Goal: Task Accomplishment & Management: Manage account settings

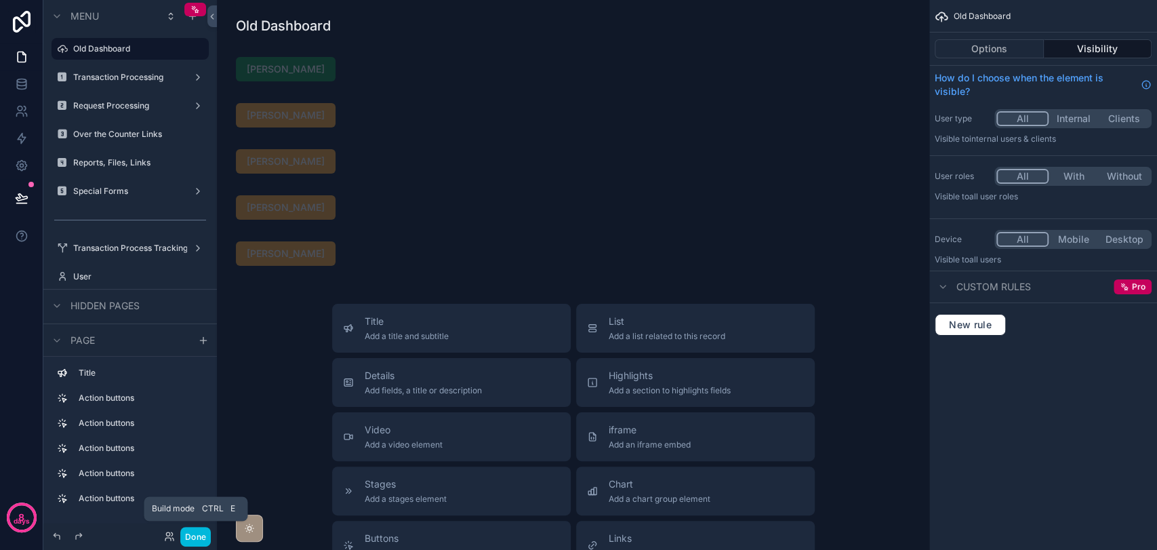
click at [186, 528] on button "Done" at bounding box center [195, 537] width 30 height 20
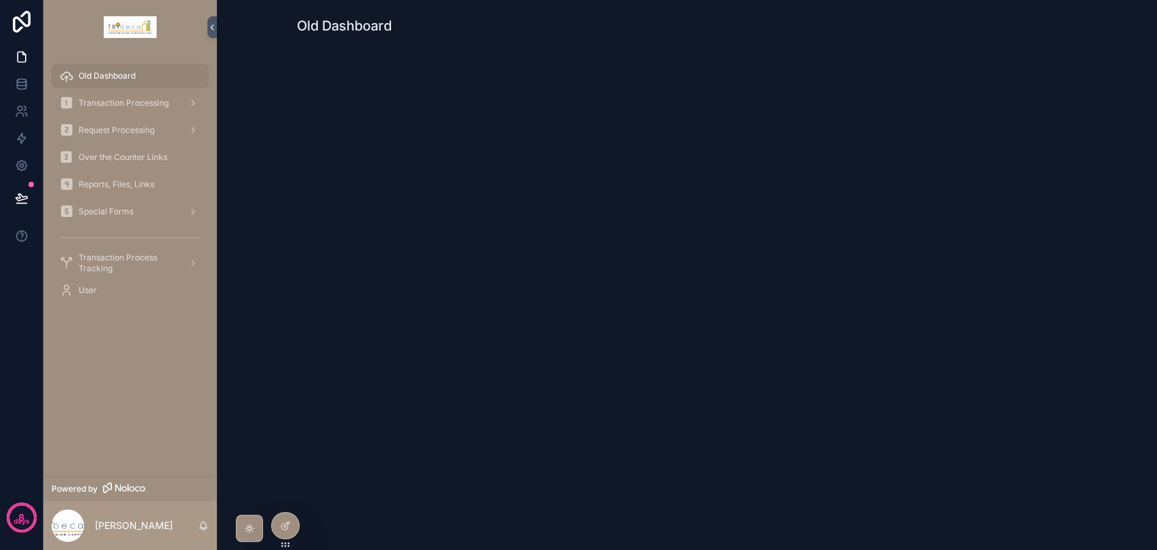
click at [144, 100] on span "Transaction Processing" at bounding box center [124, 103] width 90 height 11
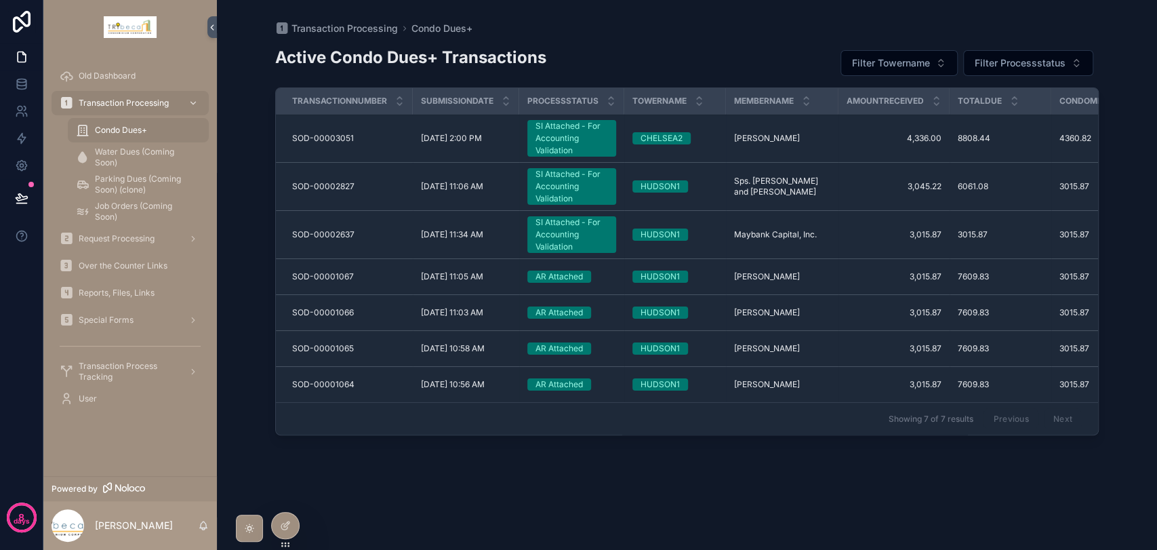
click at [133, 33] on img "scrollable content" at bounding box center [130, 27] width 53 height 22
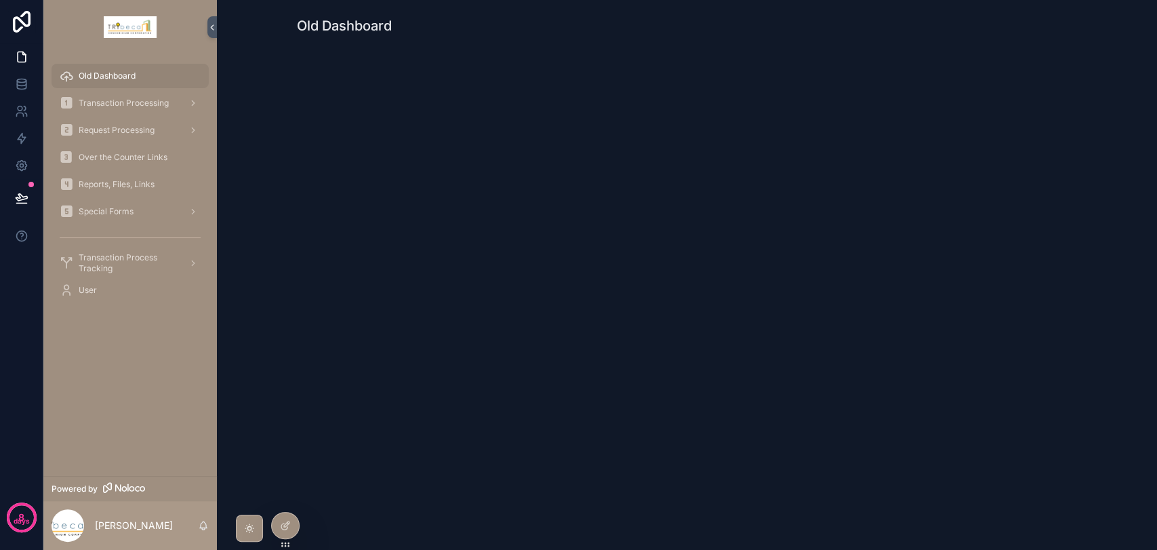
click at [0, 0] on icon at bounding box center [0, 0] width 0 height 0
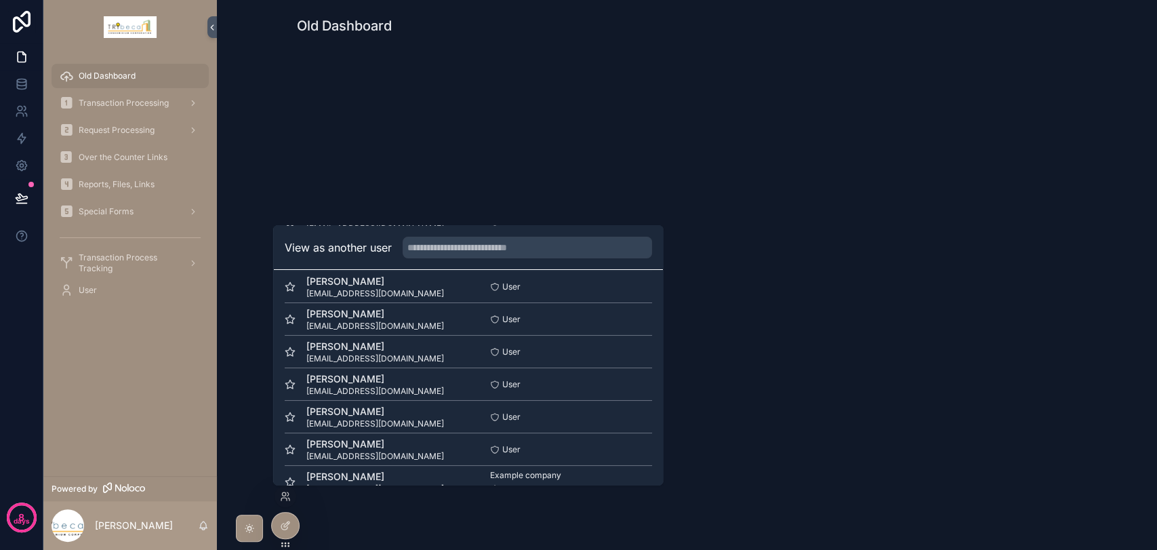
scroll to position [99, 0]
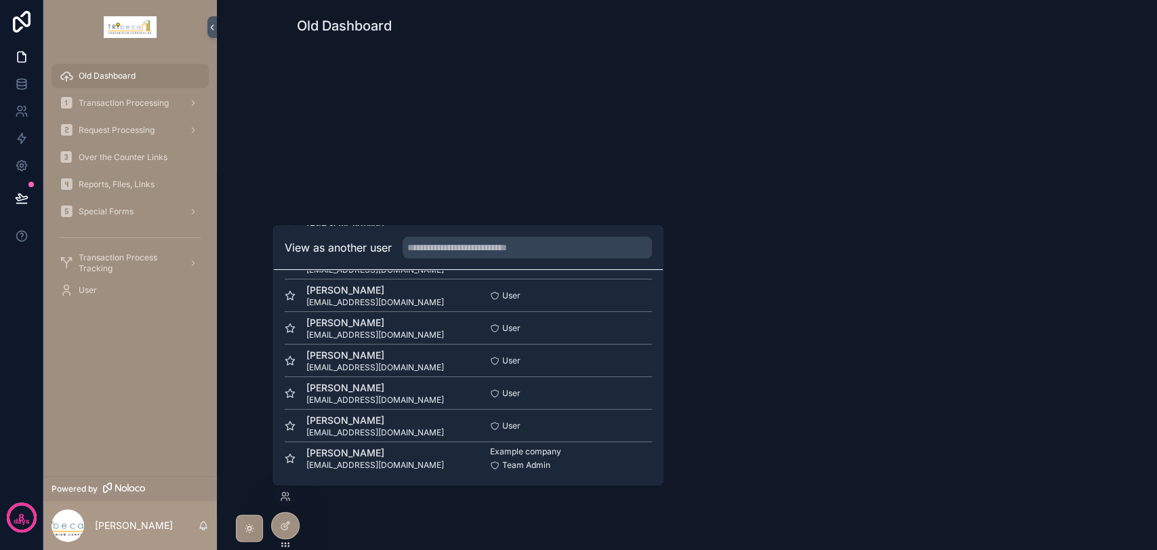
click at [0, 0] on button "Select" at bounding box center [0, 0] width 0 height 0
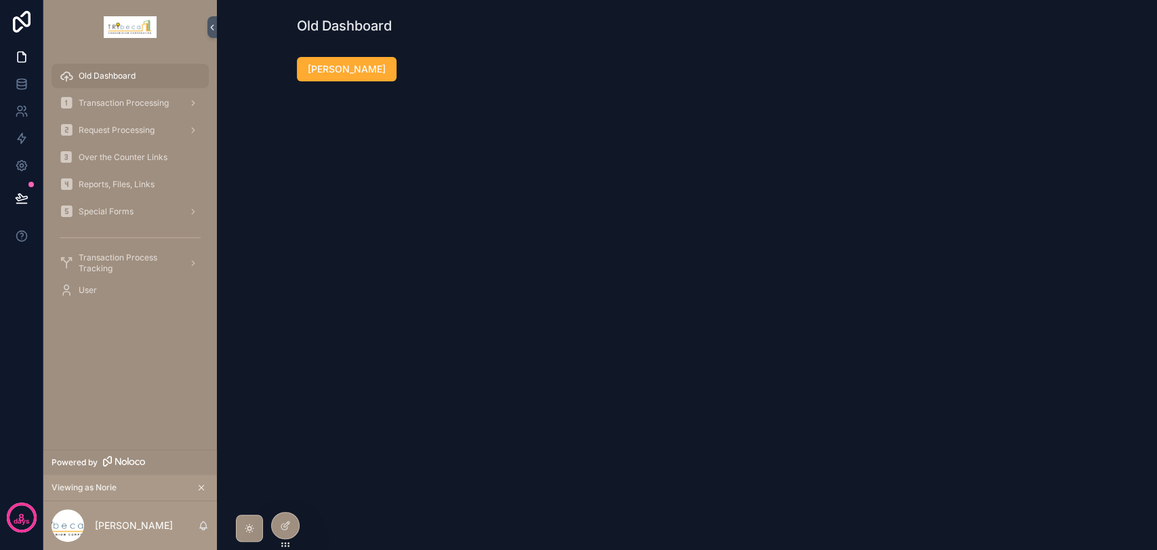
click at [113, 293] on div "User" at bounding box center [130, 290] width 141 height 22
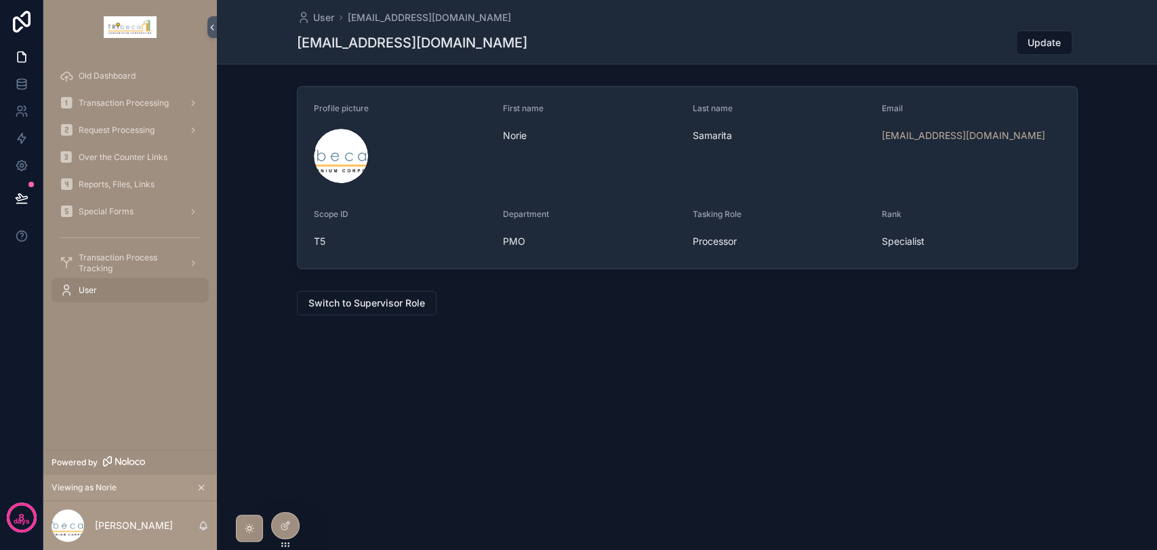
click at [115, 78] on span "Old Dashboard" at bounding box center [107, 75] width 57 height 11
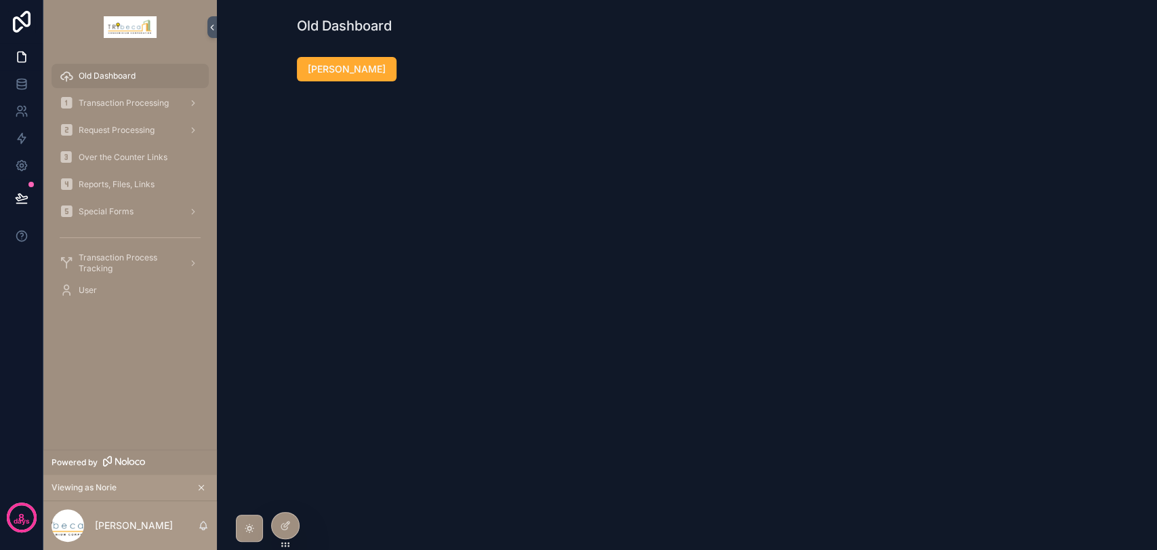
click at [369, 72] on span "[PERSON_NAME]" at bounding box center [347, 69] width 78 height 14
click at [141, 102] on span "Transaction Processing" at bounding box center [124, 103] width 90 height 11
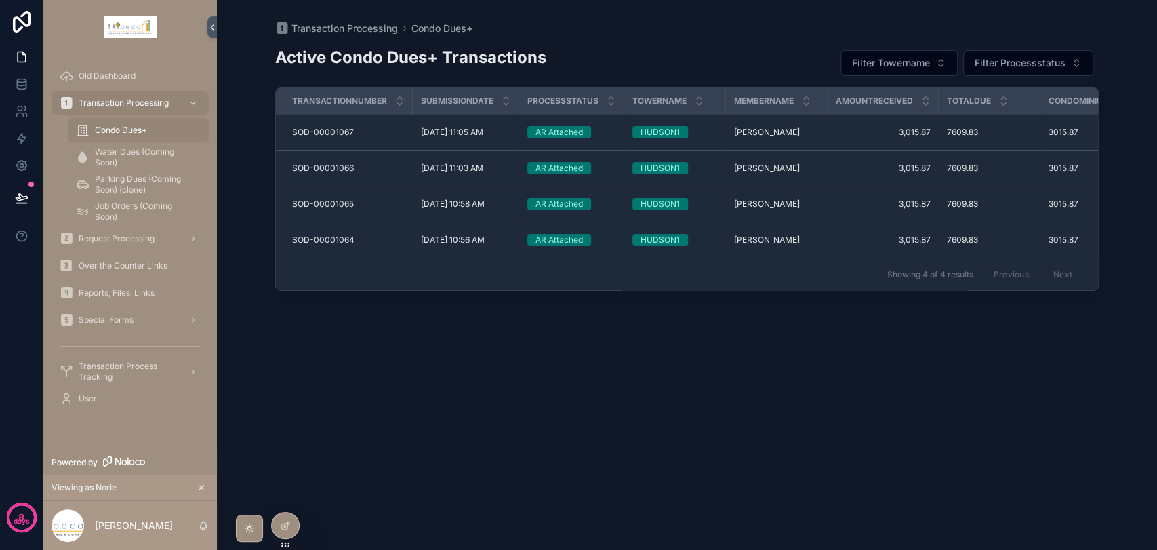
click at [649, 134] on div "HUDSON1" at bounding box center [659, 132] width 39 height 12
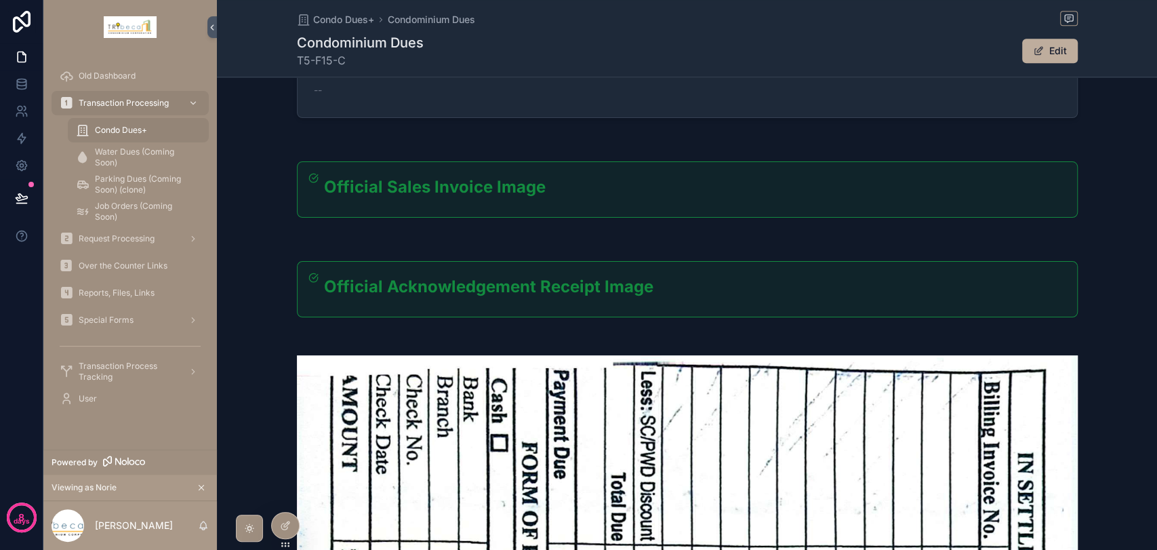
scroll to position [451, 0]
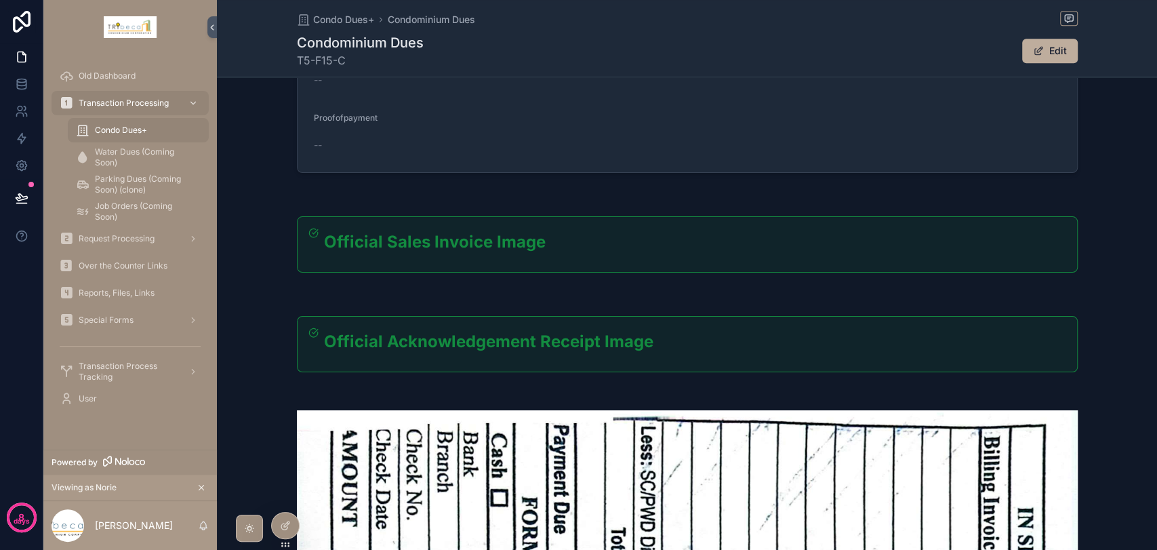
click at [131, 125] on span "Condo Dues+" at bounding box center [121, 130] width 52 height 11
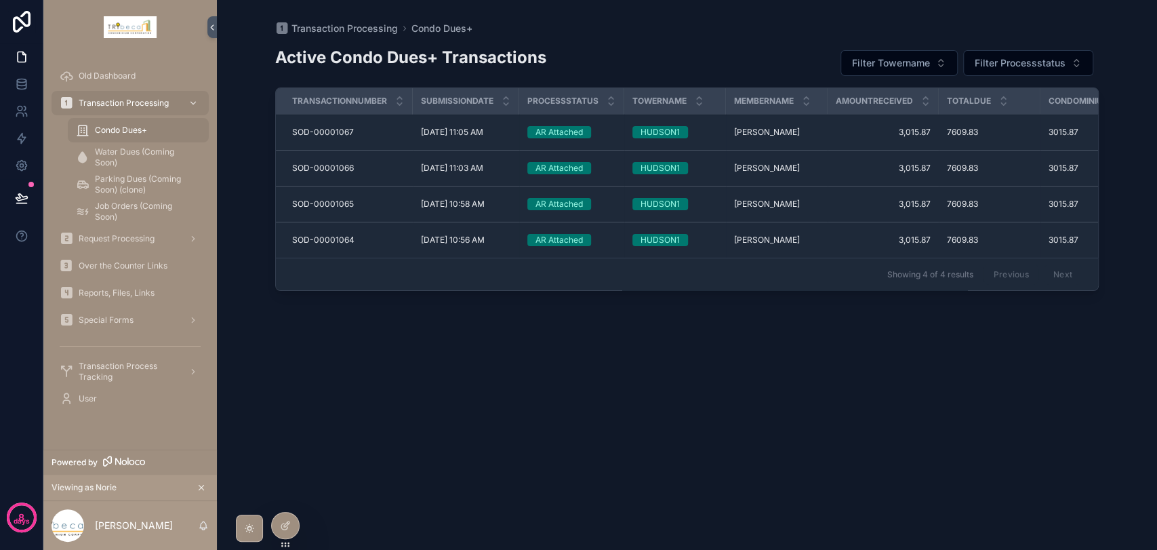
click at [573, 171] on div "AR Attached" at bounding box center [558, 168] width 47 height 12
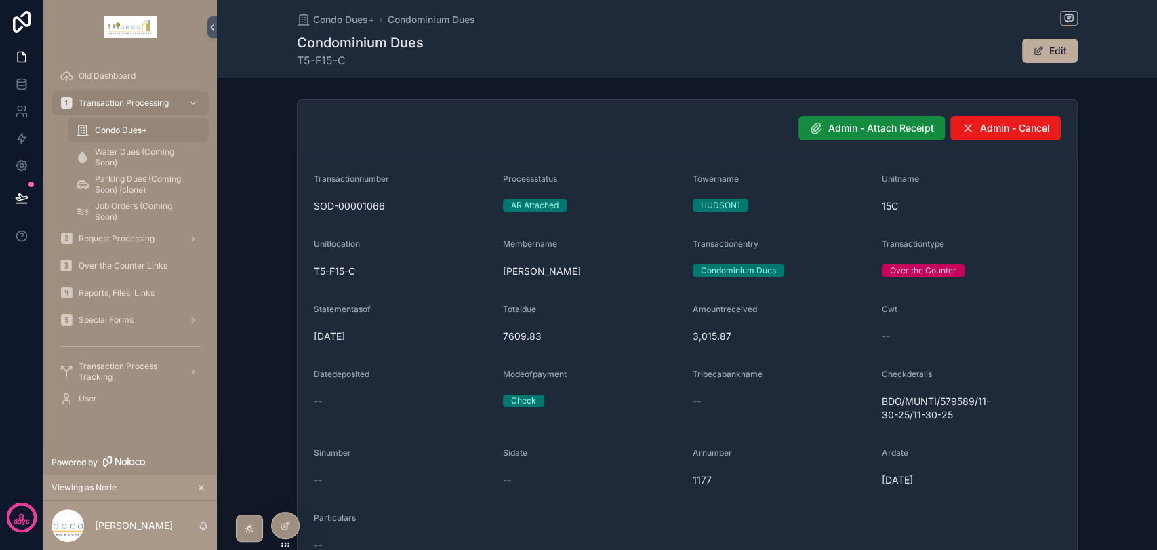
click at [150, 128] on div "Condo Dues+" at bounding box center [138, 130] width 125 height 22
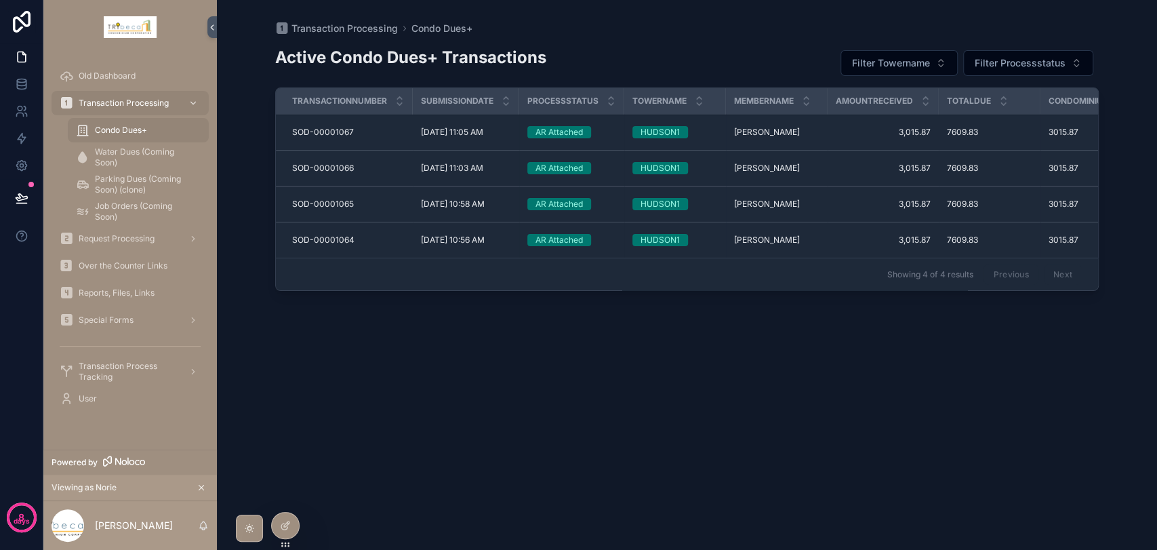
click at [144, 234] on span "Request Processing" at bounding box center [117, 238] width 76 height 11
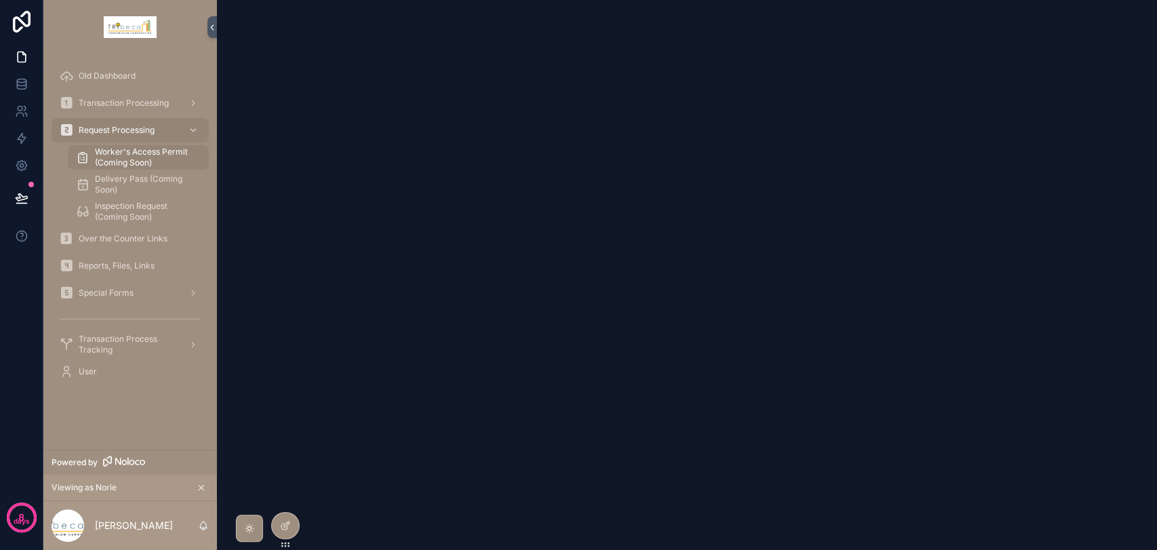
click at [146, 108] on div "Transaction Processing" at bounding box center [130, 103] width 141 height 22
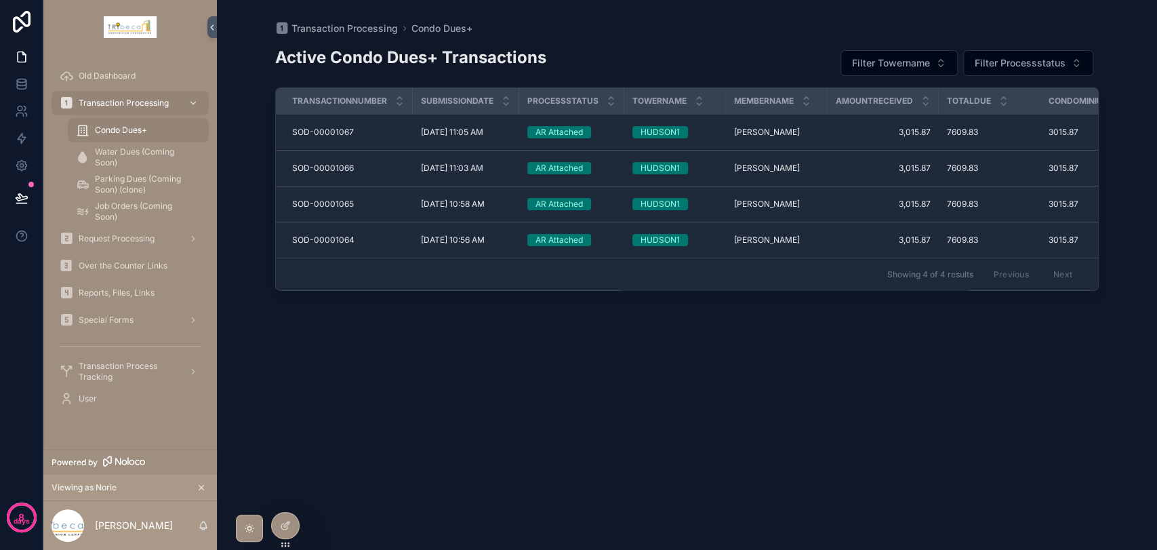
click at [125, 264] on span "Over the Counter Links" at bounding box center [123, 265] width 89 height 11
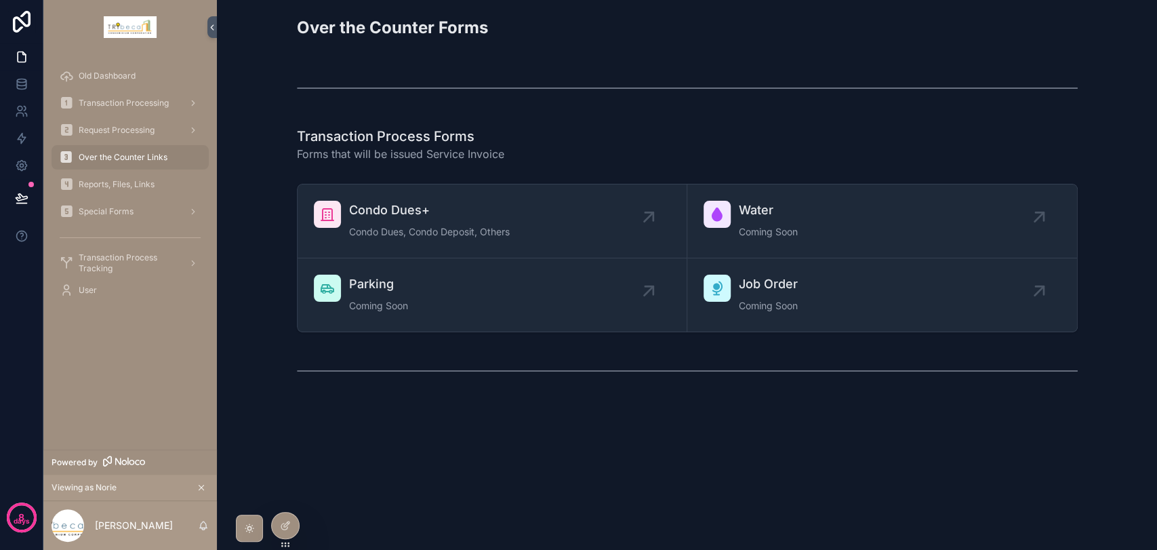
click at [720, 207] on icon "scrollable content" at bounding box center [717, 214] width 16 height 16
click at [743, 285] on span "Job Order" at bounding box center [768, 283] width 59 height 19
click at [451, 294] on div "Parking Coming Soon" at bounding box center [492, 294] width 356 height 41
click at [428, 202] on span "Condo Dues+" at bounding box center [429, 210] width 161 height 19
click at [130, 187] on span "Reports, Files, Links" at bounding box center [117, 184] width 76 height 11
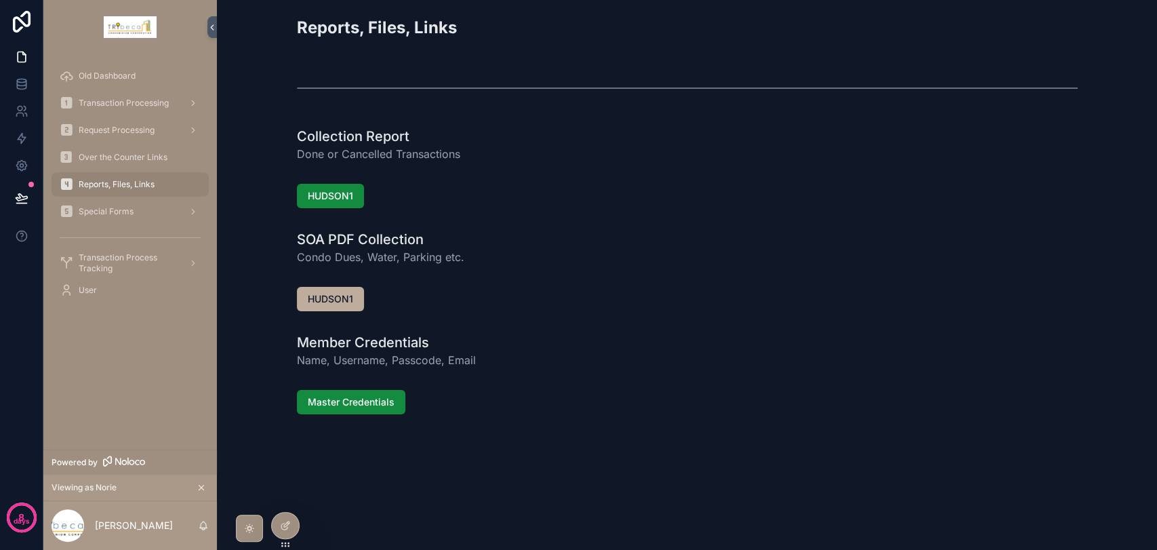
click at [319, 204] on button "HUDSON1" at bounding box center [330, 196] width 67 height 24
click at [342, 299] on span "HUDSON1" at bounding box center [330, 299] width 45 height 14
click at [358, 411] on button "Master Credentials" at bounding box center [351, 402] width 108 height 24
click at [84, 219] on div "Special Forms" at bounding box center [130, 212] width 141 height 22
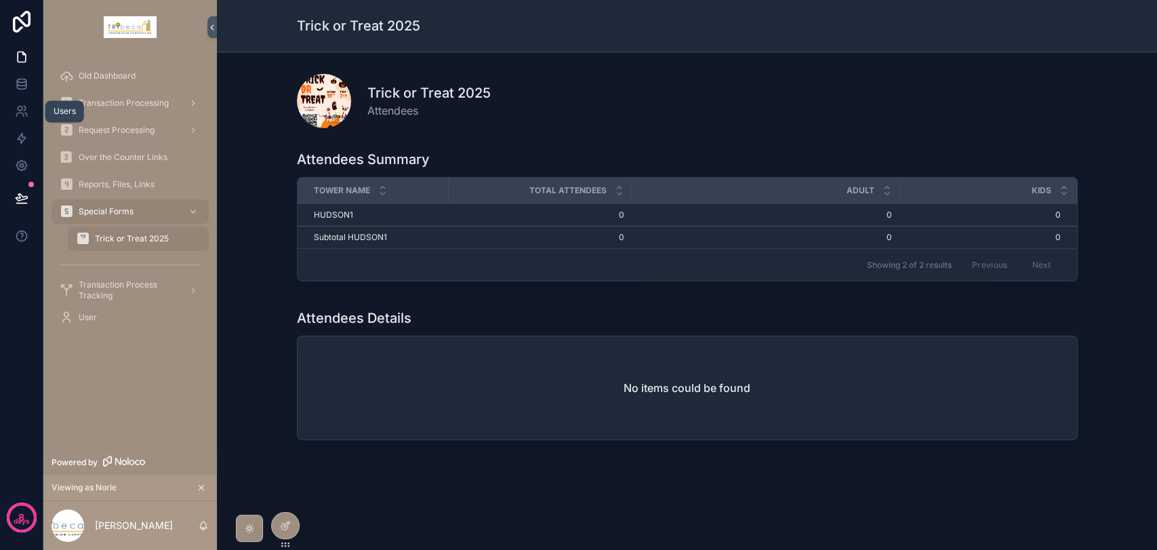
click at [28, 120] on link at bounding box center [21, 111] width 43 height 27
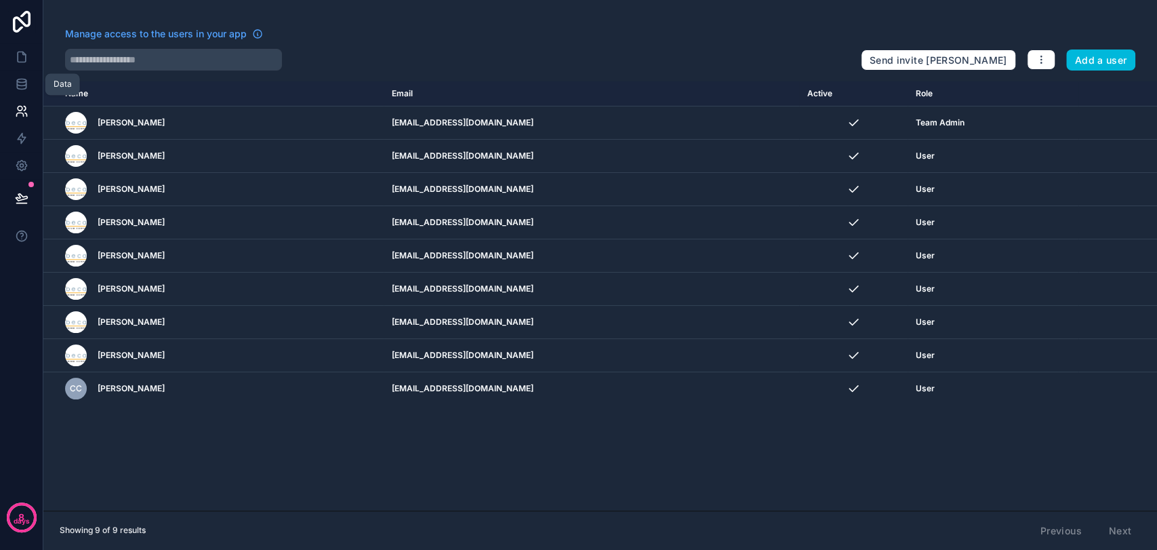
click at [24, 82] on icon at bounding box center [21, 80] width 9 height 3
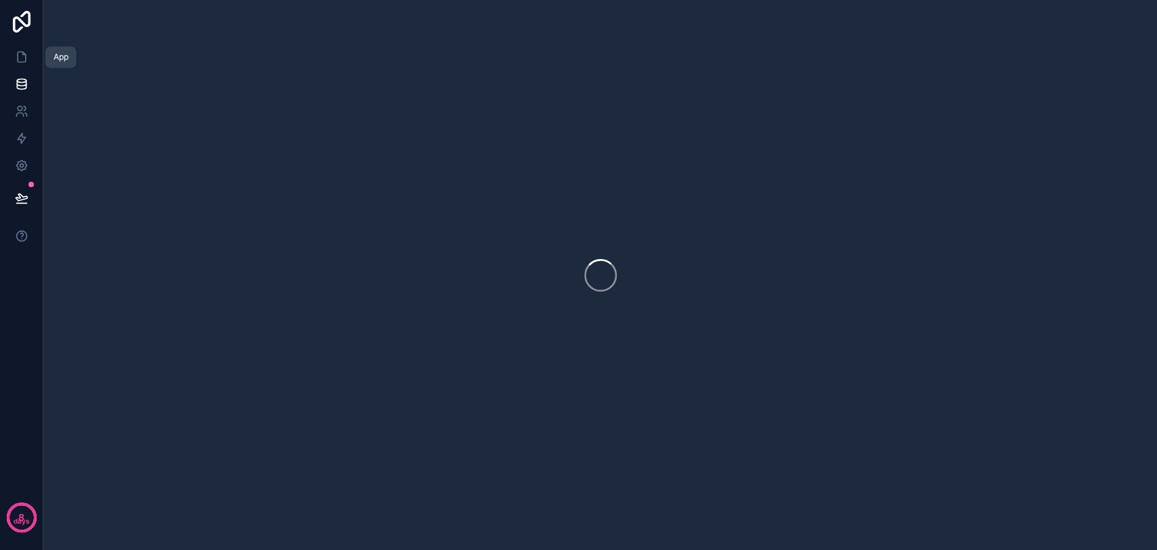
click at [22, 56] on icon at bounding box center [22, 57] width 14 height 14
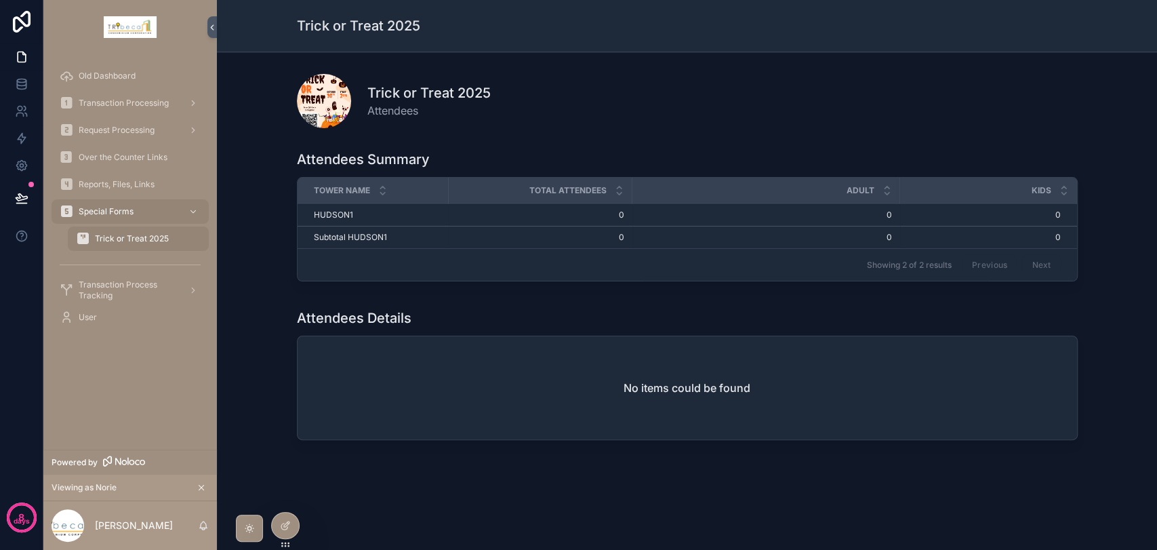
click at [110, 322] on div "User" at bounding box center [130, 317] width 141 height 22
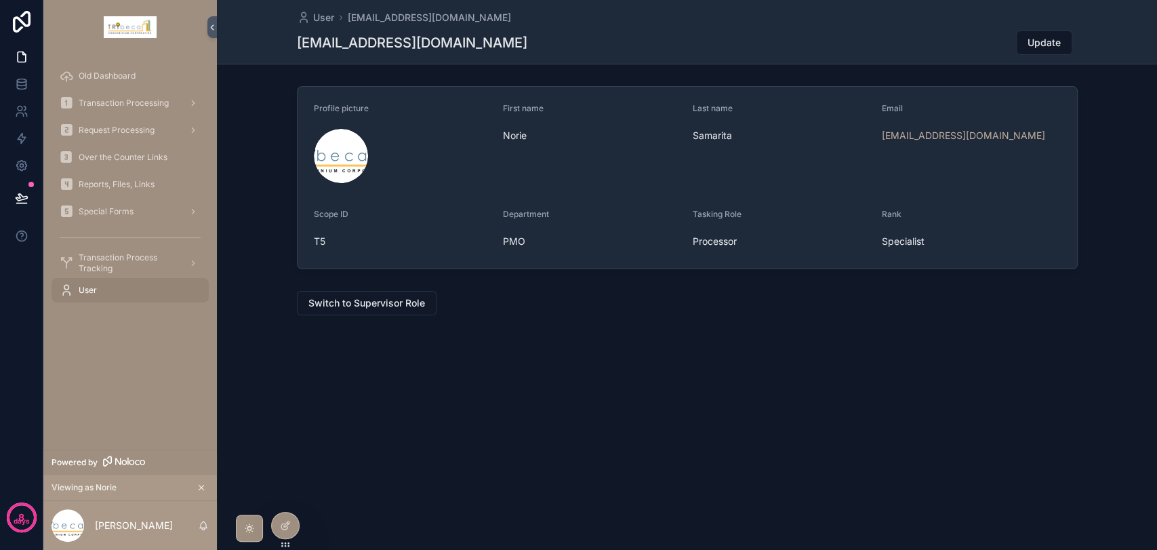
click at [358, 310] on button "Switch to Supervisor Role" at bounding box center [367, 303] width 140 height 24
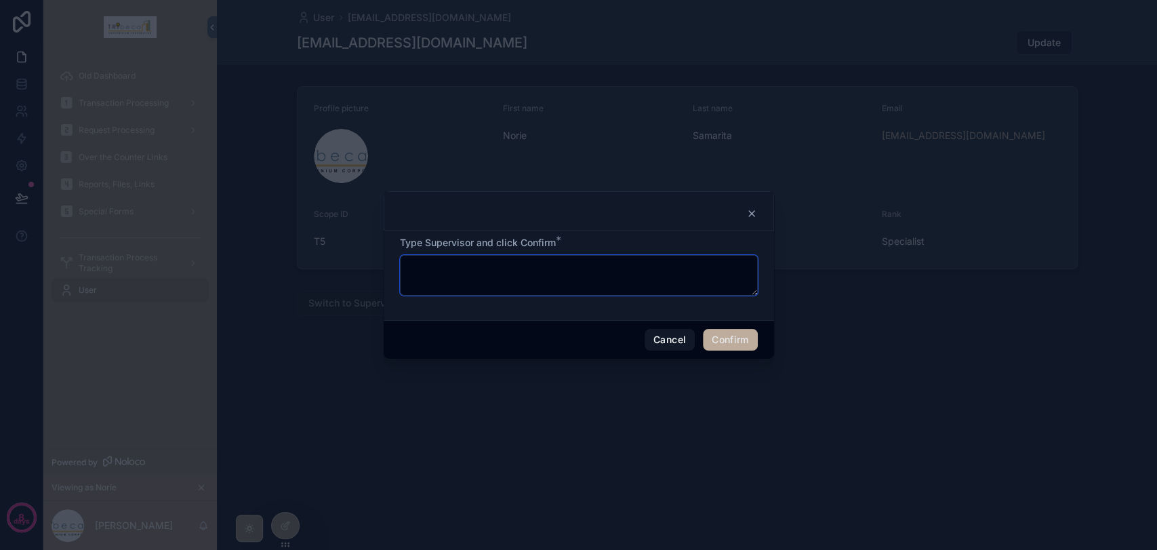
click at [462, 283] on textarea at bounding box center [579, 275] width 358 height 41
type textarea "**********"
click at [738, 343] on button "Confirm" at bounding box center [730, 340] width 54 height 22
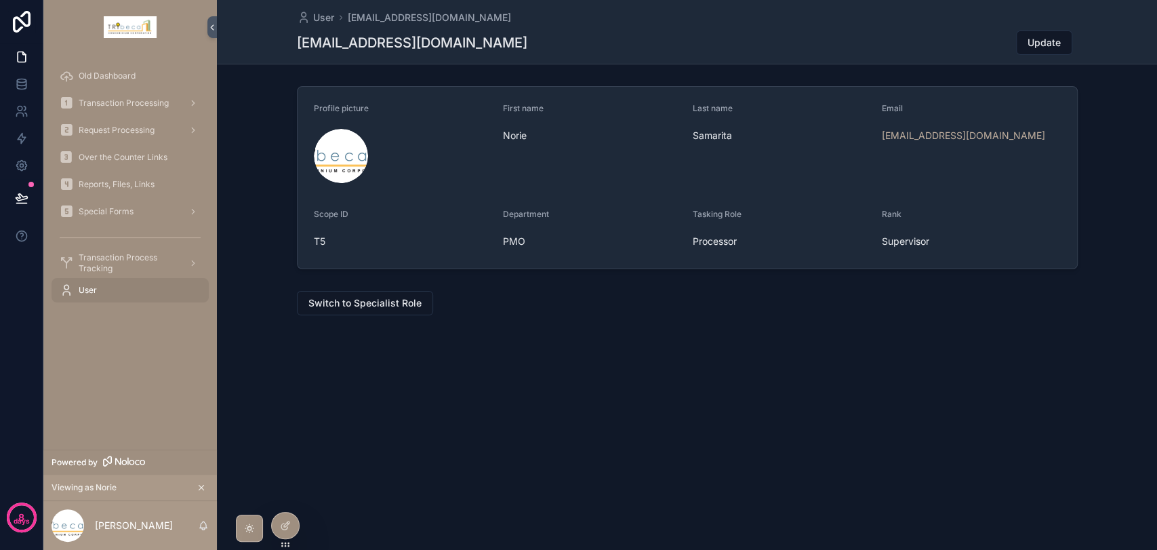
click at [119, 215] on span "Special Forms" at bounding box center [106, 211] width 55 height 11
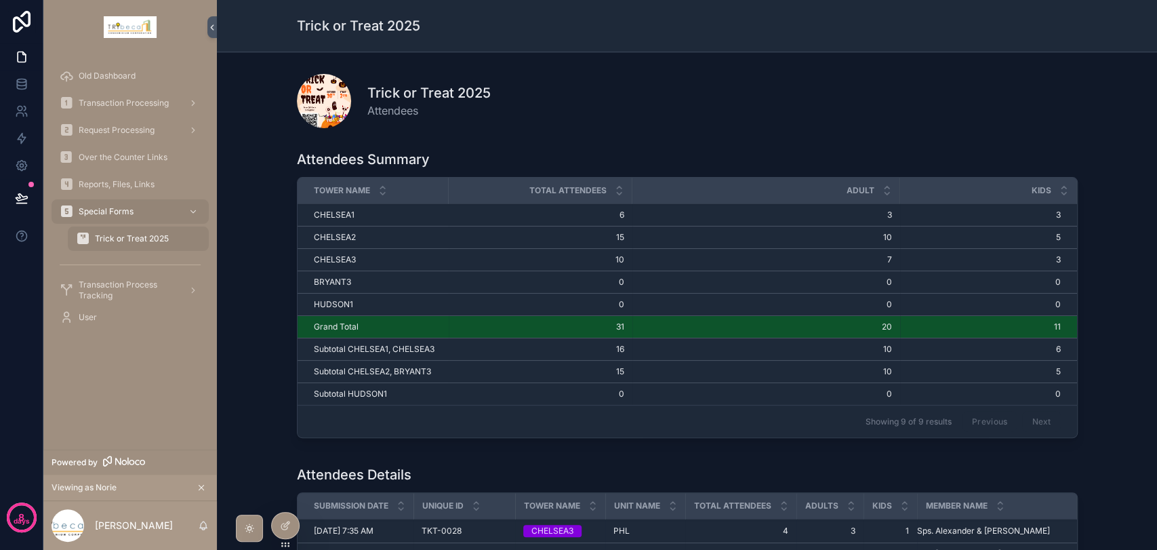
click at [144, 291] on span "Transaction Process Tracking" at bounding box center [128, 290] width 99 height 22
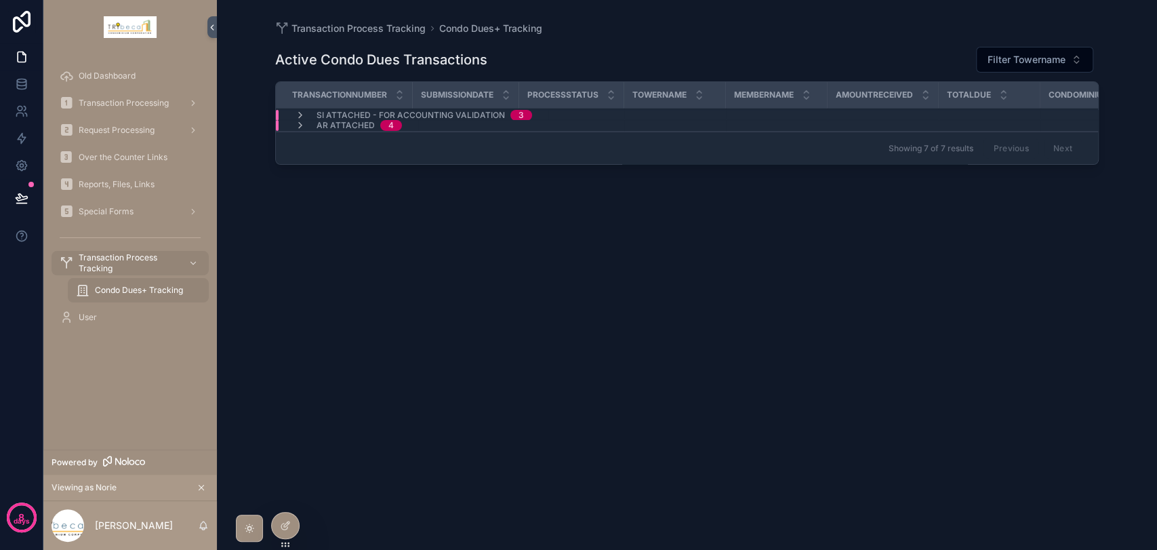
click at [298, 121] on icon "scrollable content" at bounding box center [300, 125] width 11 height 11
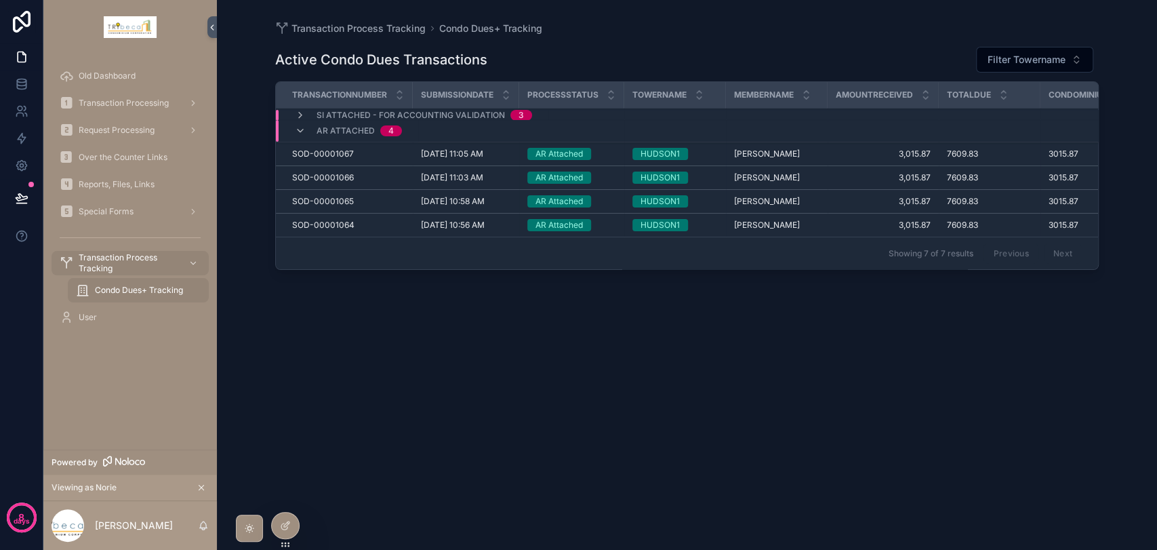
click at [300, 127] on icon "scrollable content" at bounding box center [300, 130] width 11 height 11
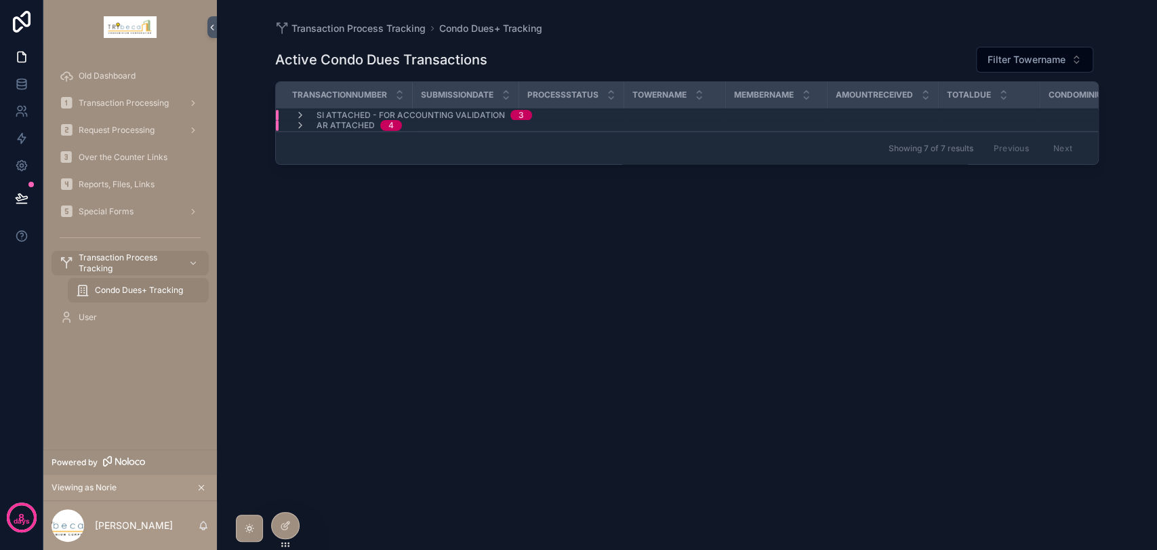
click at [298, 117] on icon "scrollable content" at bounding box center [300, 115] width 11 height 11
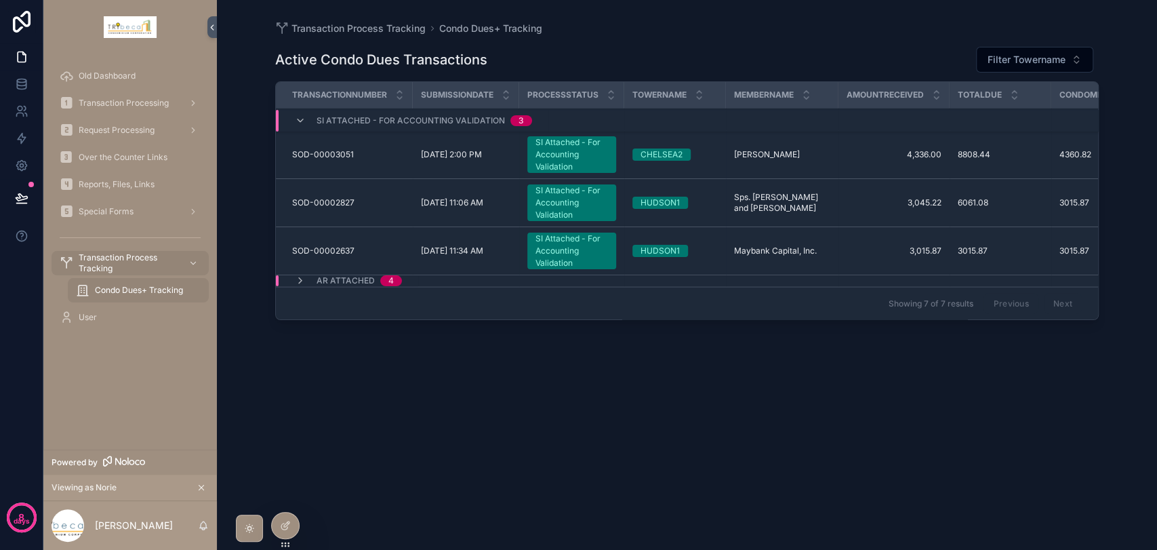
click at [144, 187] on span "Reports, Files, Links" at bounding box center [117, 184] width 76 height 11
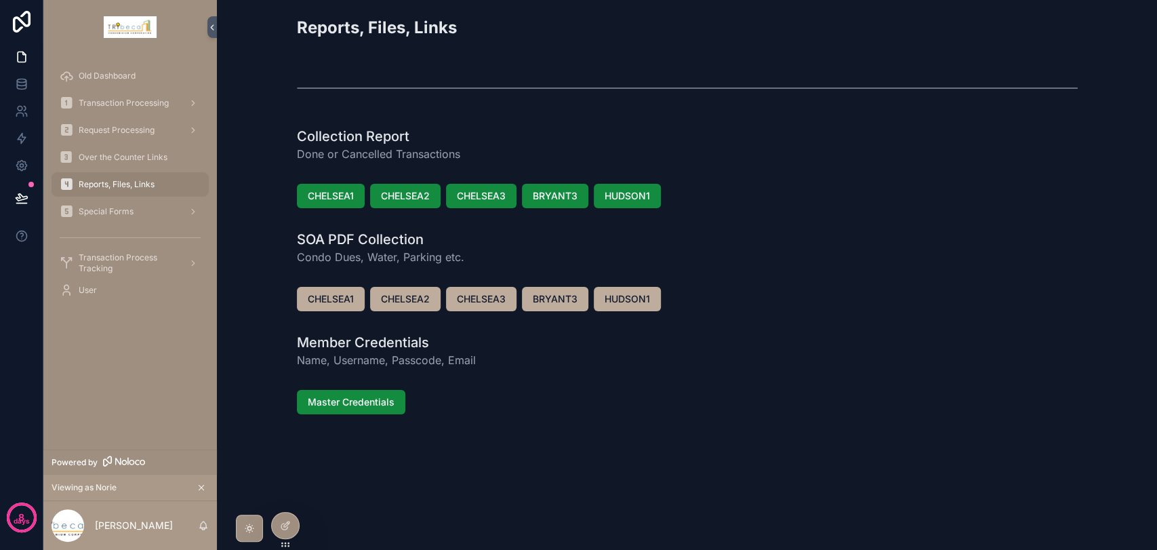
click at [141, 159] on span "Over the Counter Links" at bounding box center [123, 157] width 89 height 11
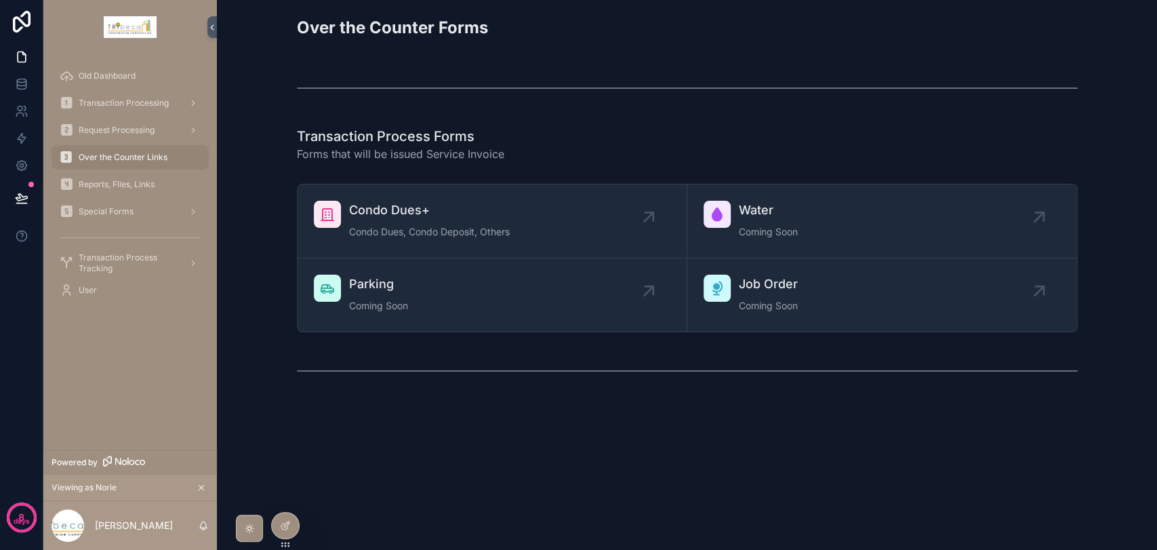
click at [104, 187] on span "Reports, Files, Links" at bounding box center [117, 184] width 76 height 11
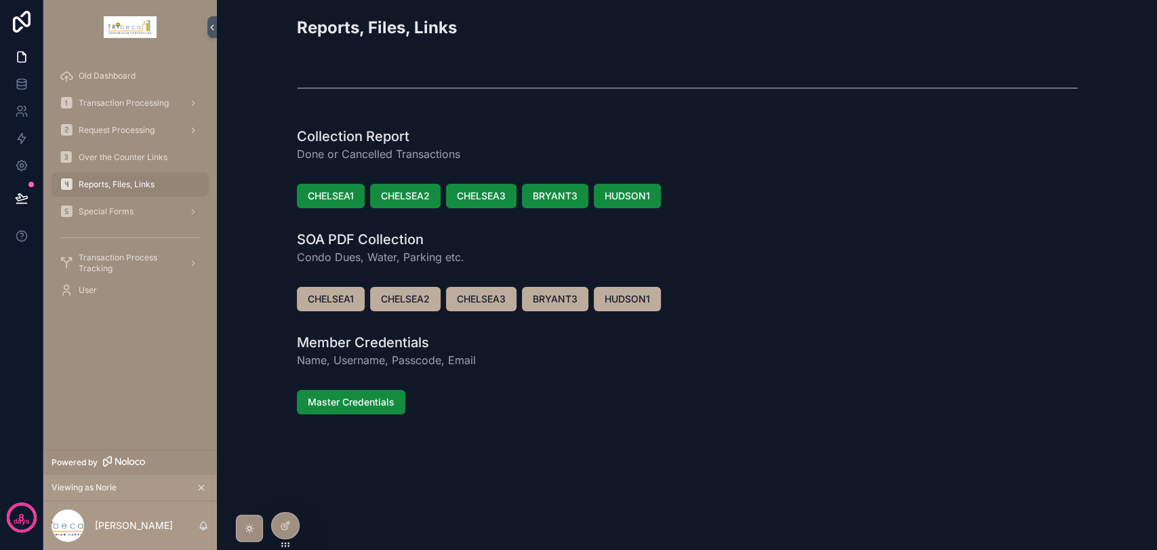
click at [411, 199] on span "CHELSEA2" at bounding box center [405, 196] width 49 height 14
click at [125, 162] on span "Over the Counter Links" at bounding box center [123, 157] width 89 height 11
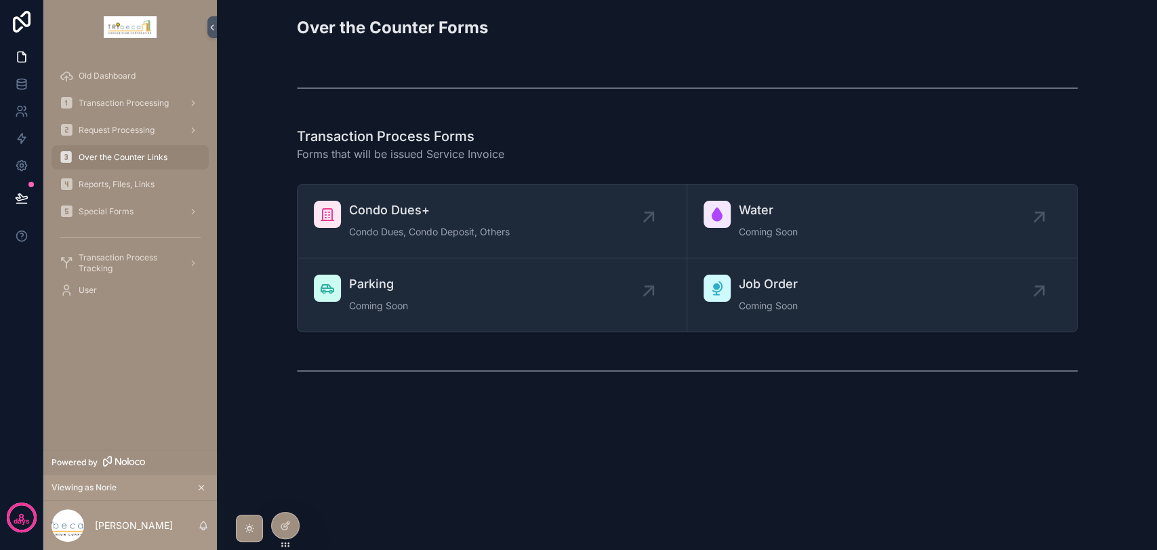
click at [165, 155] on span "Over the Counter Links" at bounding box center [123, 157] width 89 height 11
click at [123, 98] on span "Transaction Processing" at bounding box center [124, 103] width 90 height 11
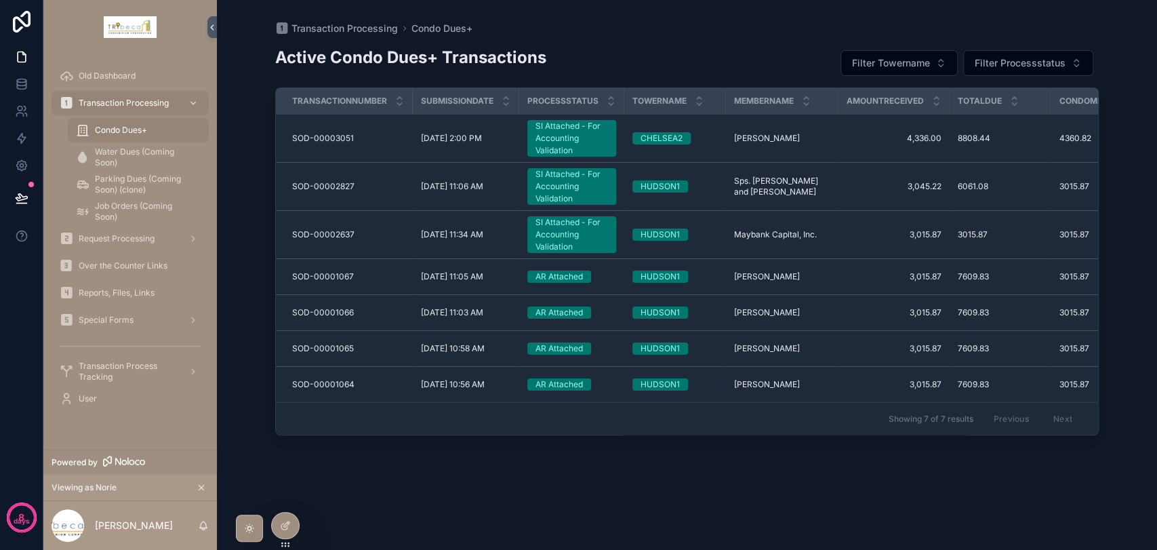
click at [0, 0] on icon at bounding box center [0, 0] width 0 height 0
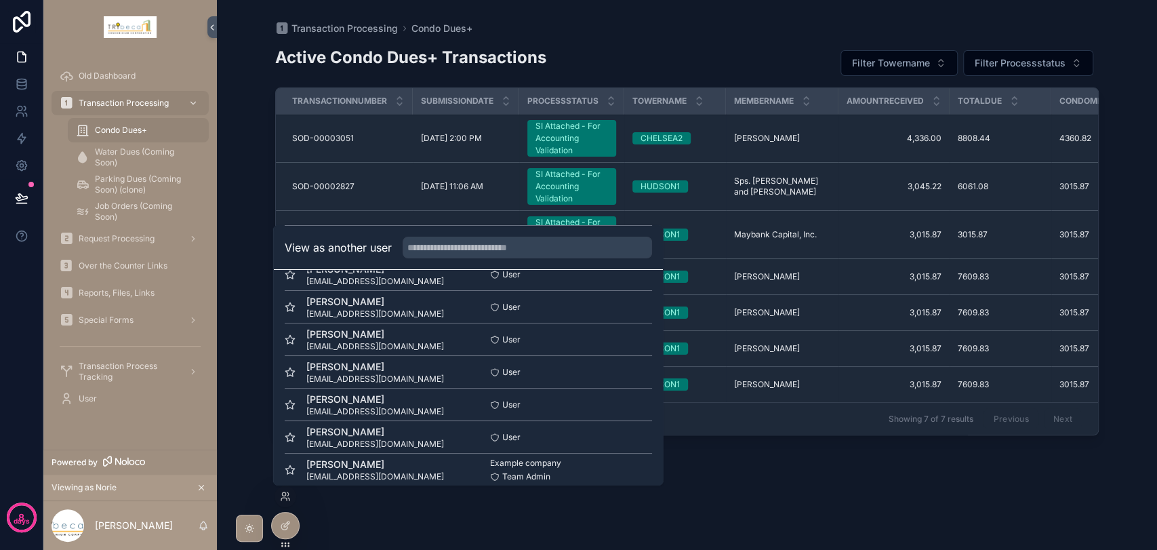
scroll to position [99, 0]
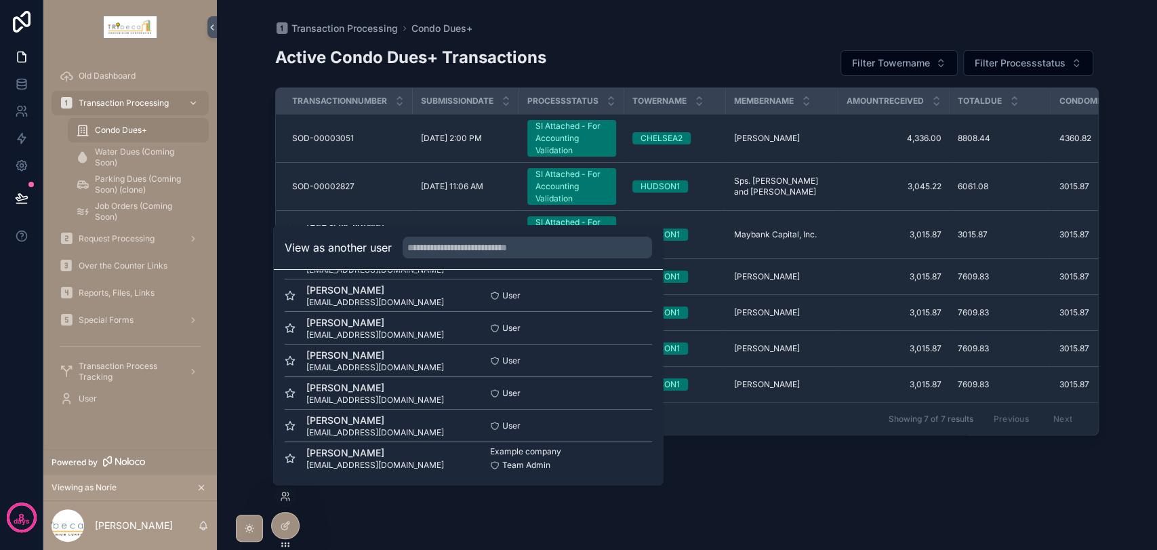
click at [0, 0] on button "Select" at bounding box center [0, 0] width 0 height 0
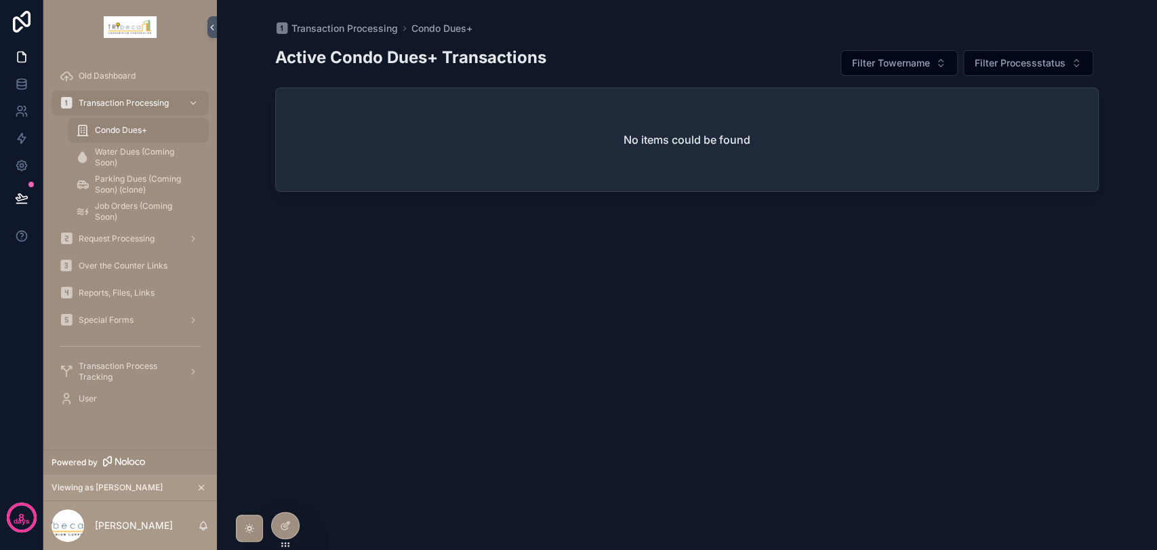
click at [133, 263] on span "Over the Counter Links" at bounding box center [123, 265] width 89 height 11
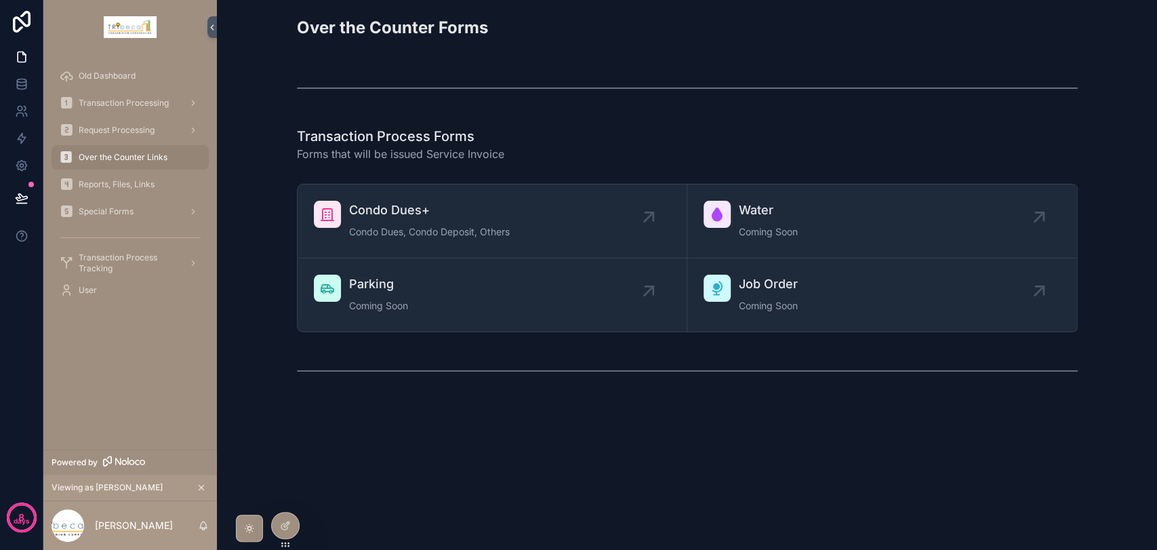
click at [365, 230] on span "Condo Dues, Condo Deposit, Others" at bounding box center [429, 232] width 161 height 14
click at [134, 103] on span "Transaction Processing" at bounding box center [124, 103] width 90 height 11
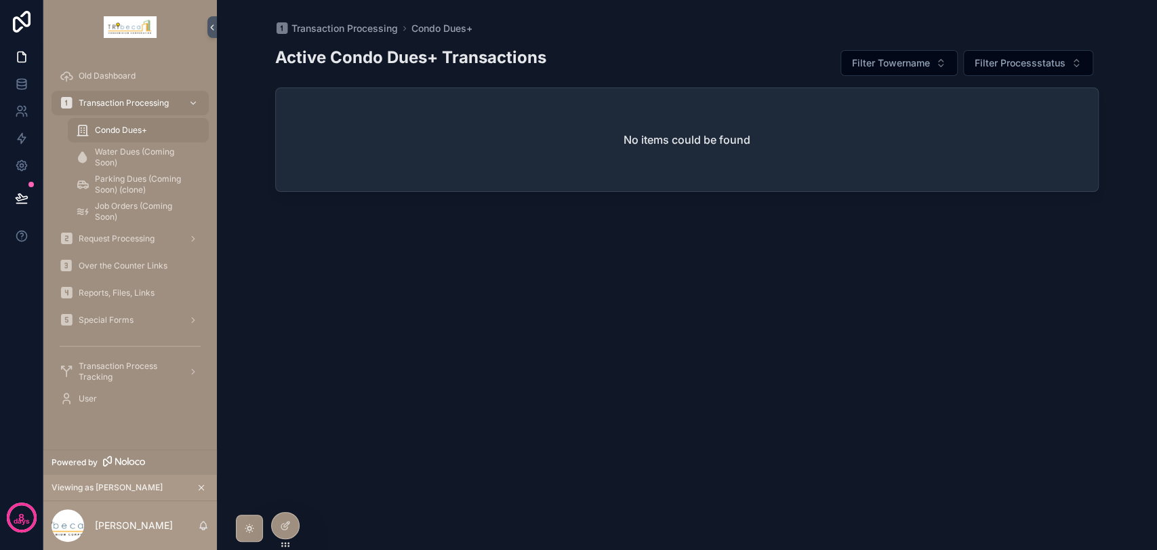
click at [139, 372] on span "Transaction Process Tracking" at bounding box center [128, 372] width 99 height 22
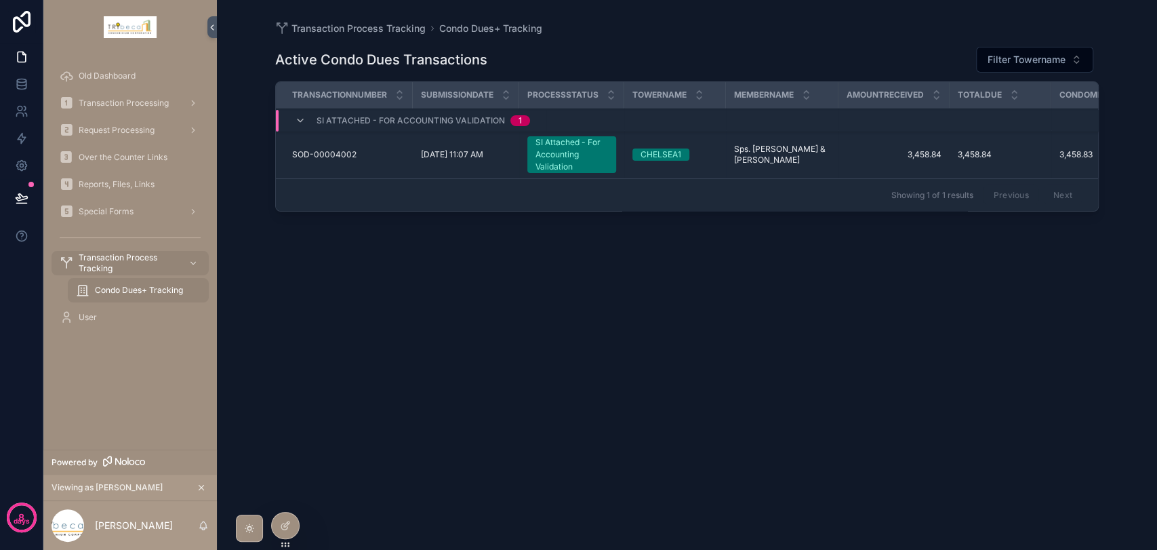
click at [0, 0] on div at bounding box center [0, 0] width 0 height 0
click at [0, 0] on icon at bounding box center [0, 0] width 0 height 0
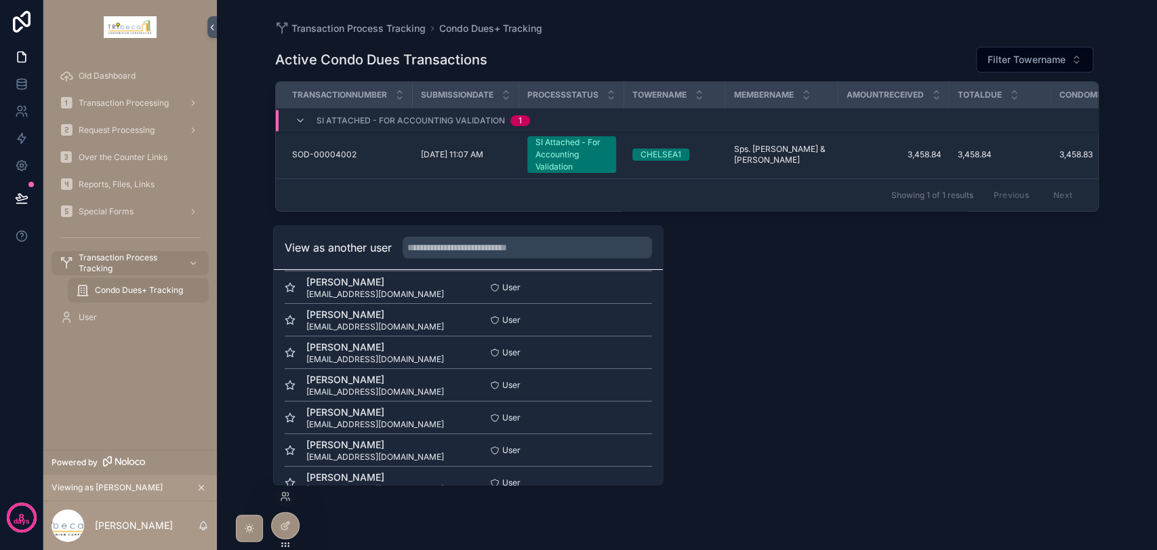
scroll to position [75, 0]
click at [0, 0] on button "Select" at bounding box center [0, 0] width 0 height 0
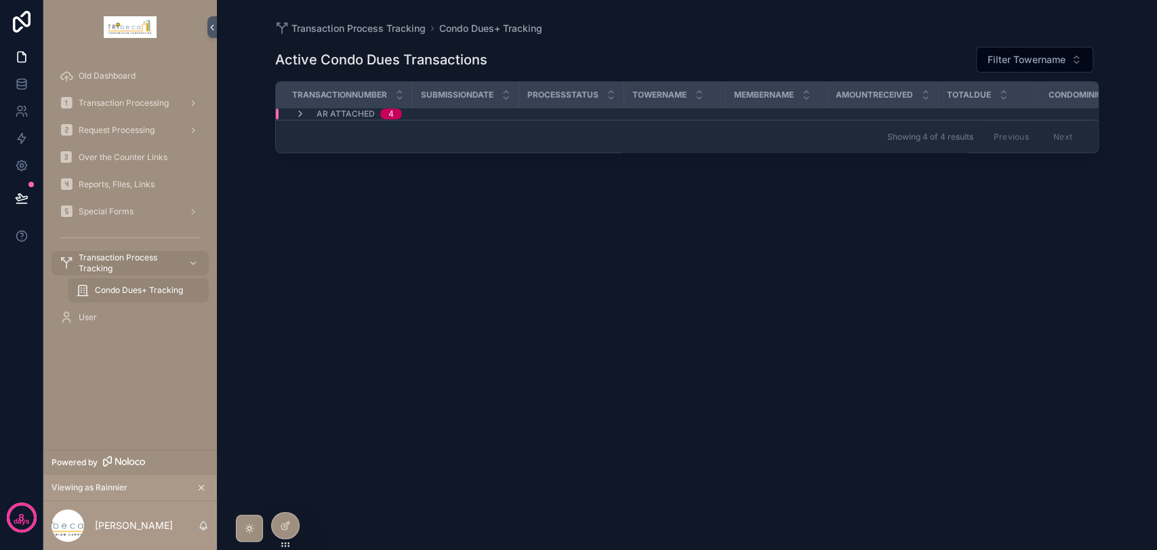
click at [129, 104] on span "Transaction Processing" at bounding box center [124, 103] width 90 height 11
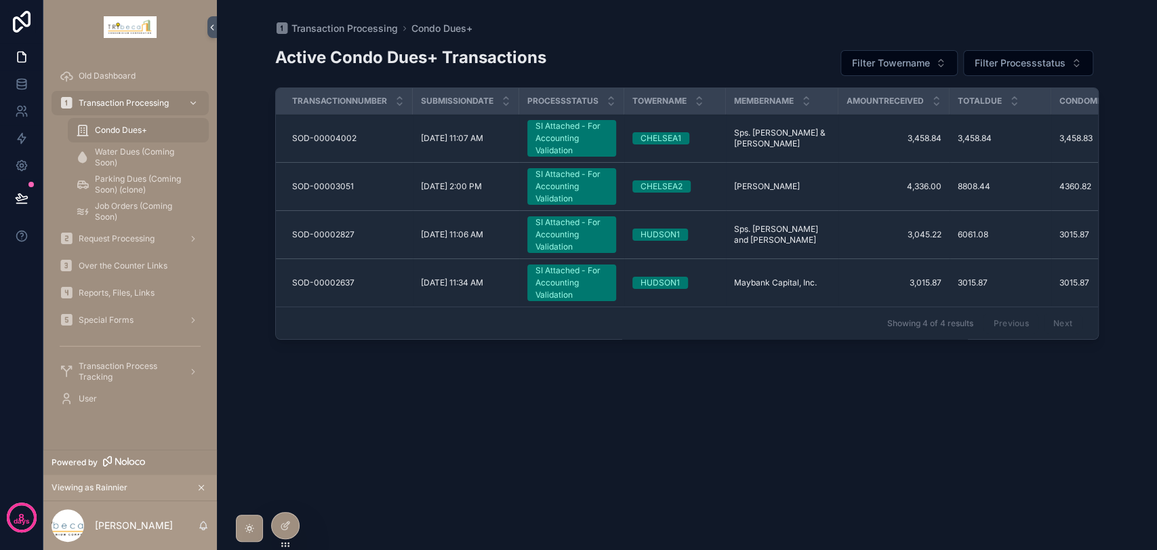
click at [554, 137] on div "SI Attached - For Accounting Validation" at bounding box center [571, 138] width 73 height 37
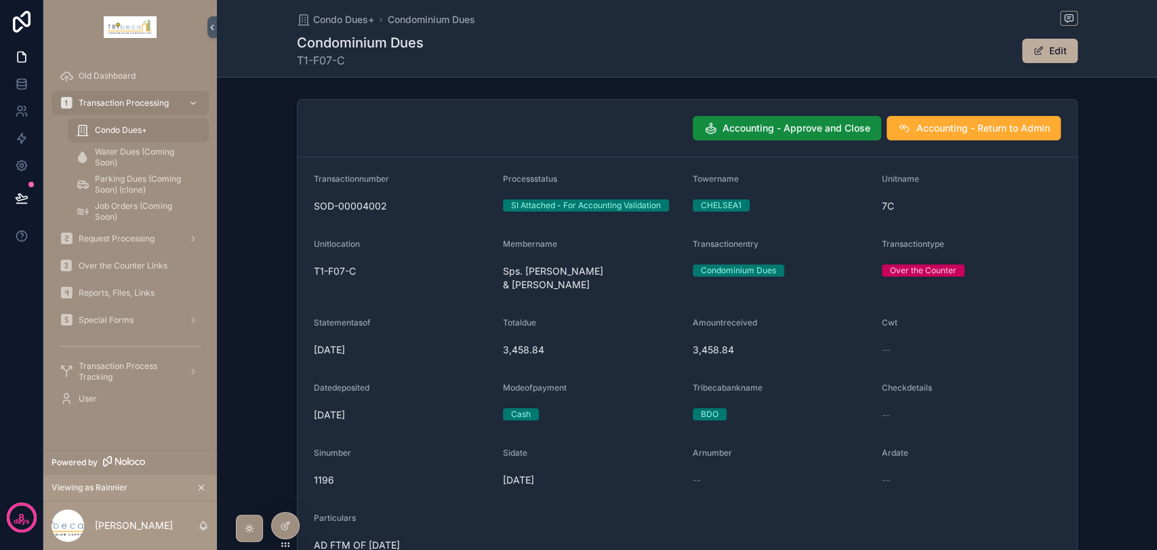
click at [797, 132] on span "Accounting - Approve and Close" at bounding box center [796, 128] width 148 height 14
click at [984, 122] on span "Accounting - Return to Admin" at bounding box center [983, 128] width 134 height 14
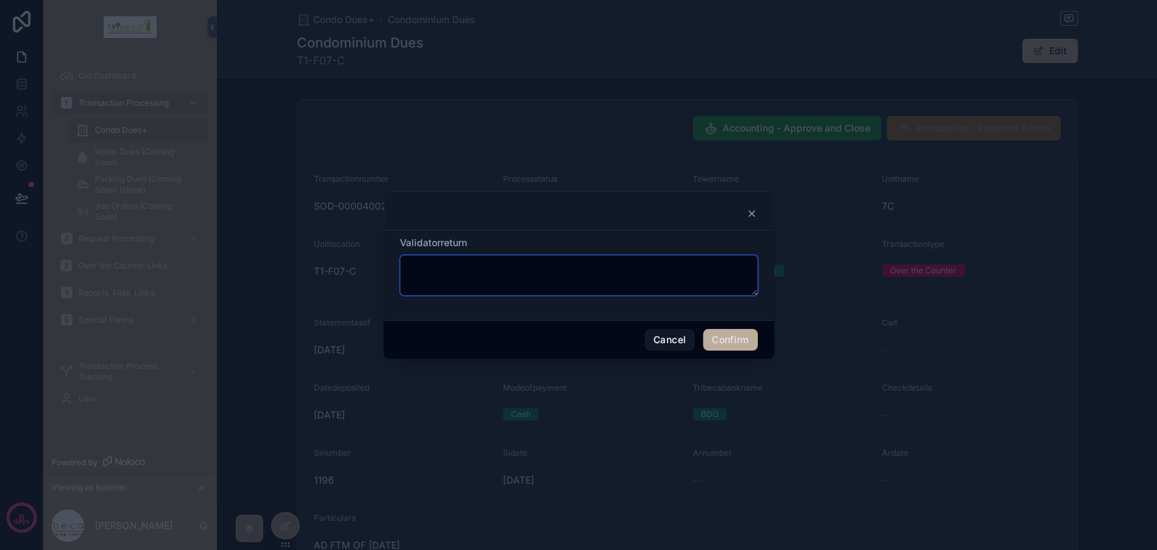
click at [632, 283] on textarea at bounding box center [579, 275] width 358 height 41
type textarea "**********"
click at [722, 333] on button "Confirm" at bounding box center [730, 340] width 54 height 22
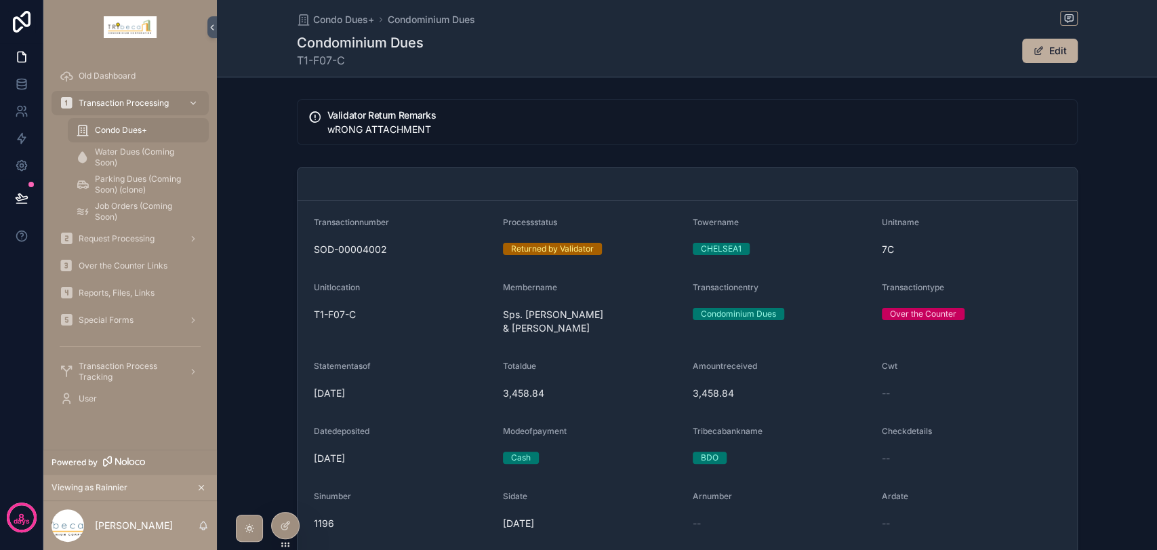
click at [0, 0] on icon at bounding box center [0, 0] width 0 height 0
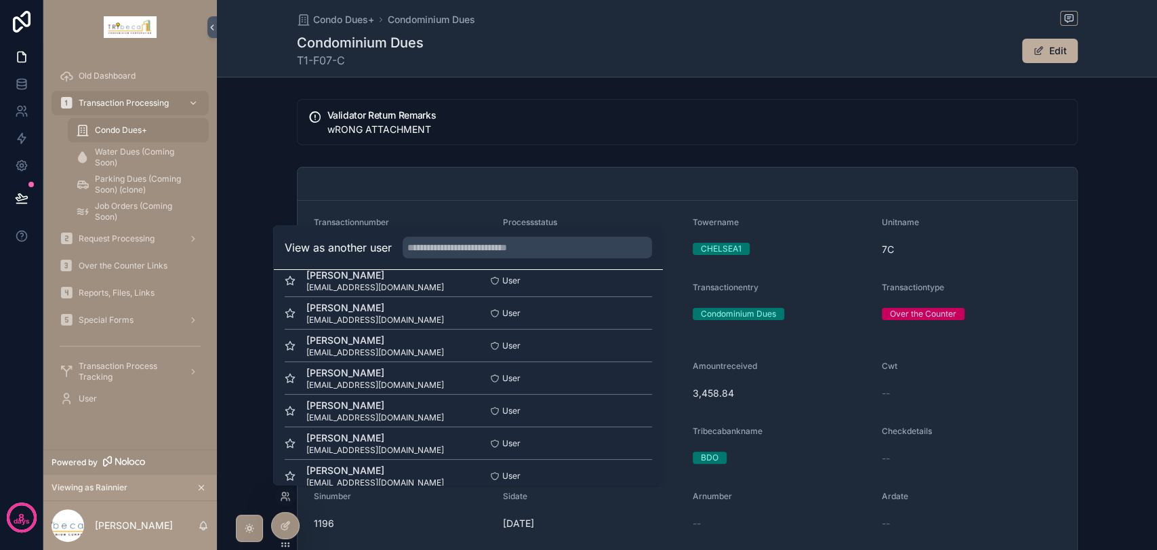
scroll to position [75, 0]
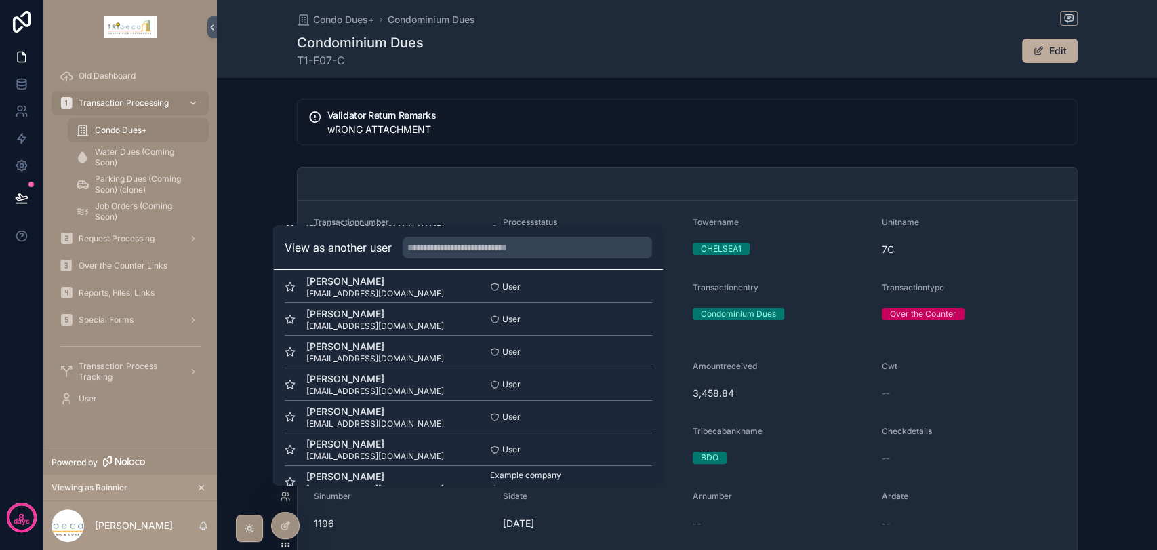
click at [0, 0] on button "Select" at bounding box center [0, 0] width 0 height 0
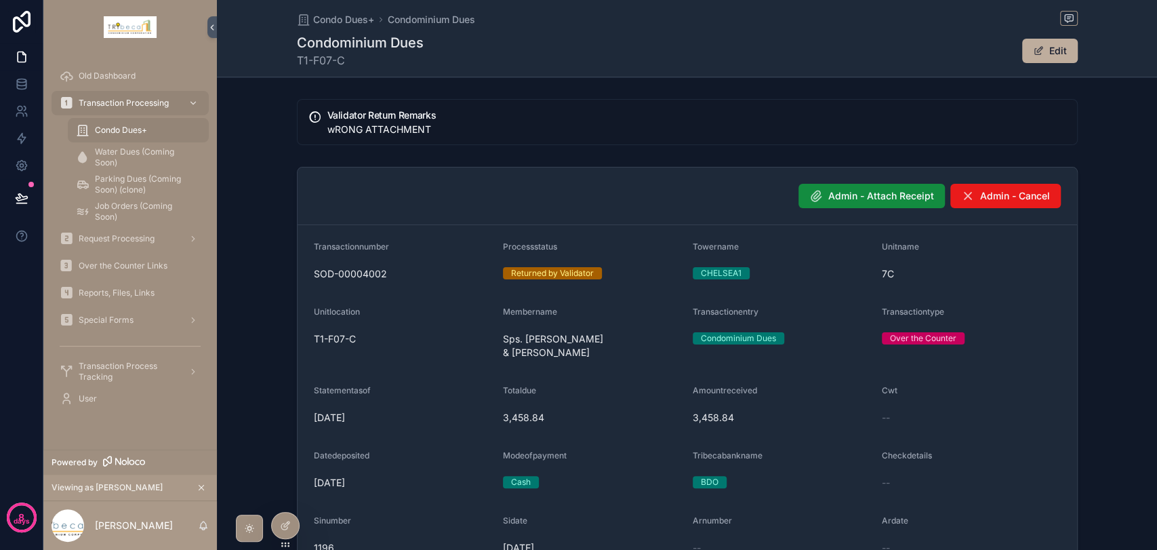
click at [125, 132] on span "Condo Dues+" at bounding box center [121, 130] width 52 height 11
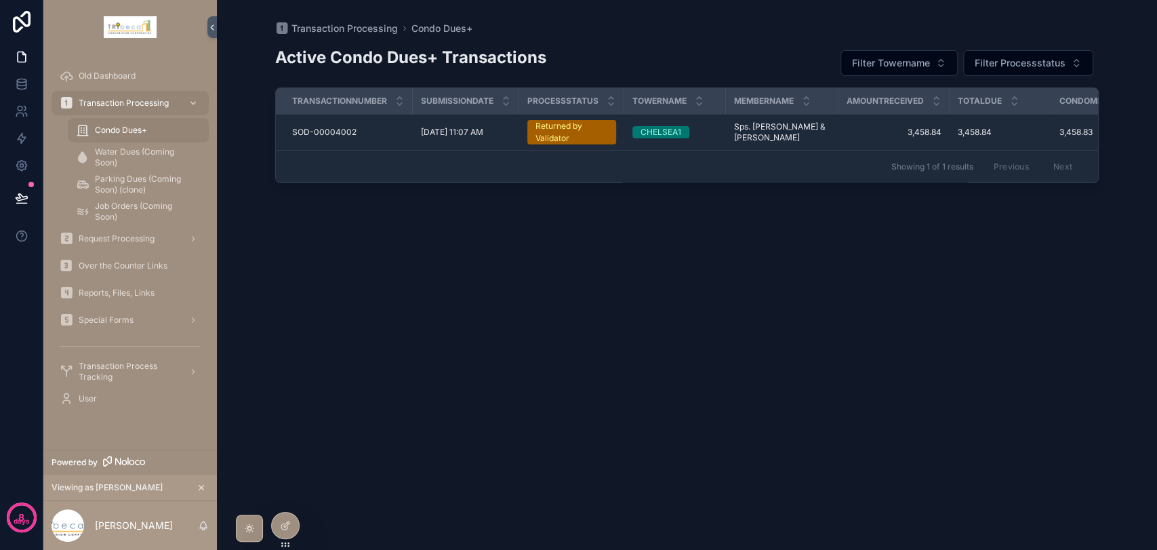
click at [577, 131] on div "Returned by Validator" at bounding box center [571, 132] width 73 height 24
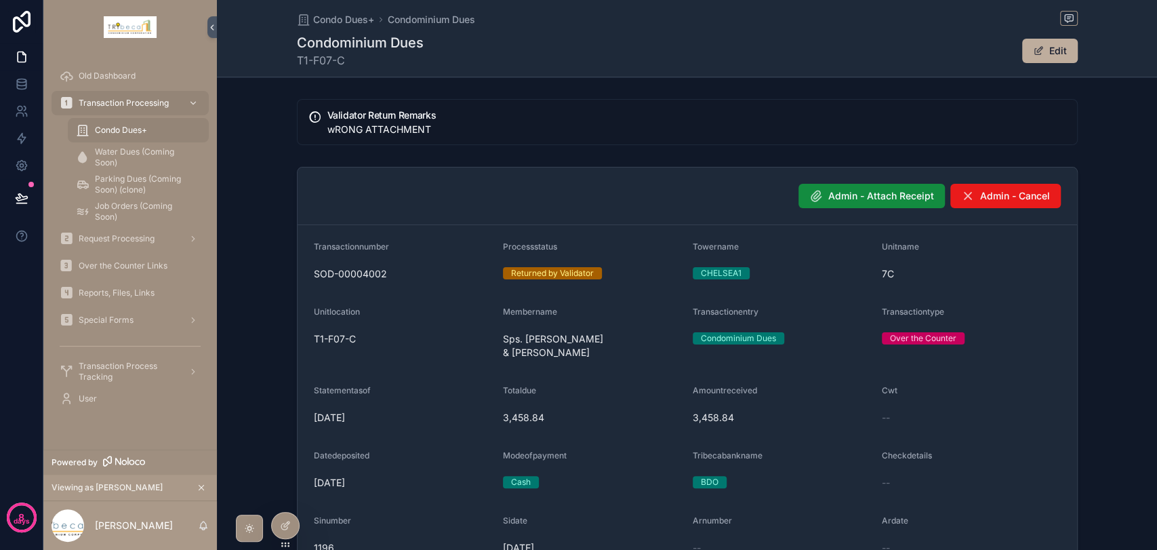
click at [870, 198] on span "Admin - Attach Receipt" at bounding box center [881, 196] width 106 height 14
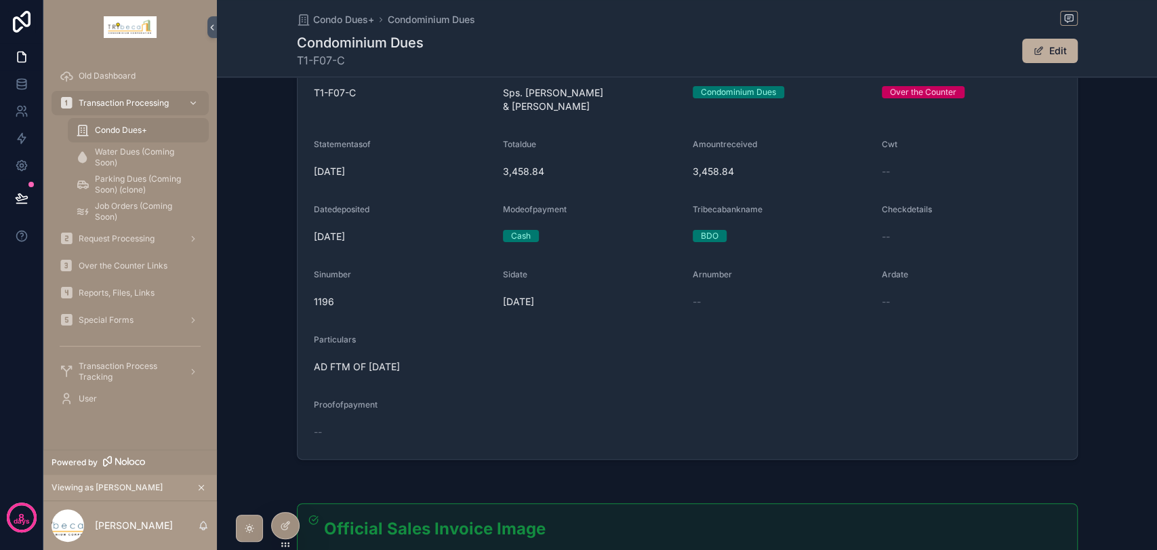
scroll to position [150, 0]
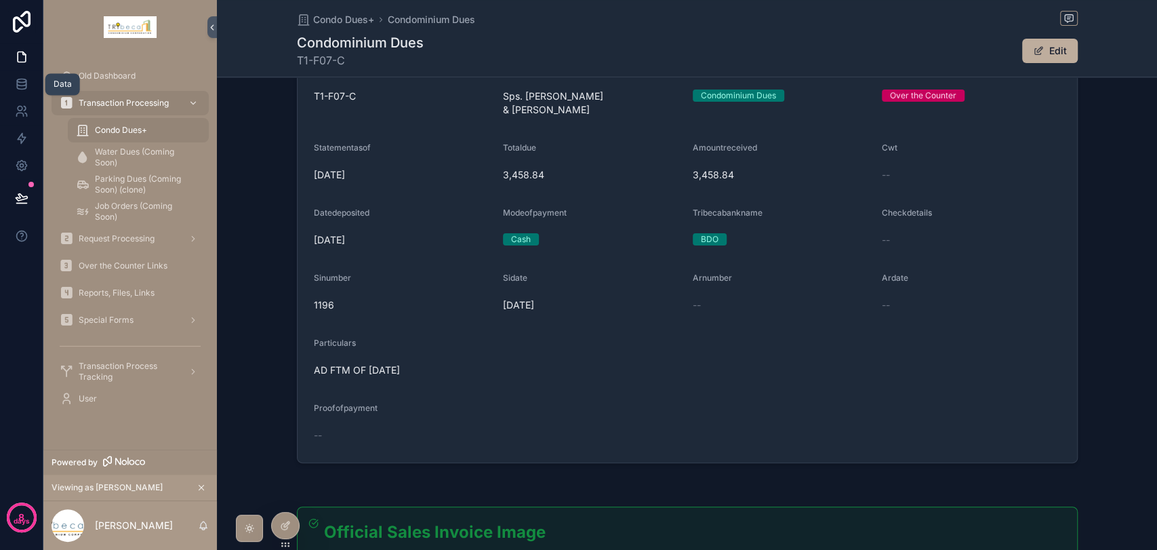
click at [18, 90] on icon at bounding box center [22, 84] width 14 height 14
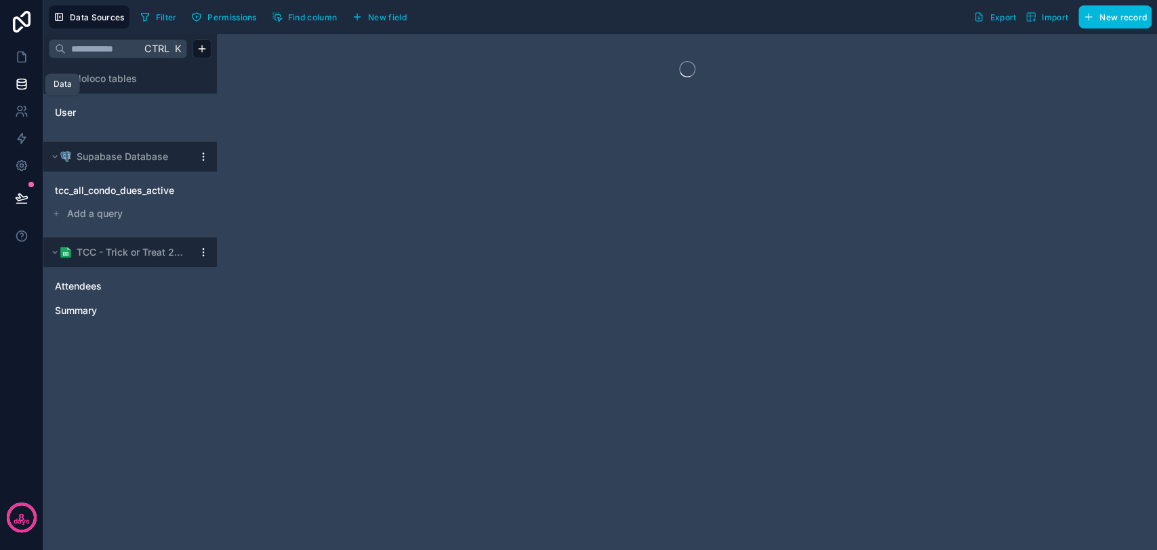
click at [17, 64] on link at bounding box center [21, 56] width 43 height 27
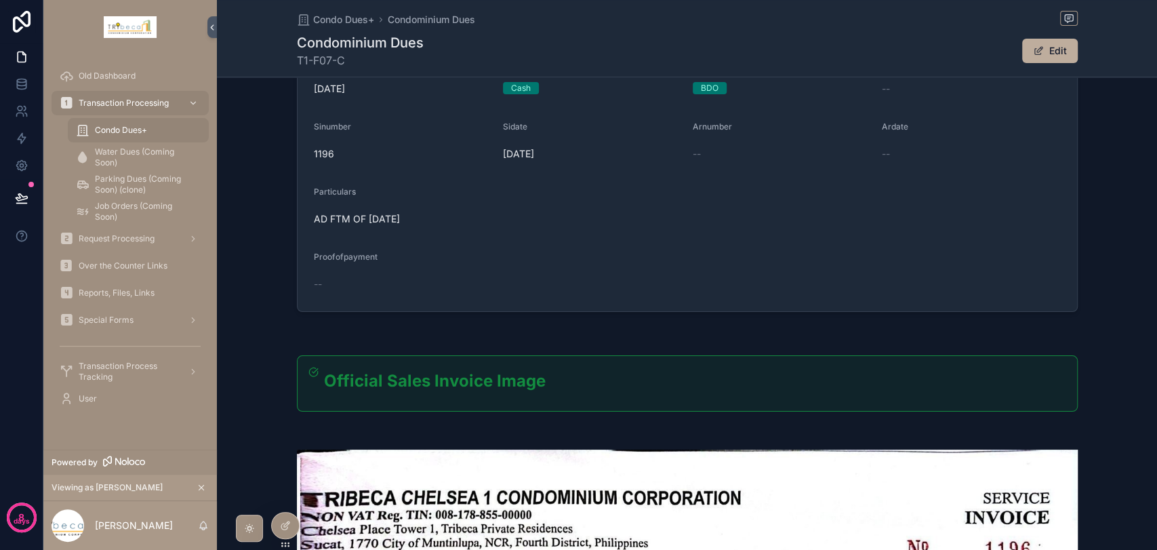
scroll to position [301, 0]
click at [135, 100] on span "Transaction Processing" at bounding box center [124, 103] width 90 height 11
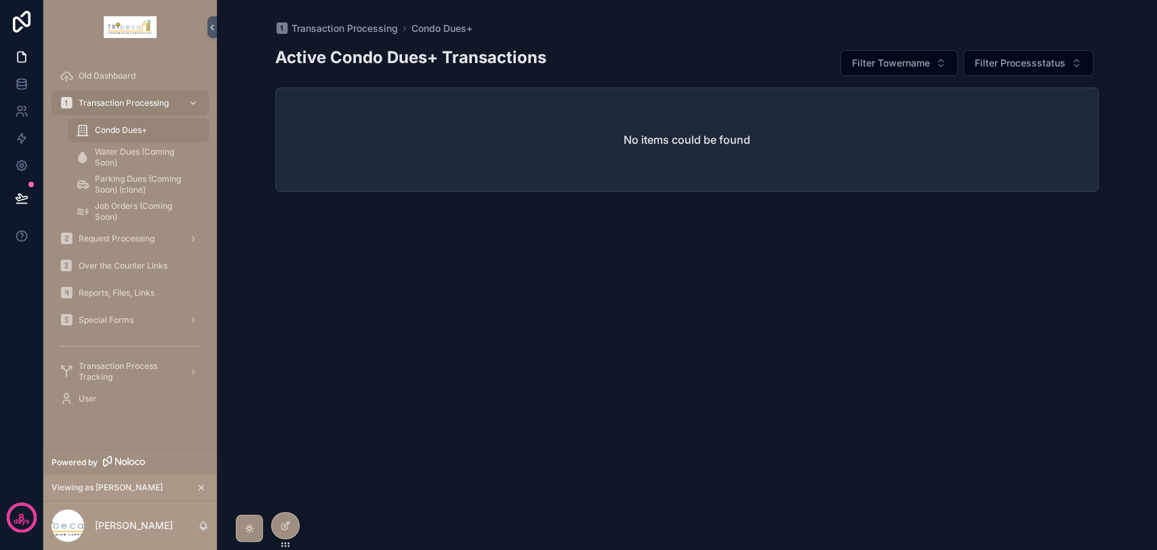
click at [0, 0] on icon at bounding box center [0, 0] width 0 height 0
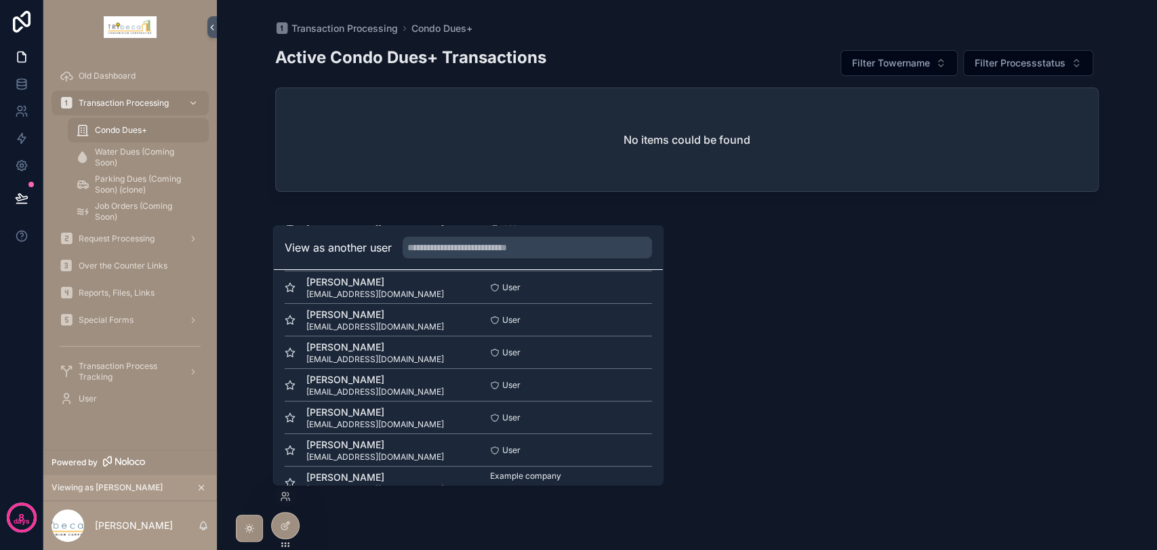
scroll to position [75, 0]
click at [0, 0] on button "Select" at bounding box center [0, 0] width 0 height 0
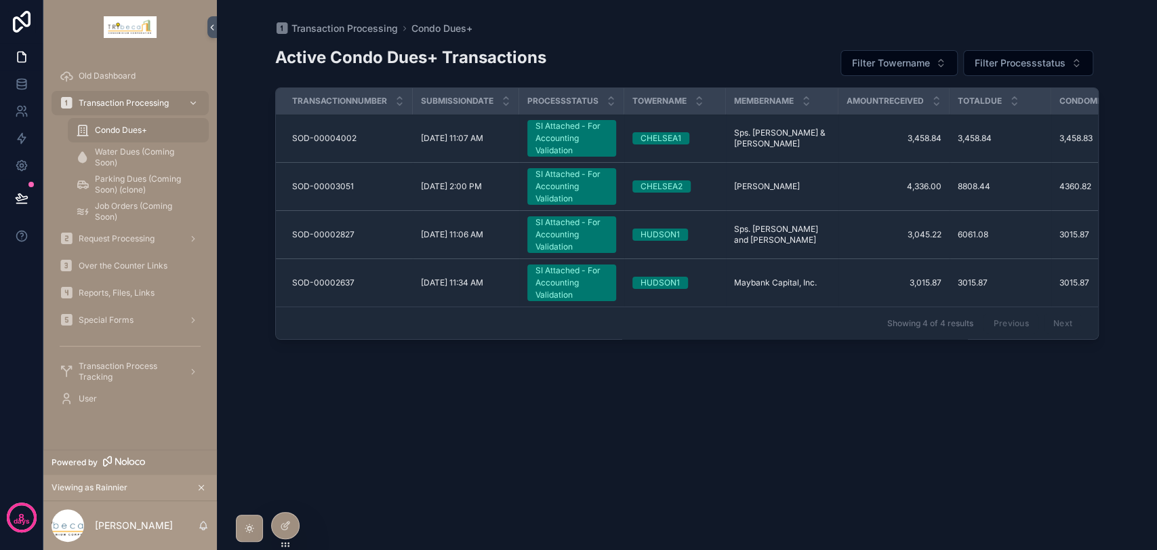
click at [129, 127] on span "Condo Dues+" at bounding box center [121, 130] width 52 height 11
click at [551, 134] on div "SI Attached - For Accounting Validation" at bounding box center [571, 138] width 73 height 37
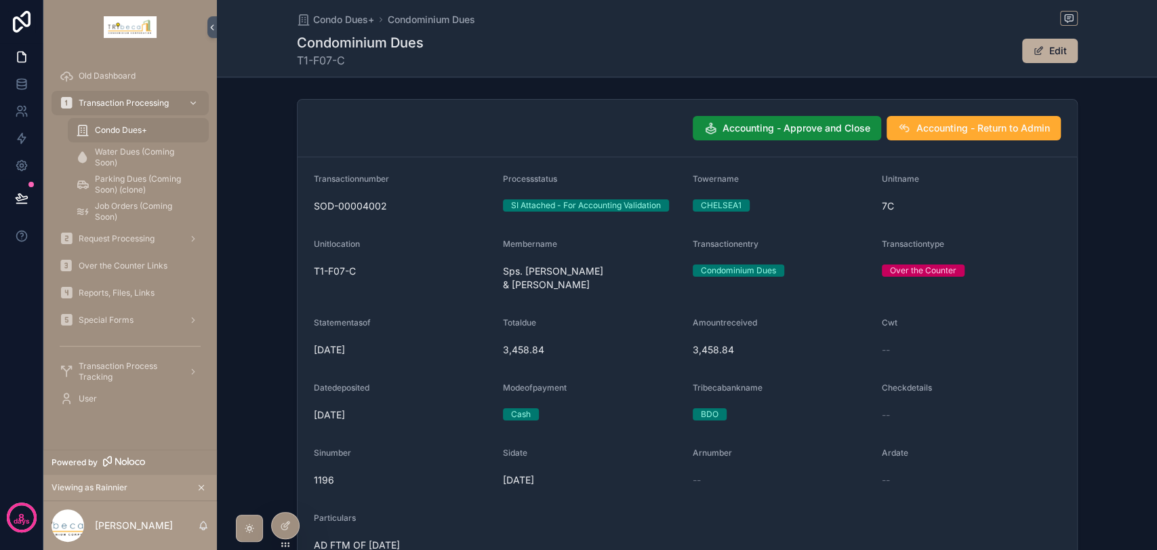
click at [775, 127] on span "Accounting - Approve and Close" at bounding box center [796, 128] width 148 height 14
click at [146, 131] on span "Condo Dues+" at bounding box center [121, 130] width 52 height 11
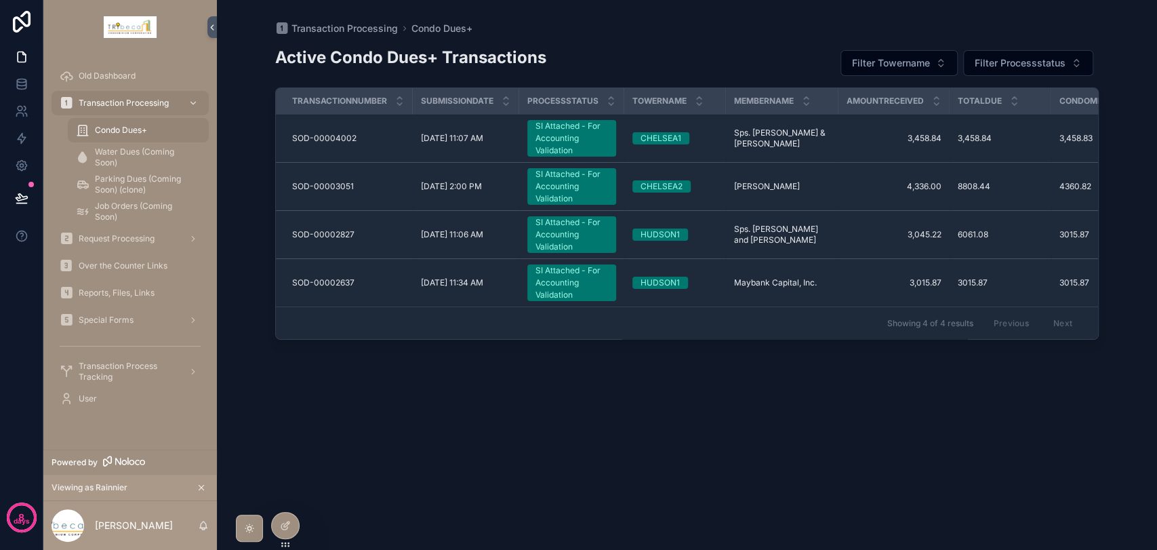
click at [144, 153] on span "Water Dues (Coming Soon)" at bounding box center [145, 157] width 100 height 22
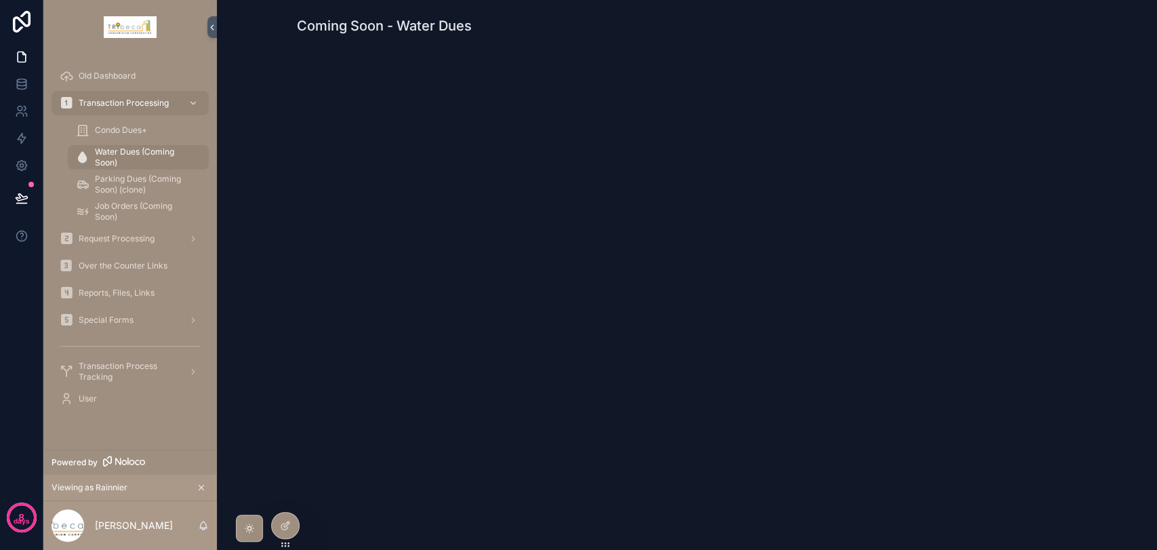
click at [137, 131] on span "Condo Dues+" at bounding box center [121, 130] width 52 height 11
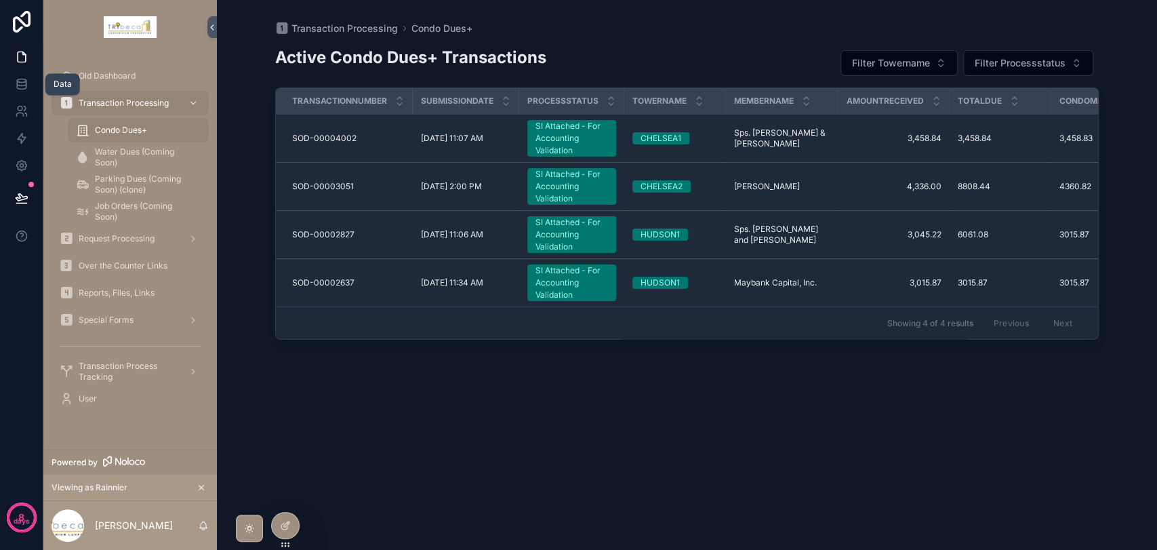
click at [25, 83] on icon at bounding box center [22, 84] width 14 height 14
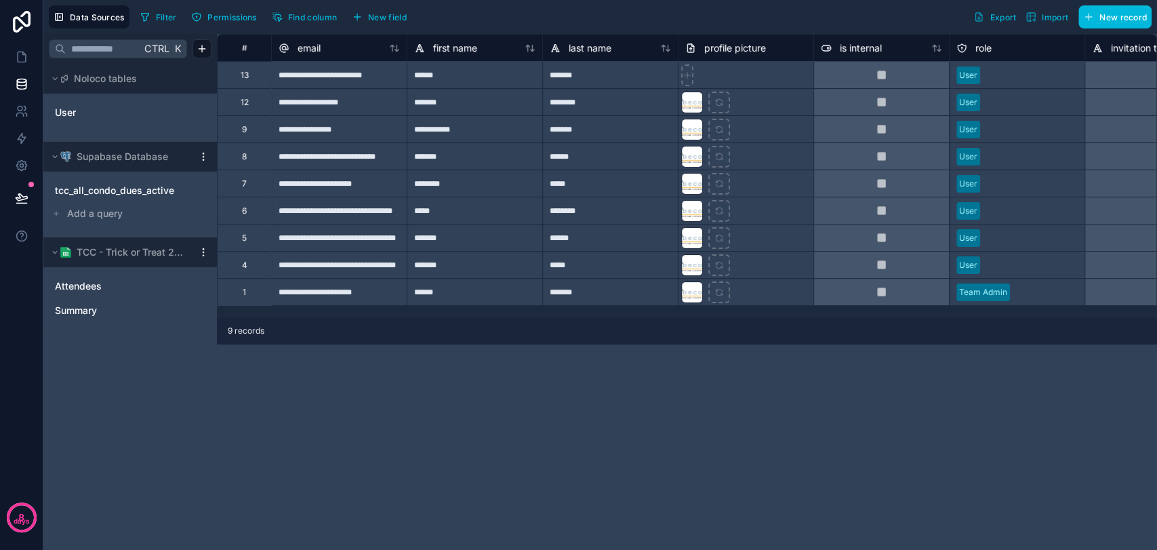
click at [133, 194] on span "tcc_all_condo_dues_active" at bounding box center [114, 191] width 119 height 14
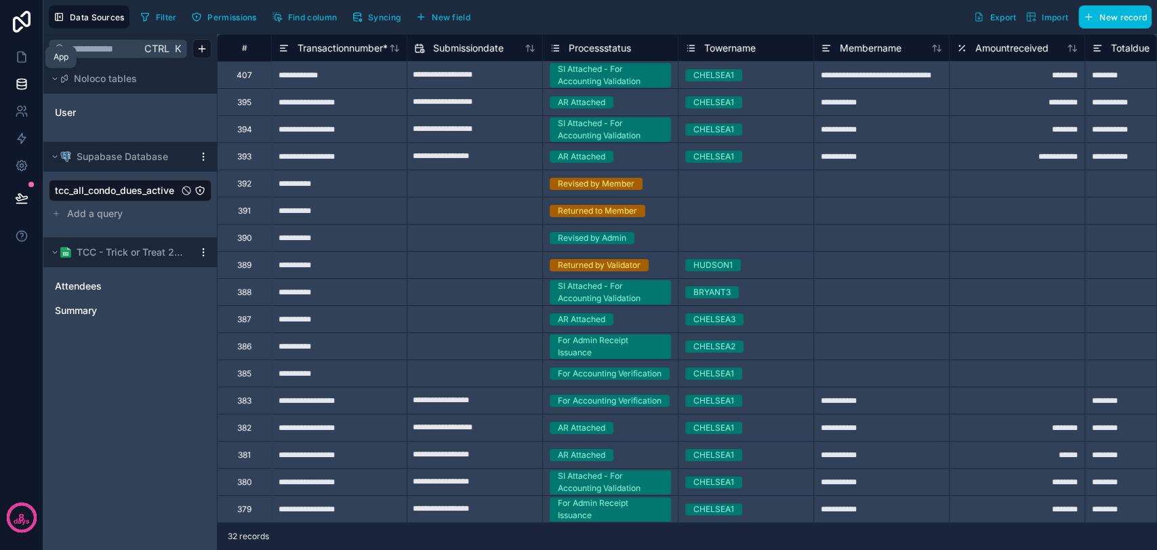
click at [23, 64] on link at bounding box center [21, 56] width 43 height 27
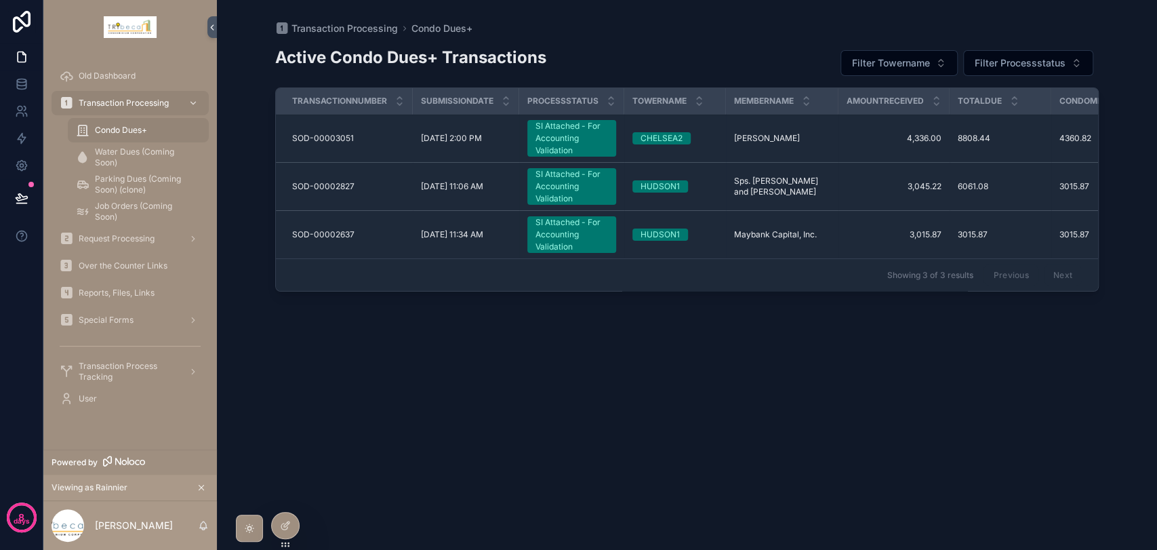
click at [117, 297] on span "Reports, Files, Links" at bounding box center [117, 292] width 76 height 11
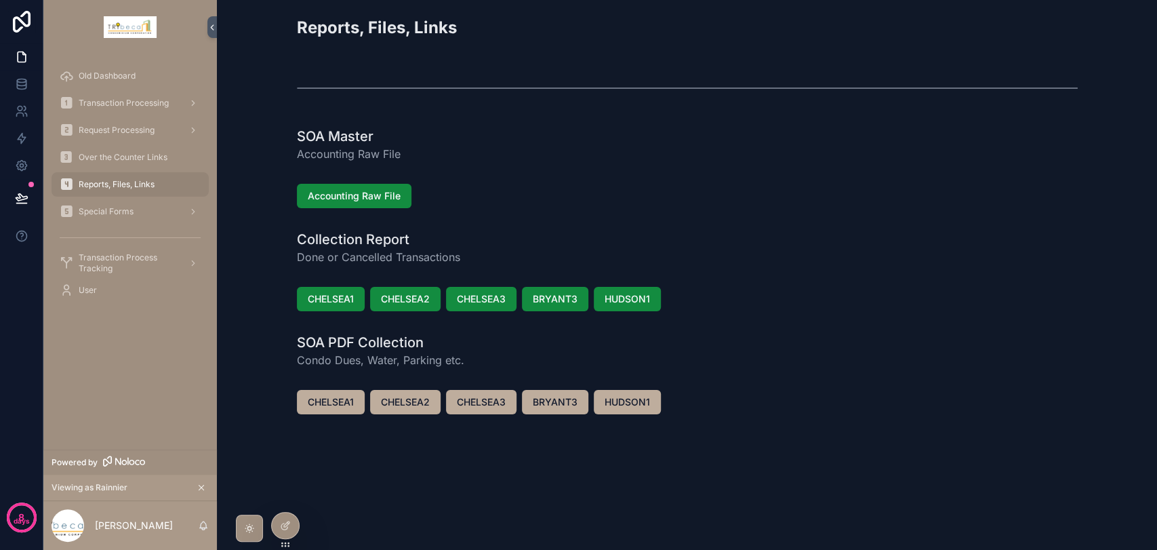
click at [321, 299] on span "CHELSEA1" at bounding box center [331, 299] width 46 height 14
click at [81, 96] on div "Transaction Processing" at bounding box center [130, 103] width 141 height 22
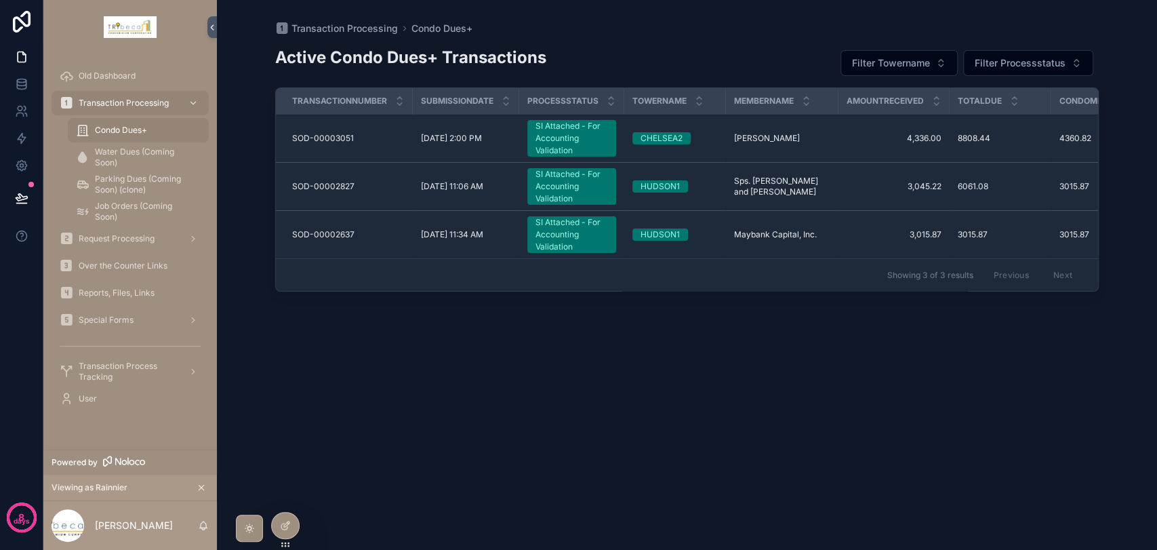
click at [0, 0] on icon at bounding box center [0, 0] width 0 height 0
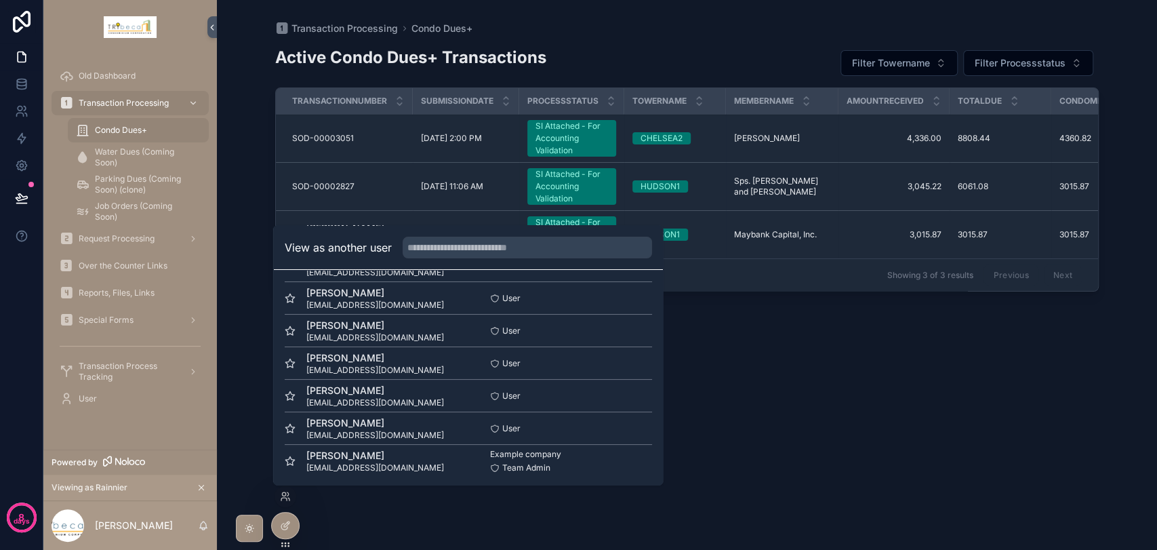
scroll to position [99, 0]
click at [0, 0] on button "Select" at bounding box center [0, 0] width 0 height 0
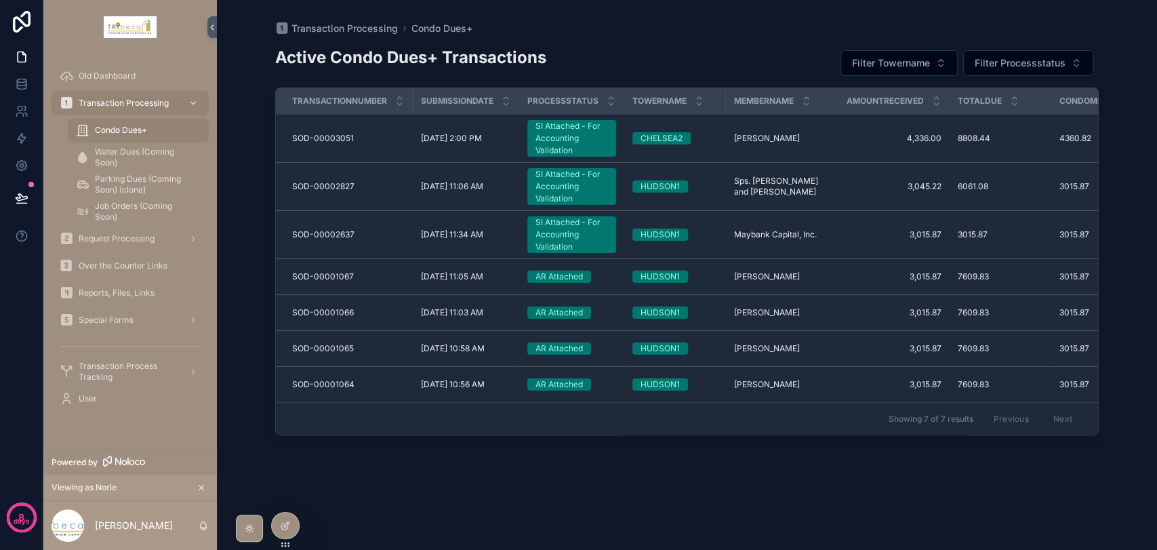
click at [926, 64] on span "Filter Towername" at bounding box center [891, 63] width 78 height 14
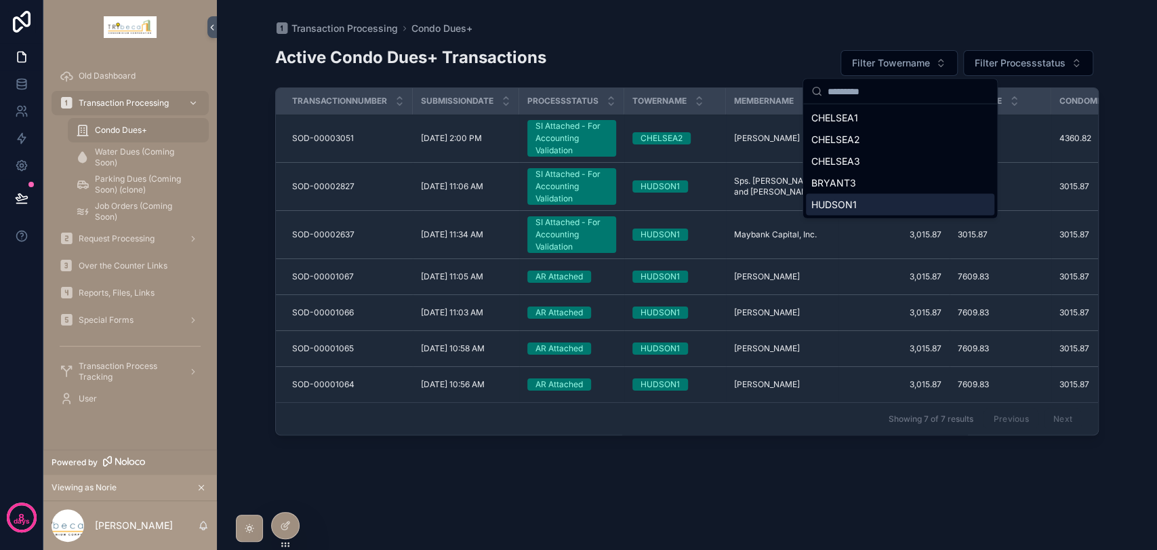
click at [863, 198] on div "HUDSON1" at bounding box center [900, 205] width 188 height 22
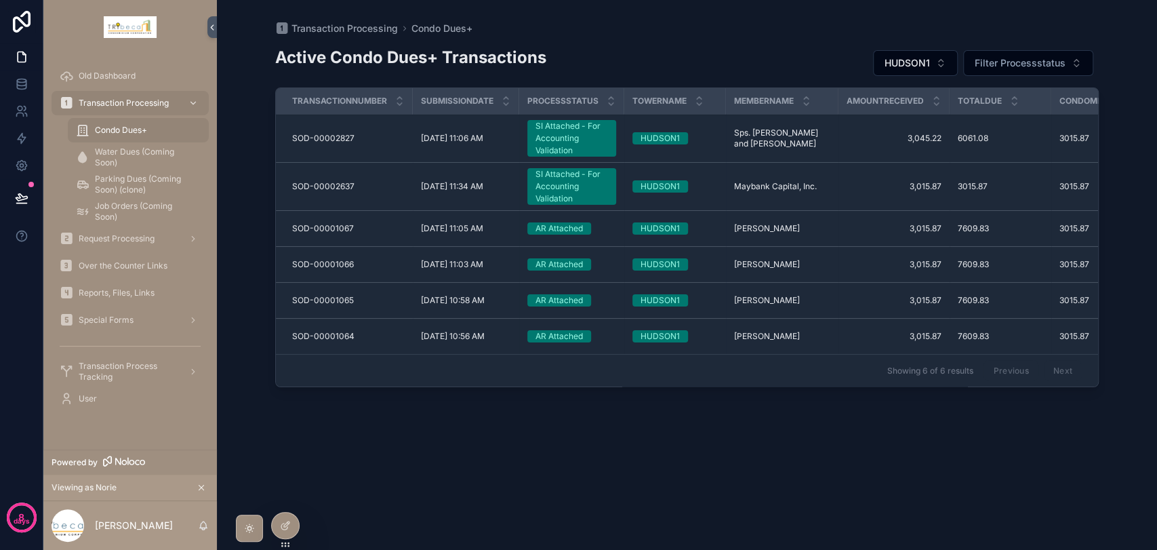
click at [565, 229] on div "AR Attached" at bounding box center [558, 228] width 47 height 12
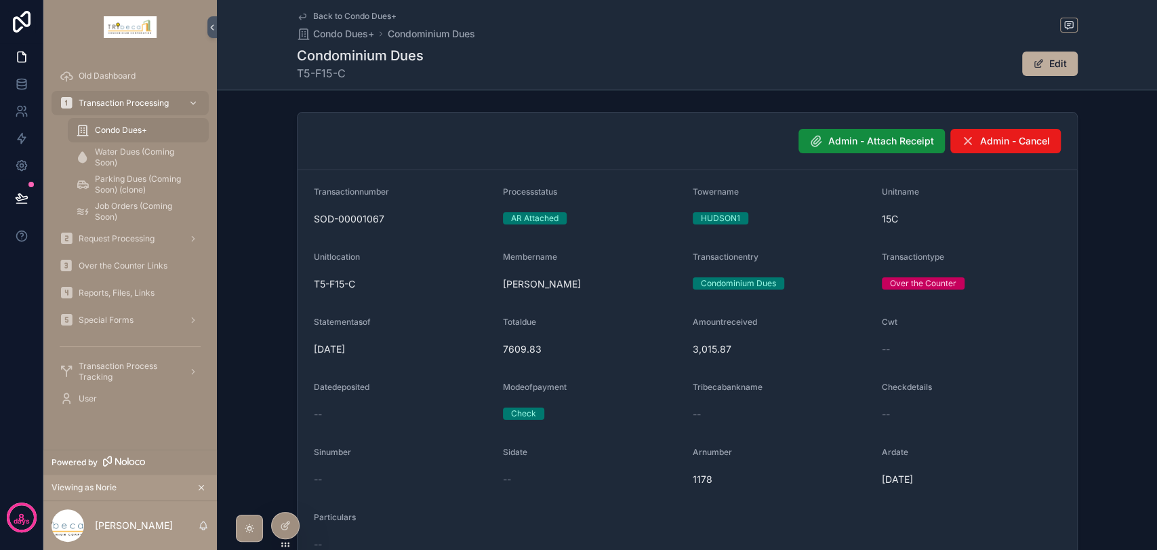
click at [129, 133] on span "Condo Dues+" at bounding box center [121, 130] width 52 height 11
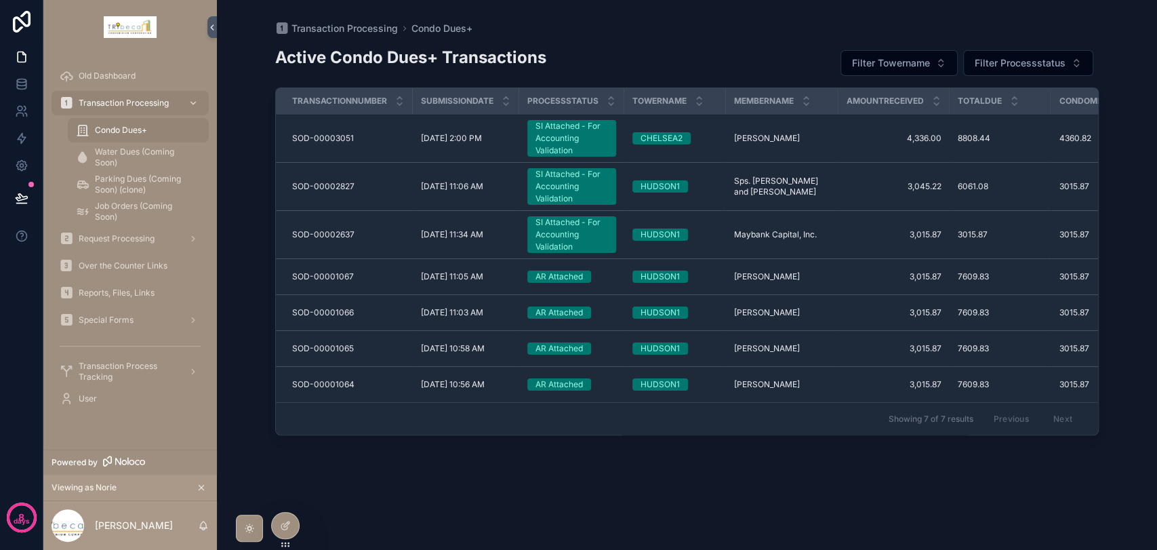
click at [150, 321] on div "Special Forms" at bounding box center [130, 320] width 141 height 22
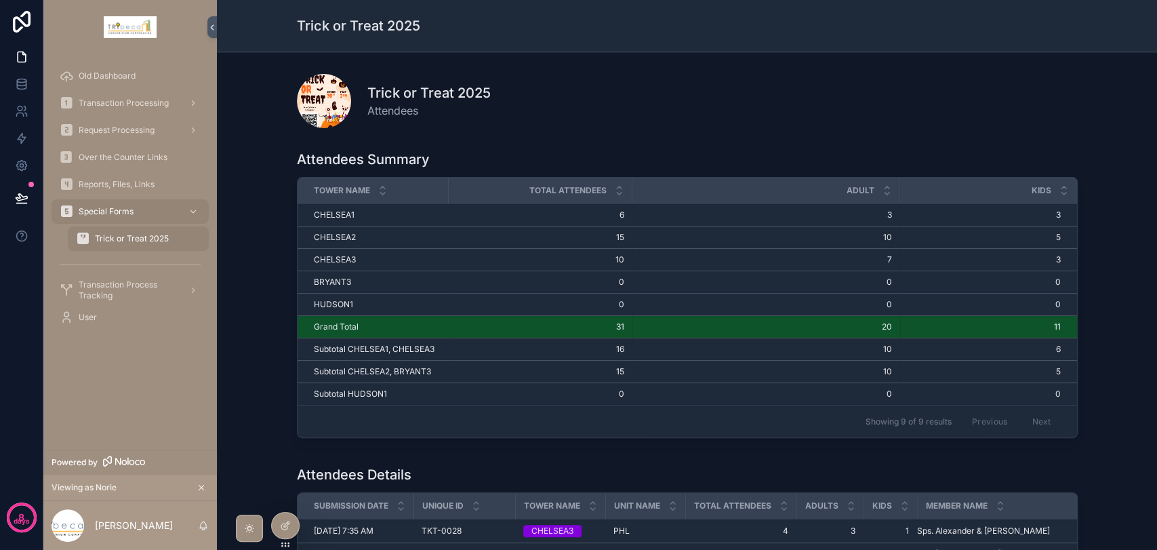
click at [113, 100] on span "Transaction Processing" at bounding box center [124, 103] width 90 height 11
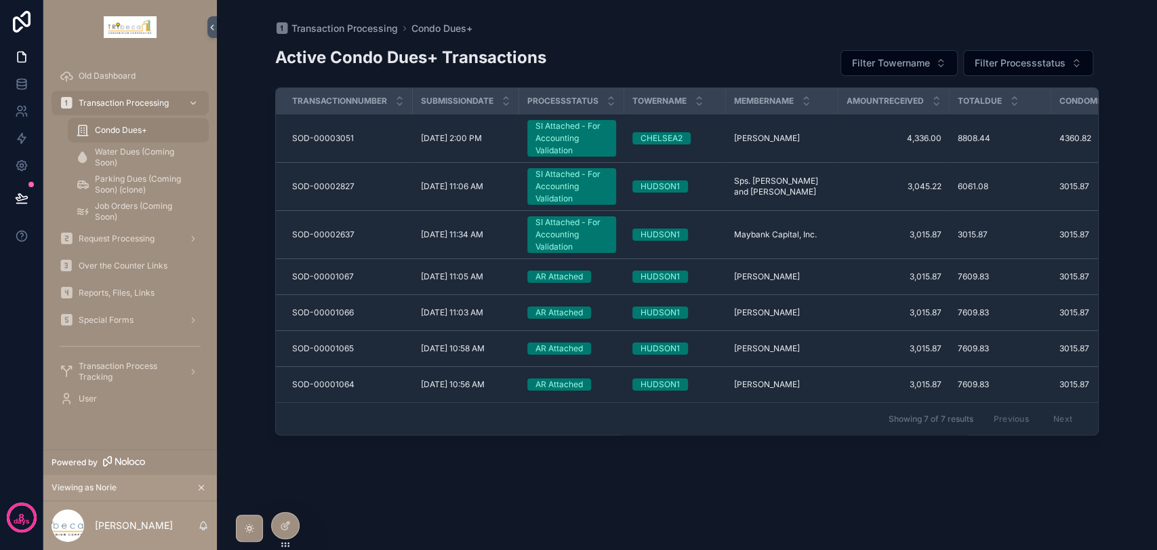
click at [148, 241] on span "Request Processing" at bounding box center [117, 238] width 76 height 11
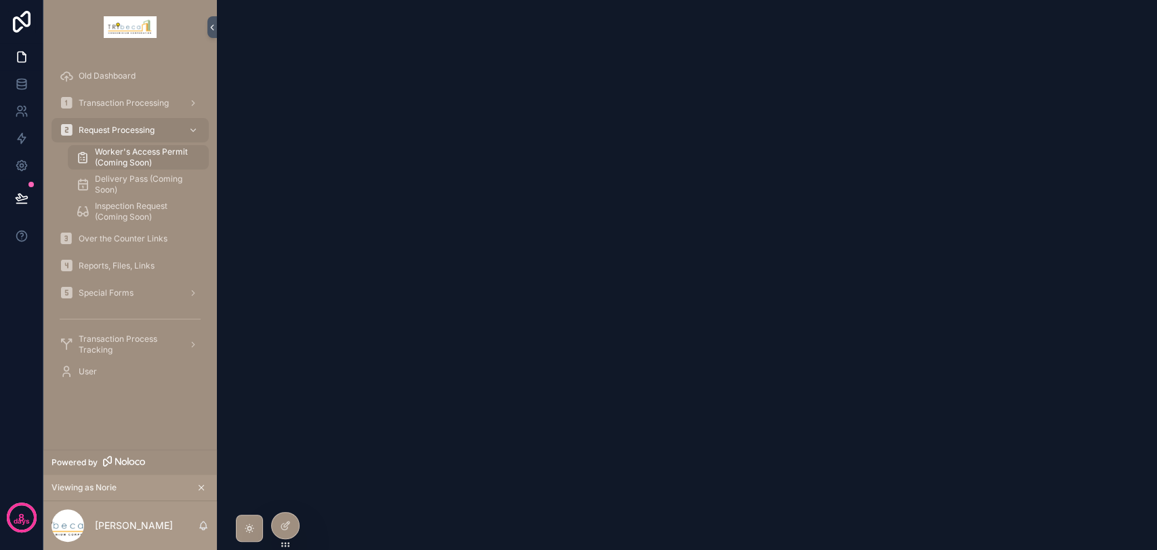
click at [143, 102] on span "Transaction Processing" at bounding box center [124, 103] width 90 height 11
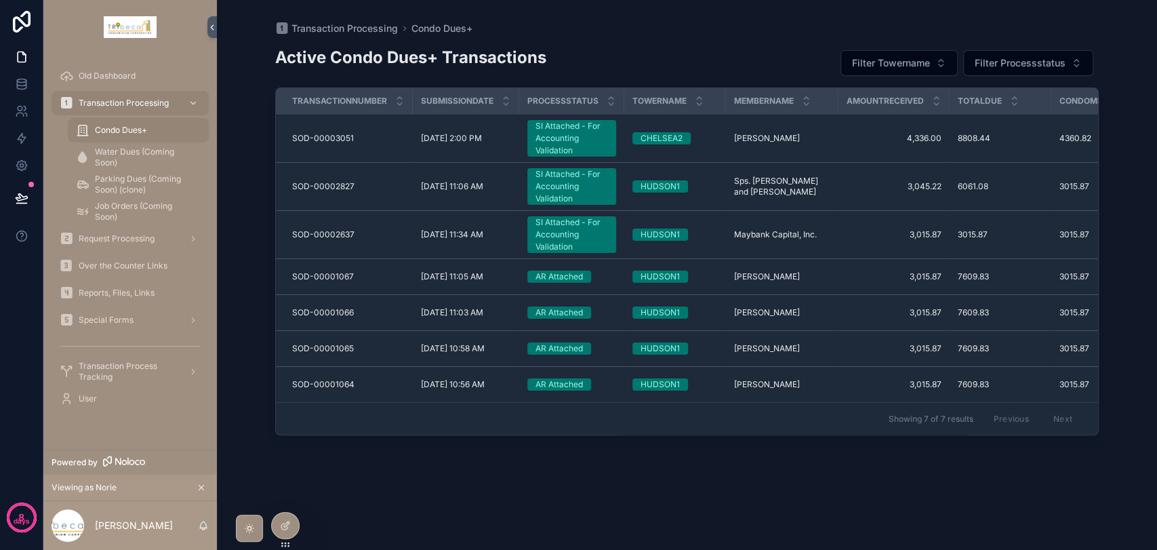
click at [131, 74] on span "Old Dashboard" at bounding box center [107, 75] width 57 height 11
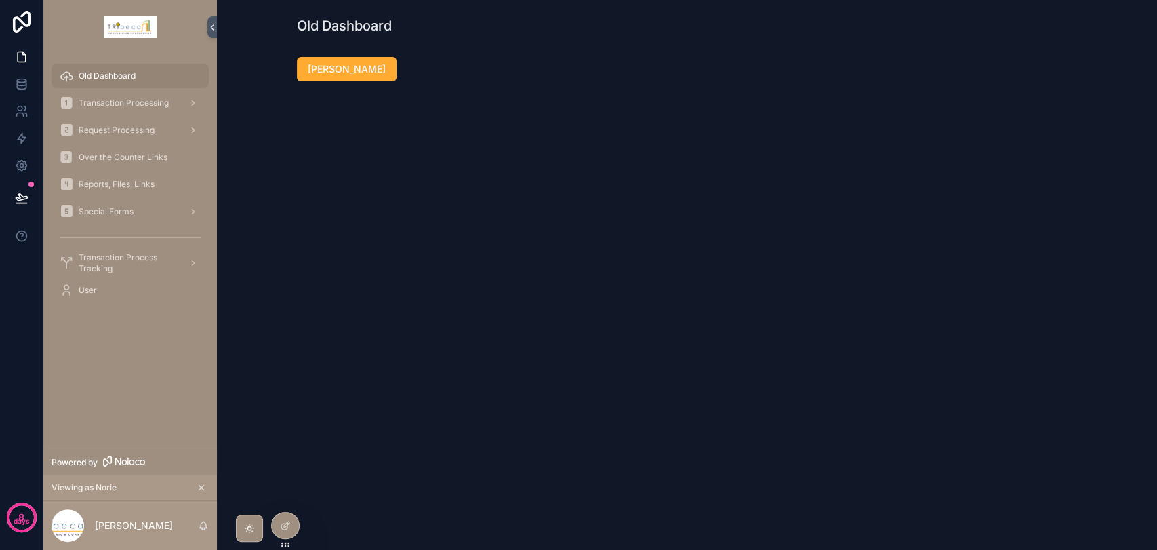
click at [321, 75] on span "[PERSON_NAME]" at bounding box center [347, 69] width 78 height 14
click at [152, 106] on span "Transaction Processing" at bounding box center [124, 103] width 90 height 11
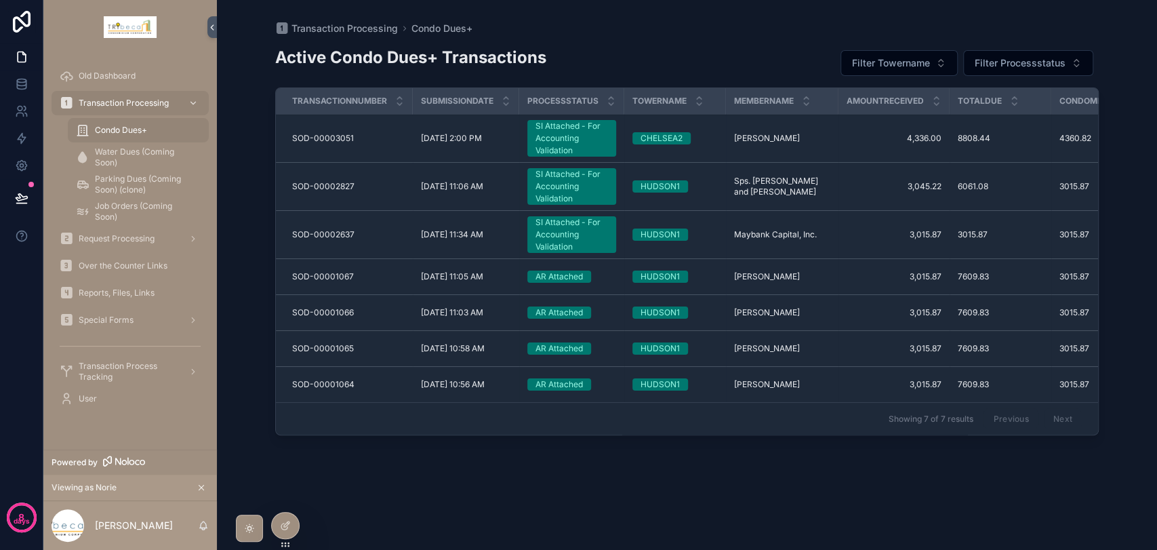
click at [136, 263] on span "Over the Counter Links" at bounding box center [123, 265] width 89 height 11
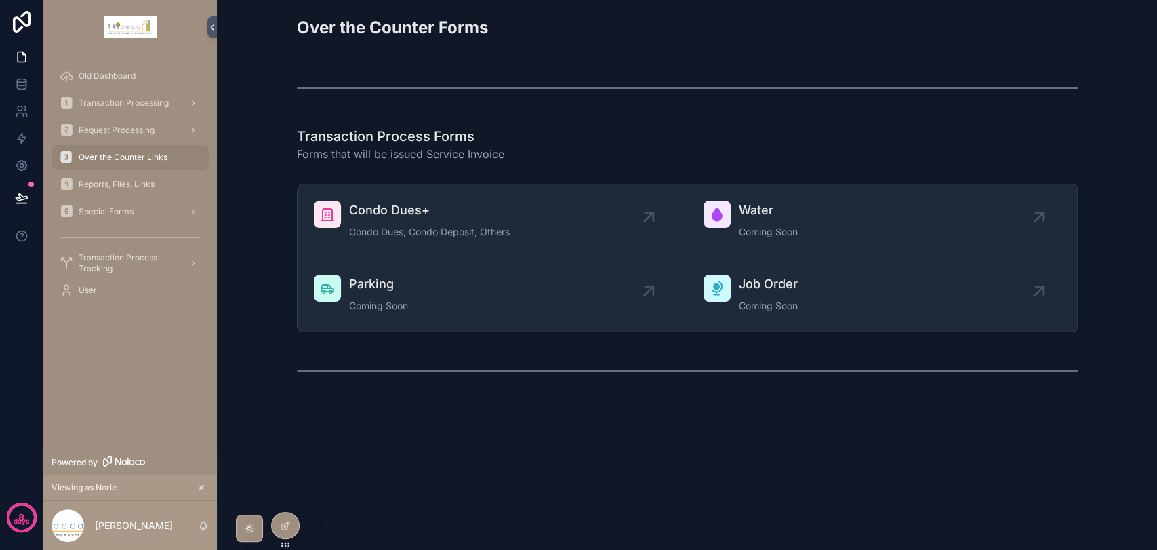
click at [486, 216] on span "Condo Dues+" at bounding box center [429, 210] width 161 height 19
click at [134, 96] on div "Transaction Processing" at bounding box center [130, 103] width 141 height 22
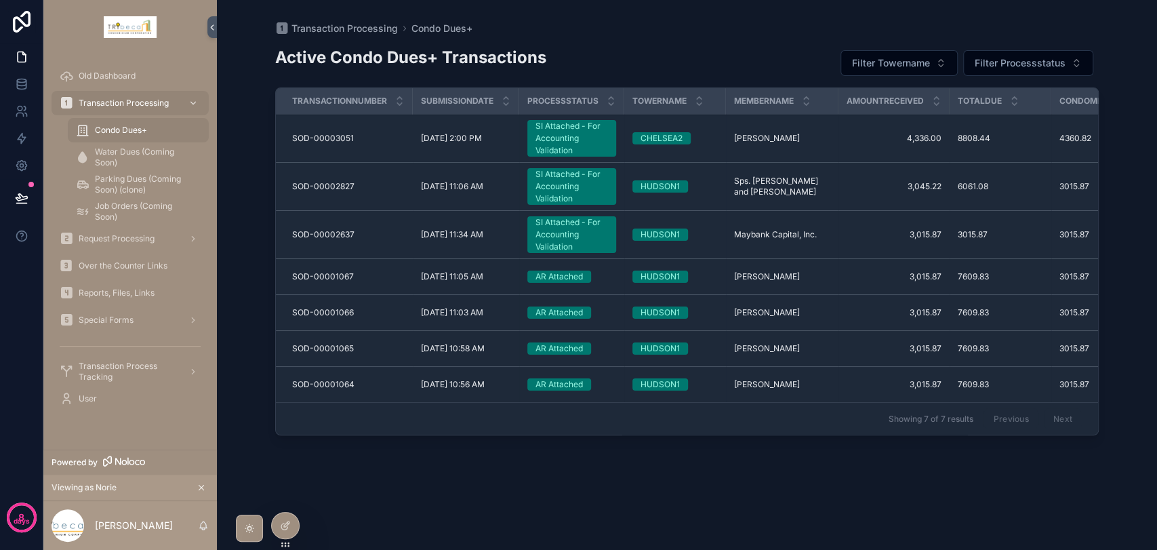
click at [549, 186] on div "SI Attached - For Accounting Validation" at bounding box center [571, 186] width 73 height 37
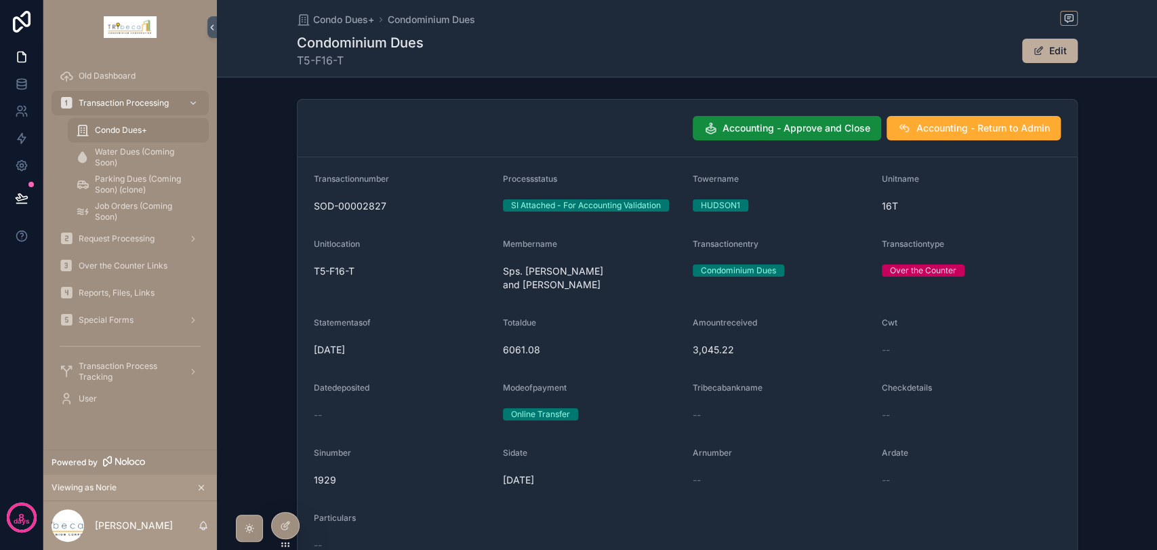
click at [283, 522] on icon at bounding box center [285, 525] width 11 height 11
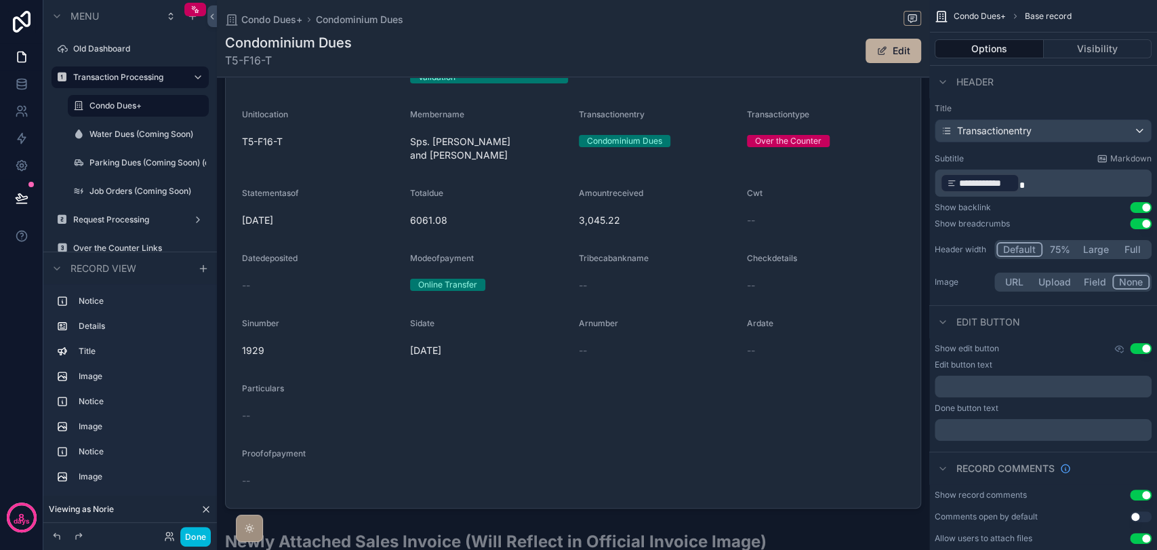
click at [903, 153] on div "scrollable content" at bounding box center [573, 218] width 712 height 590
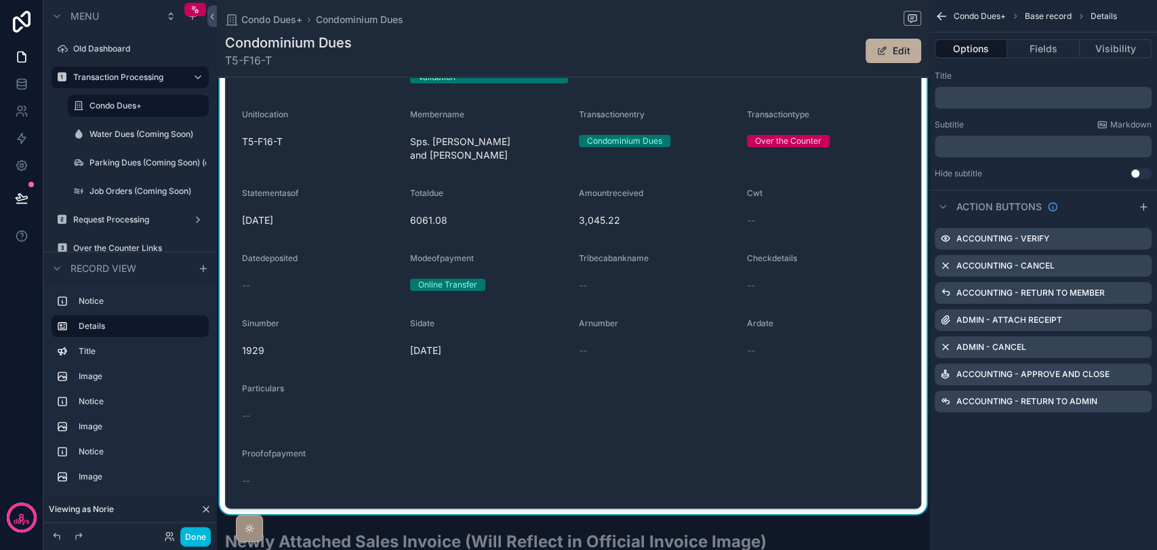
click at [1026, 56] on button "Fields" at bounding box center [1043, 48] width 72 height 19
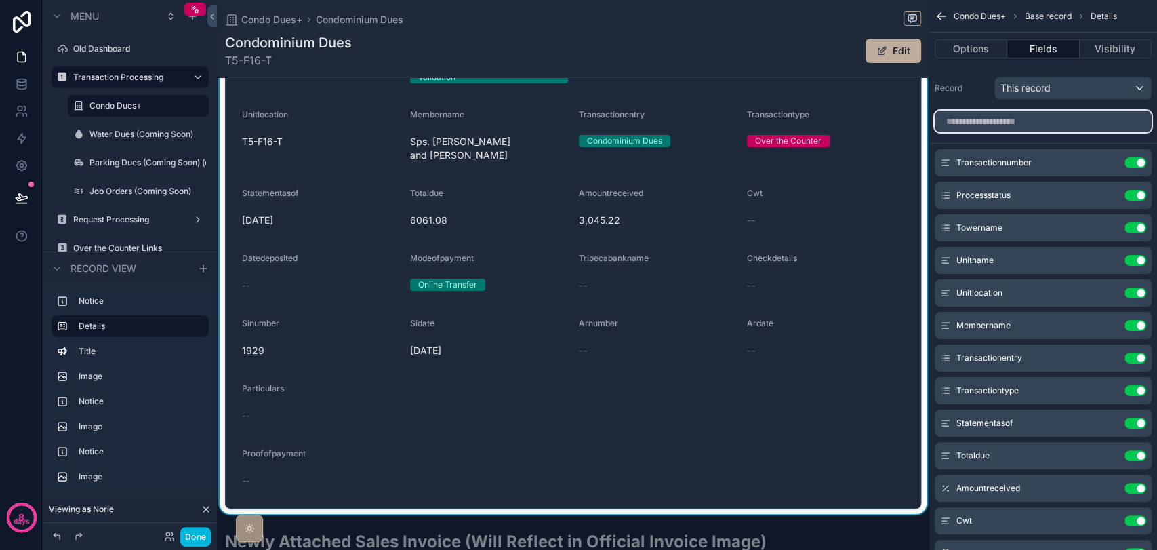
click at [1039, 125] on input "scrollable content" at bounding box center [1043, 121] width 217 height 22
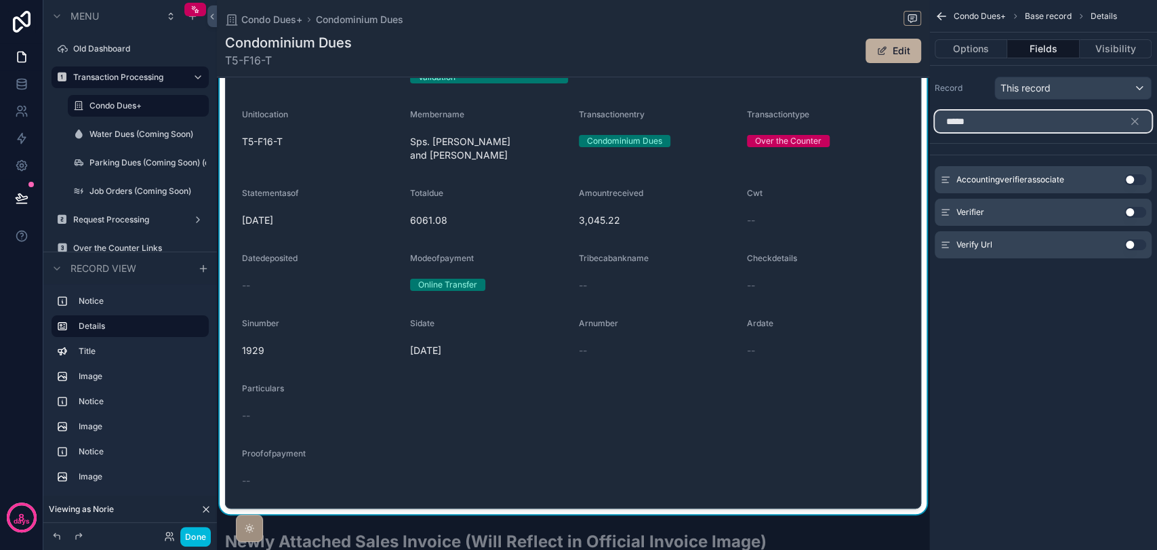
type input "*****"
click at [1141, 179] on button "Use setting" at bounding box center [1135, 179] width 22 height 11
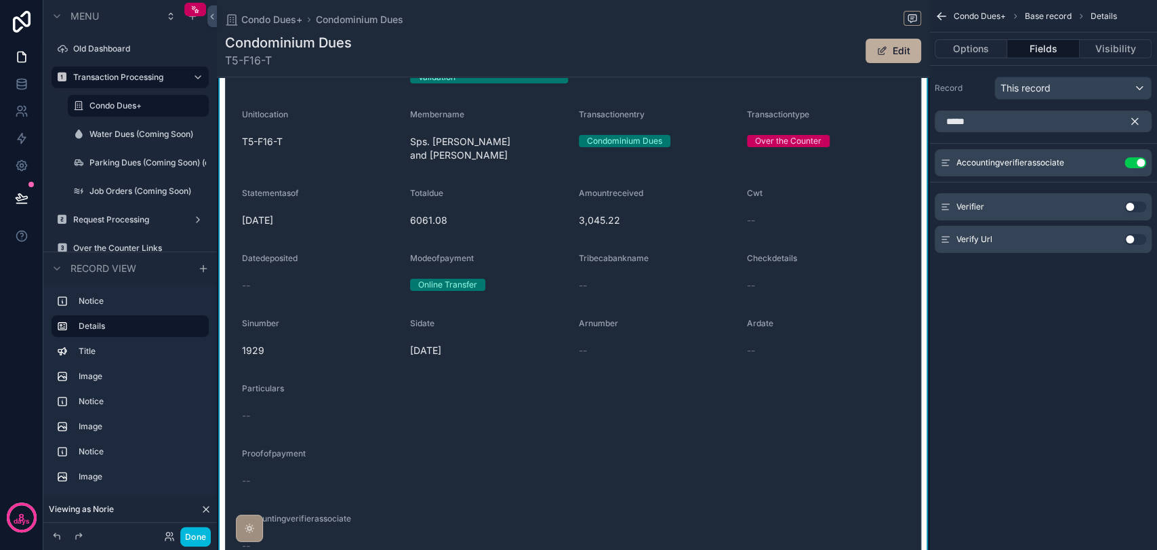
click at [1130, 123] on icon "scrollable content" at bounding box center [1134, 121] width 12 height 12
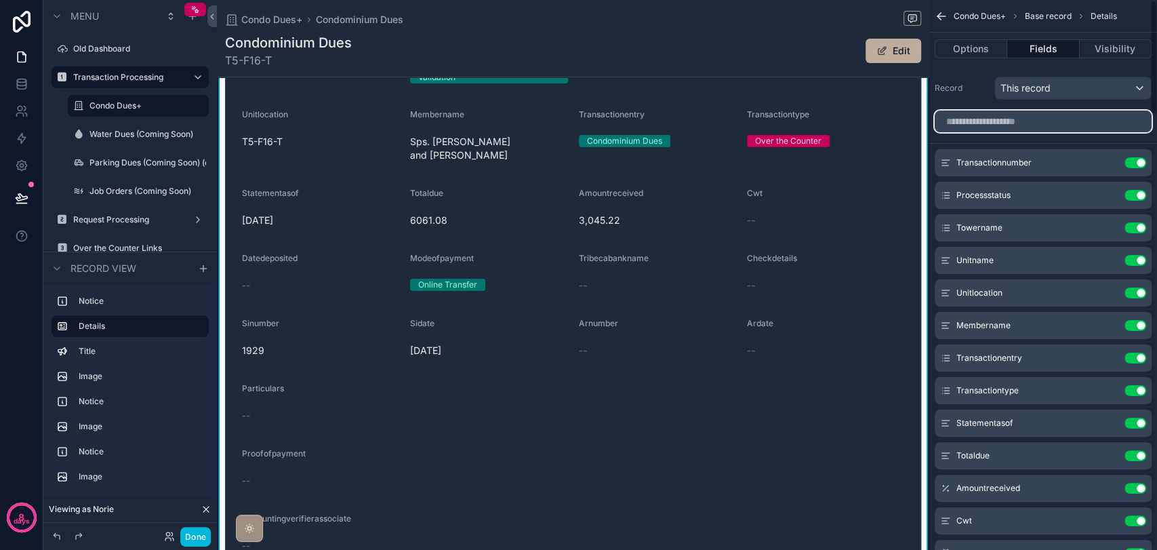
click at [1070, 123] on input "scrollable content" at bounding box center [1043, 121] width 217 height 22
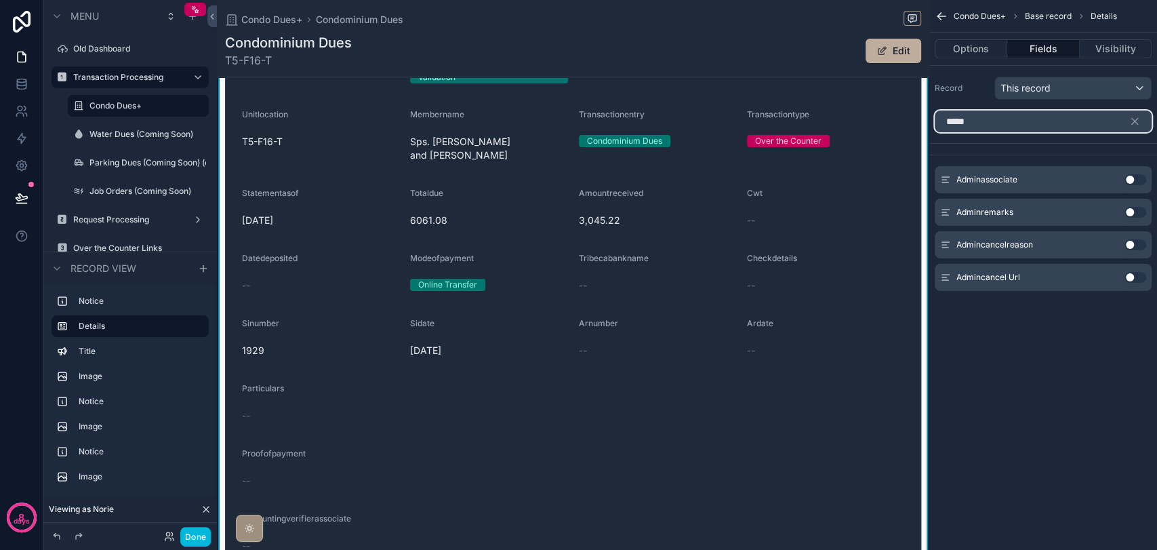
type input "*****"
click at [1131, 177] on button "Use setting" at bounding box center [1135, 179] width 22 height 11
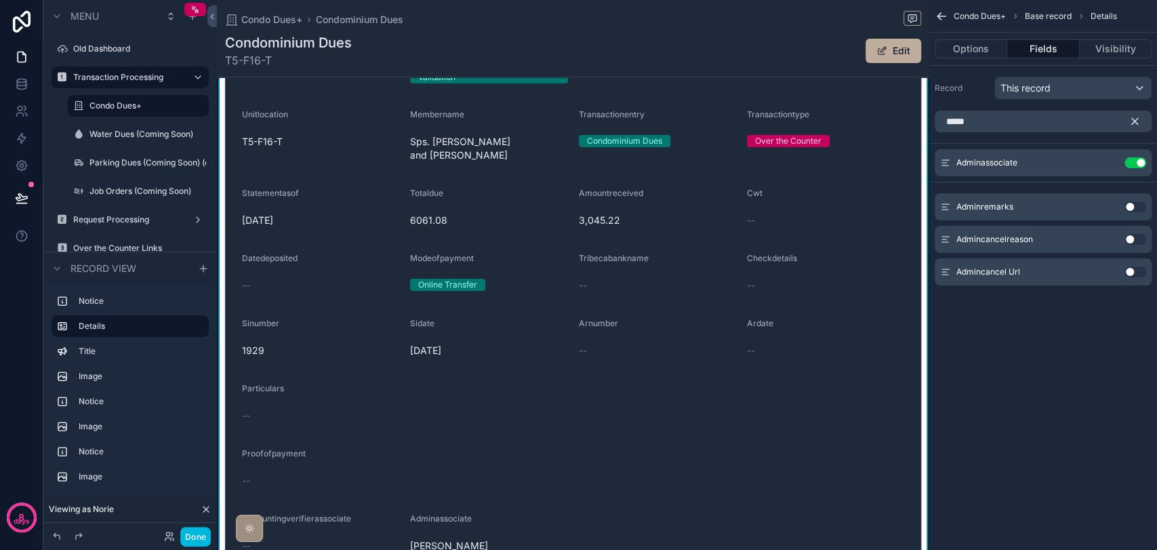
click at [1138, 121] on icon "scrollable content" at bounding box center [1134, 121] width 12 height 12
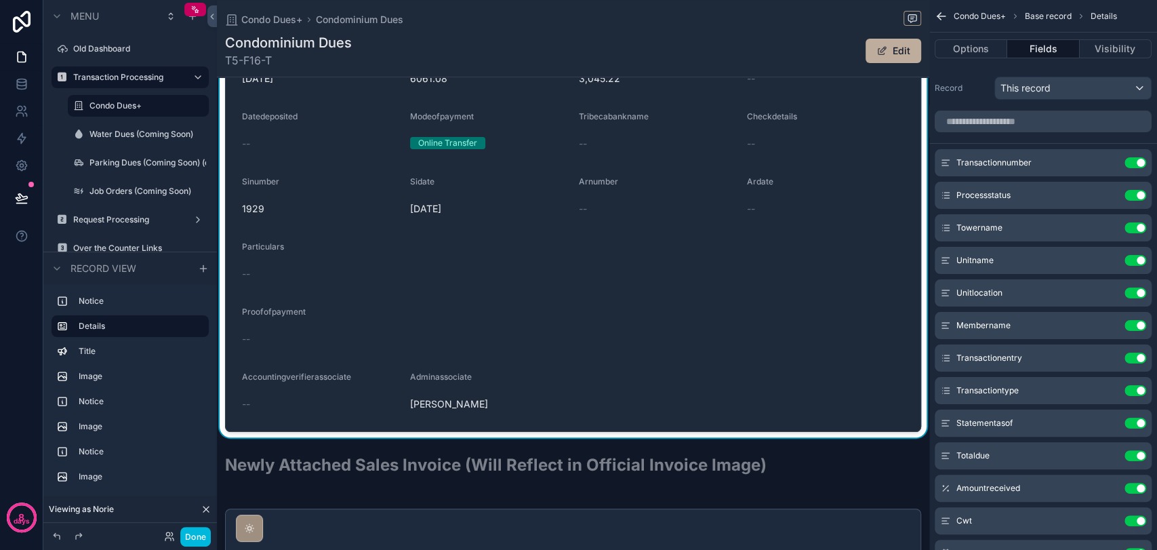
scroll to position [376, 0]
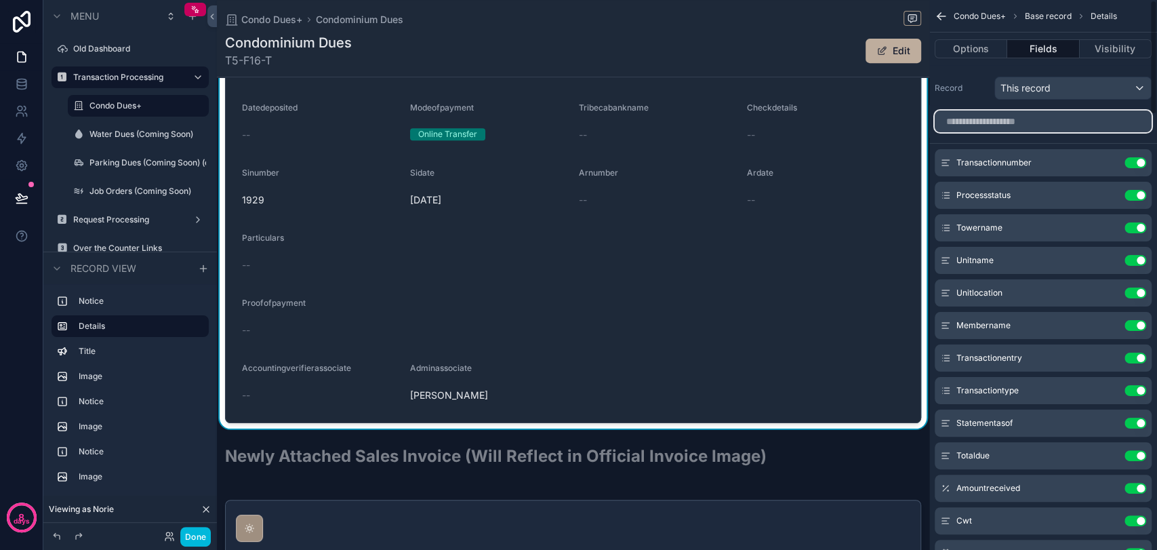
click at [1079, 128] on input "scrollable content" at bounding box center [1043, 121] width 217 height 22
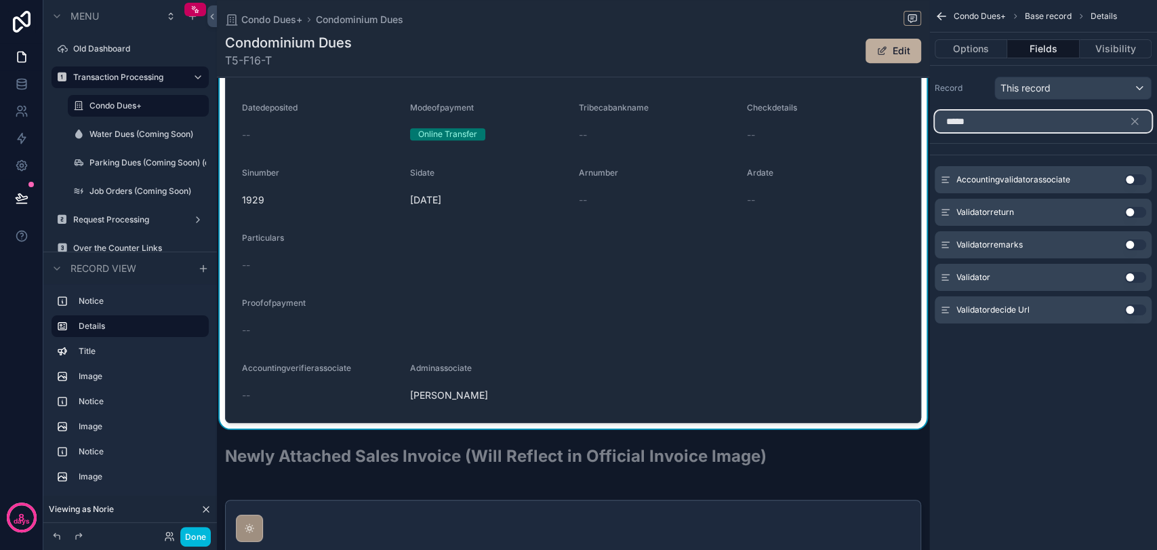
type input "*****"
click at [1133, 177] on button "Use setting" at bounding box center [1135, 179] width 22 height 11
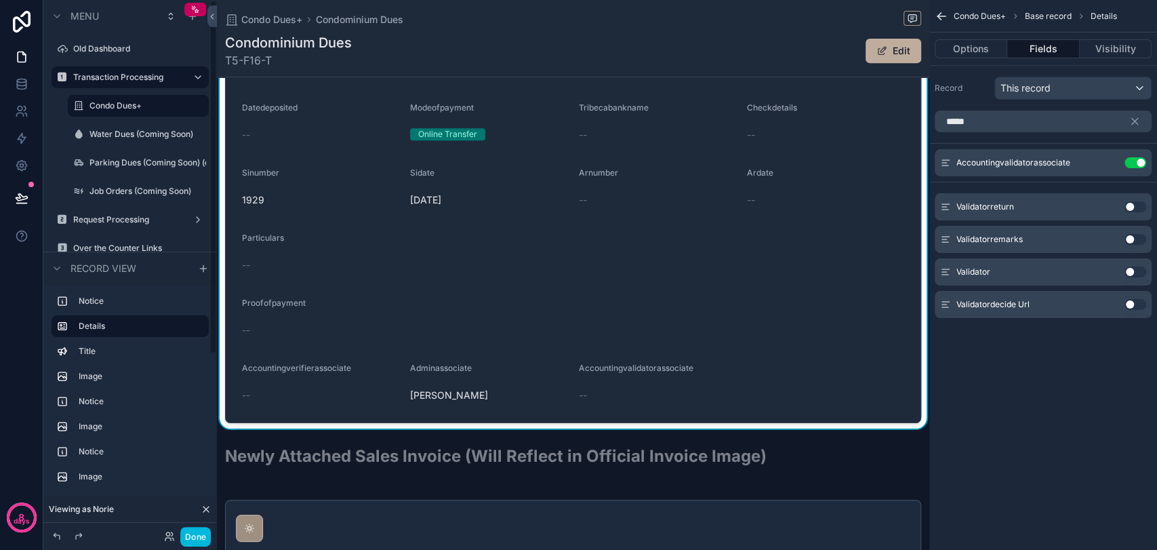
click at [201, 537] on button "Done" at bounding box center [195, 537] width 30 height 20
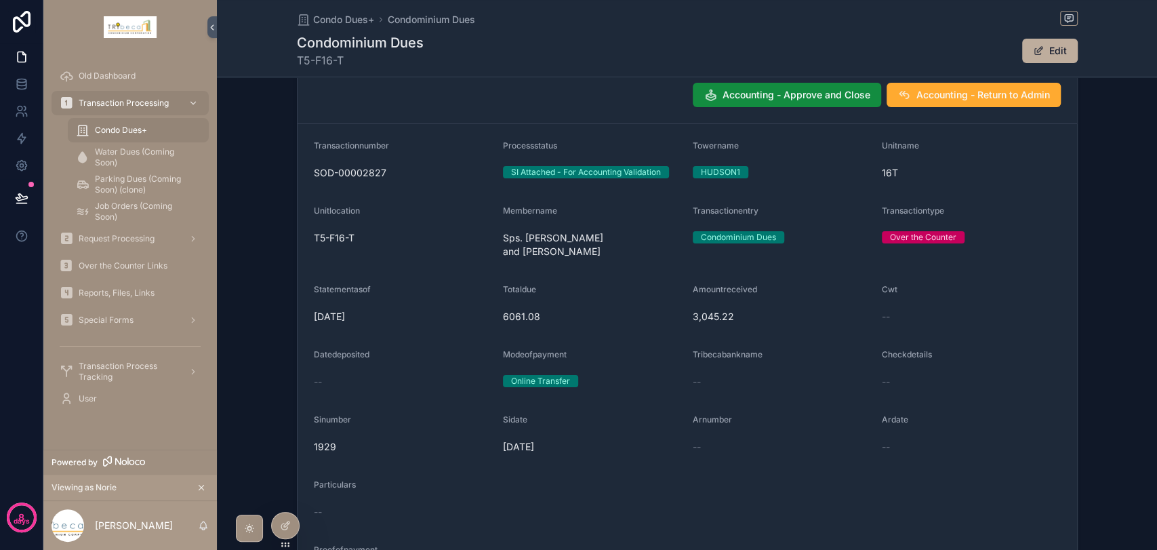
scroll to position [0, 0]
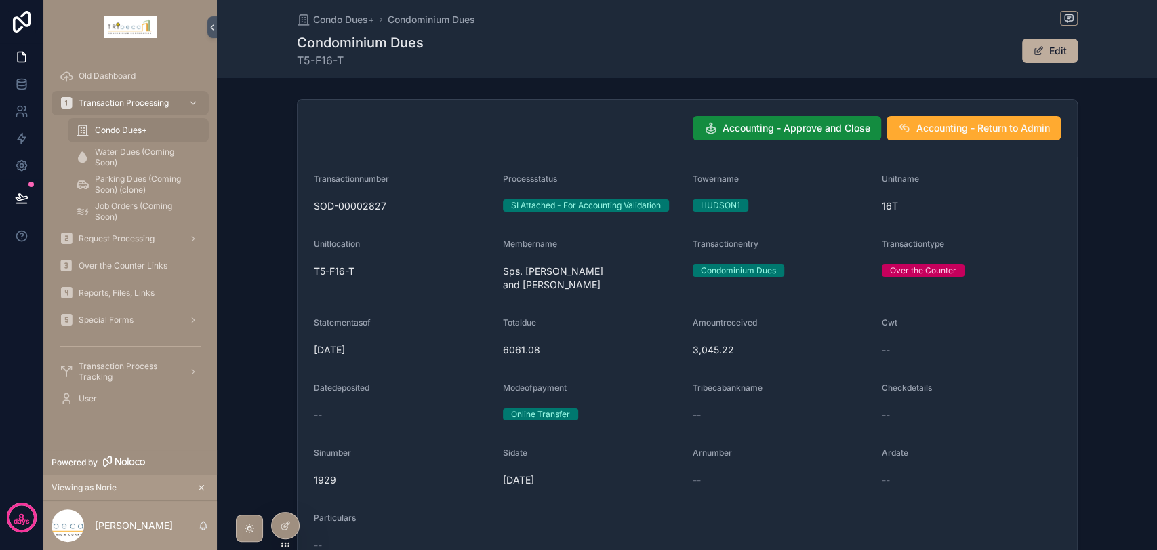
click at [137, 151] on span "Water Dues (Coming Soon)" at bounding box center [145, 157] width 100 height 22
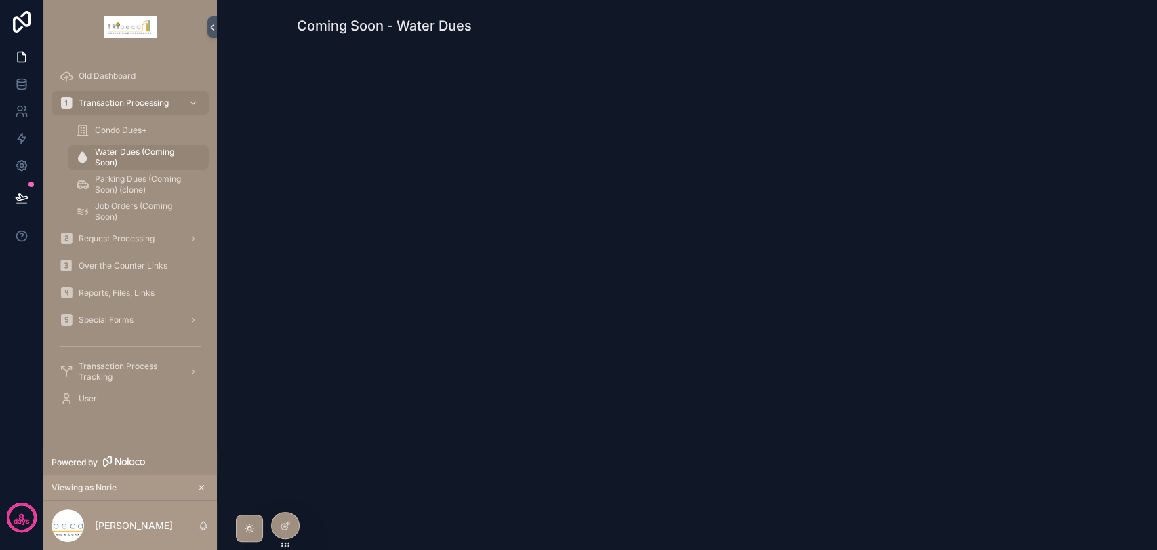
click at [0, 0] on icon at bounding box center [0, 0] width 0 height 0
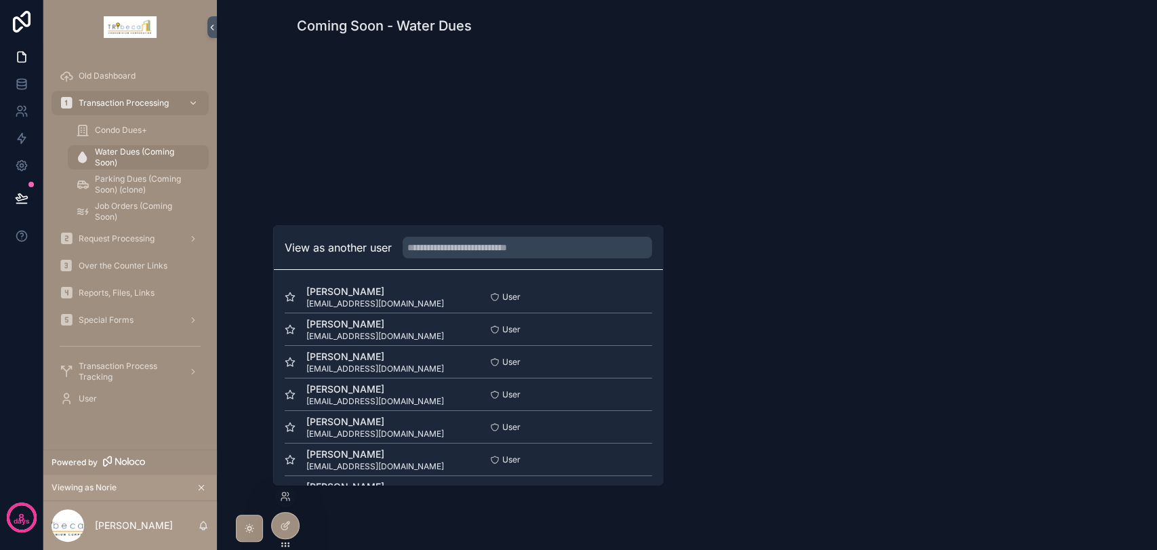
click at [98, 129] on span "Condo Dues+" at bounding box center [121, 130] width 52 height 11
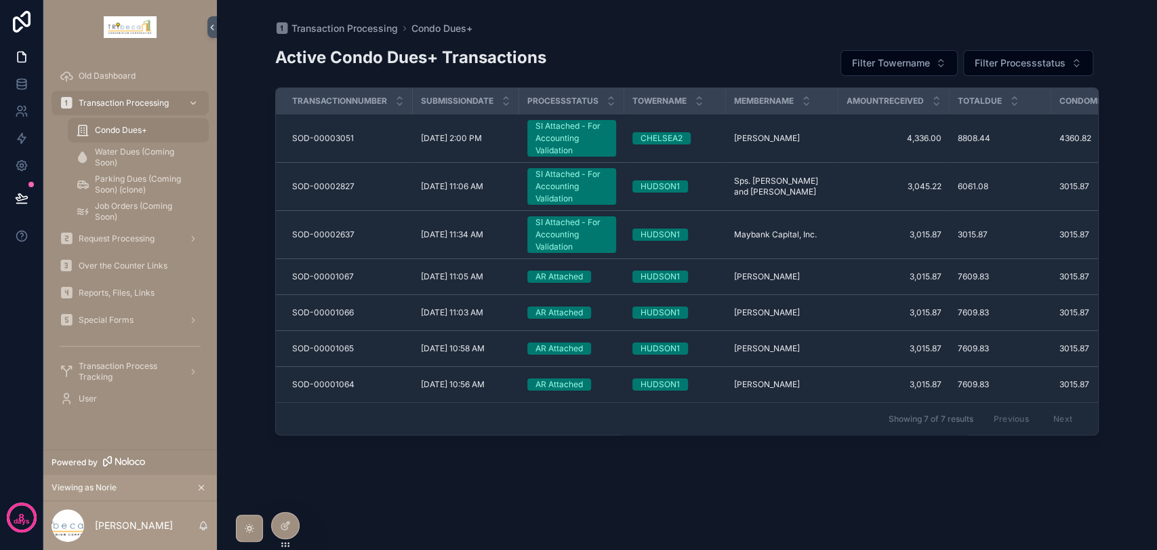
click at [541, 351] on div "AR Attached" at bounding box center [558, 348] width 47 height 12
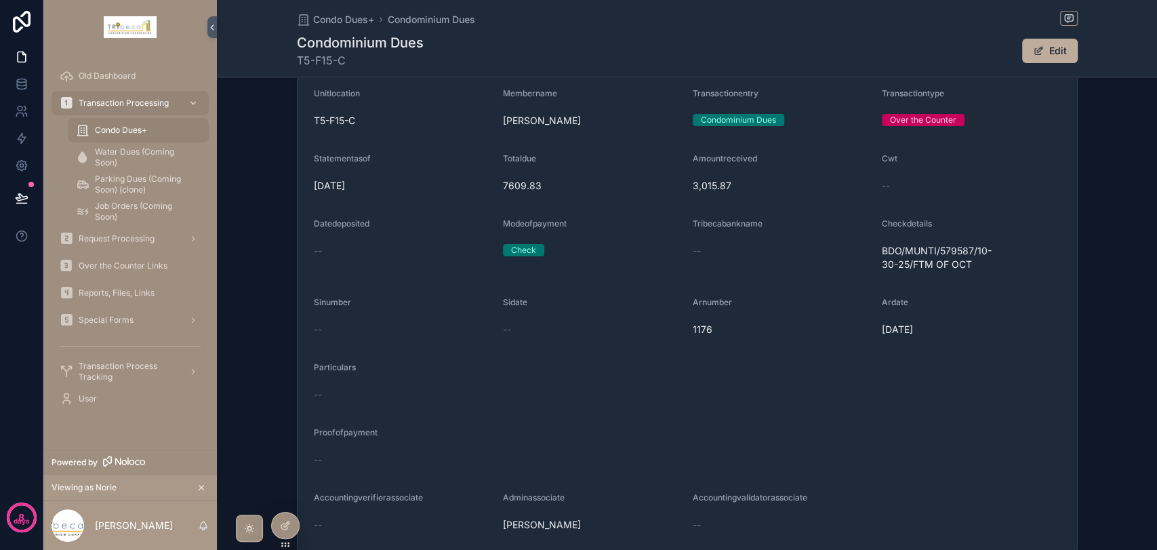
scroll to position [75, 0]
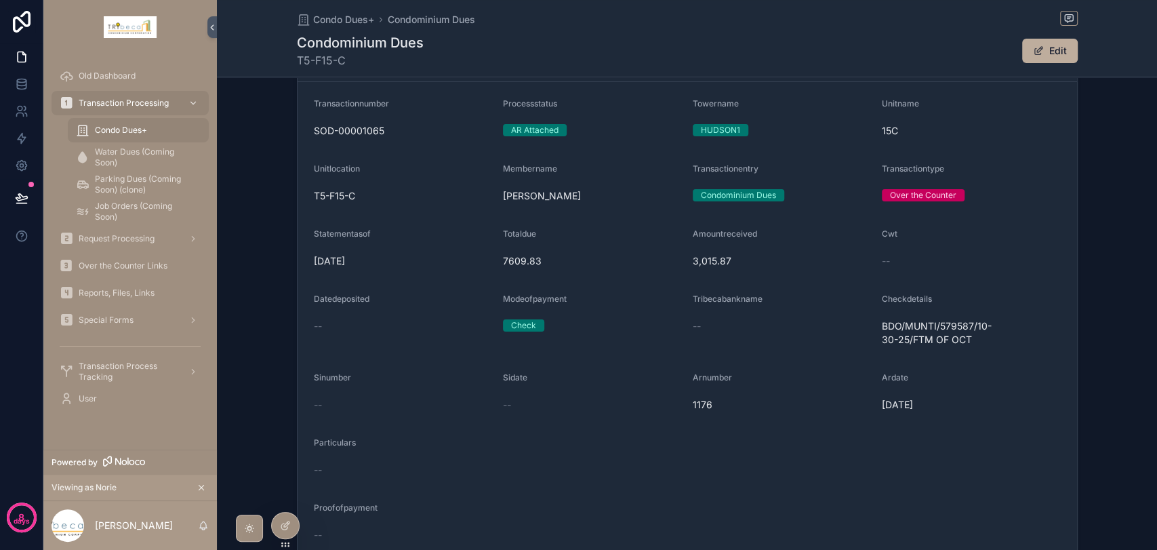
click at [0, 0] on div at bounding box center [0, 0] width 0 height 0
click at [0, 0] on icon at bounding box center [0, 0] width 0 height 0
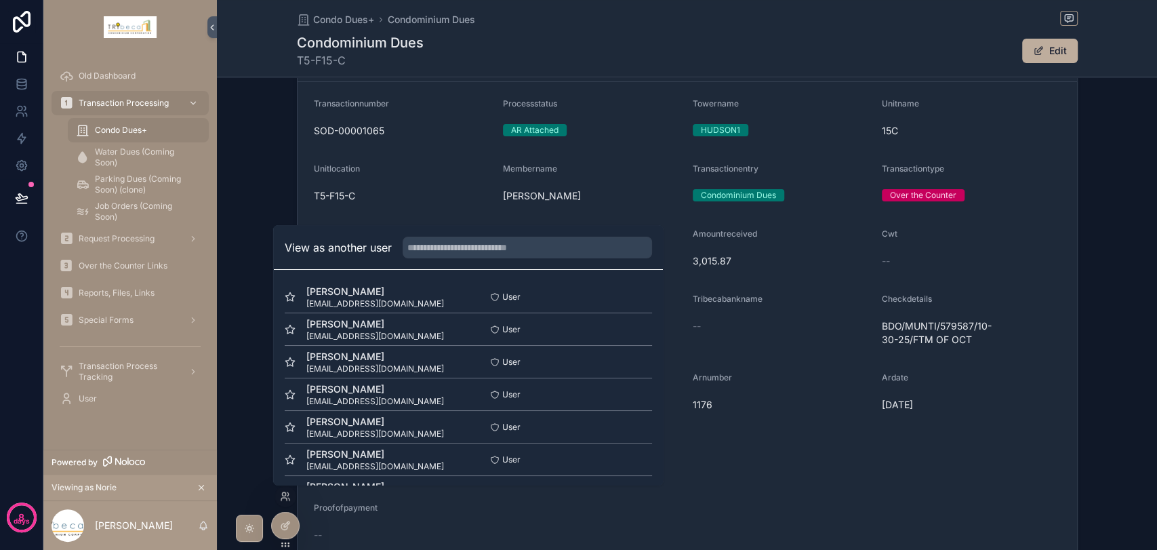
click at [0, 0] on button "Select" at bounding box center [0, 0] width 0 height 0
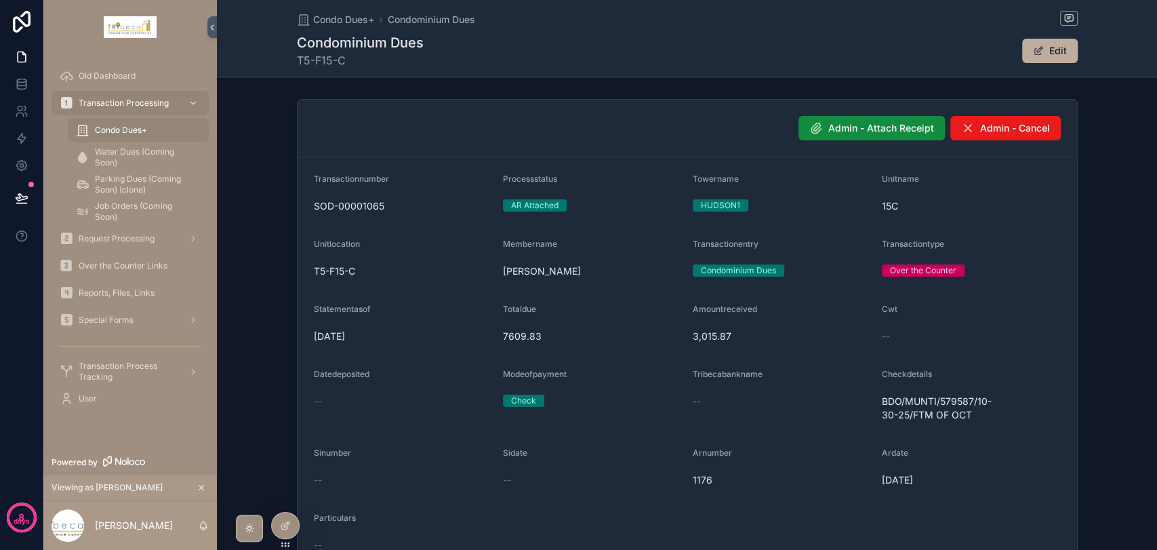
click at [117, 289] on span "Reports, Files, Links" at bounding box center [117, 292] width 76 height 11
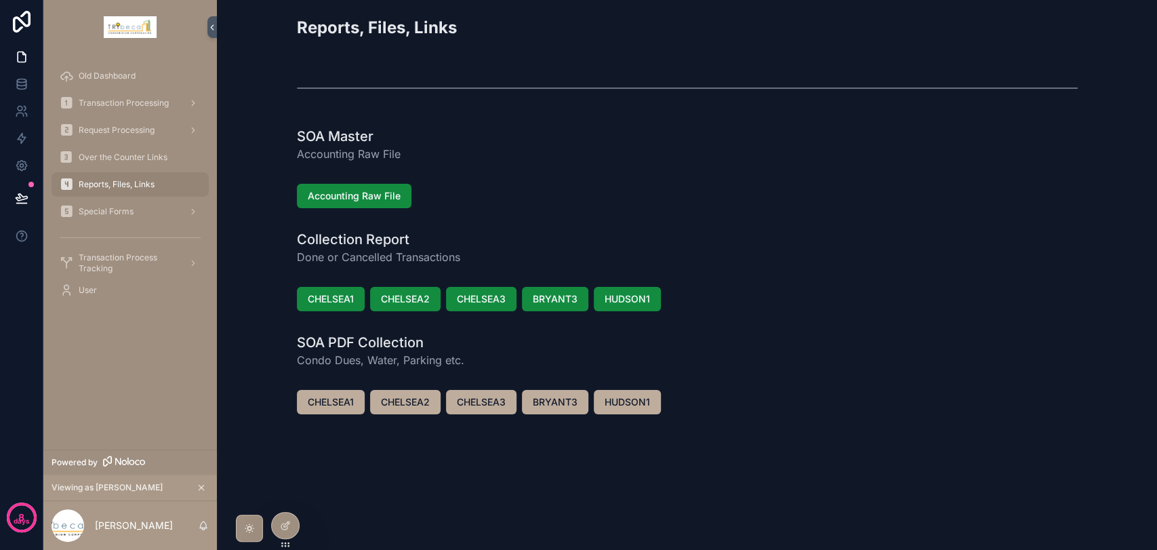
click at [333, 300] on span "CHELSEA1" at bounding box center [331, 299] width 46 height 14
click at [96, 99] on span "Transaction Processing" at bounding box center [124, 103] width 90 height 11
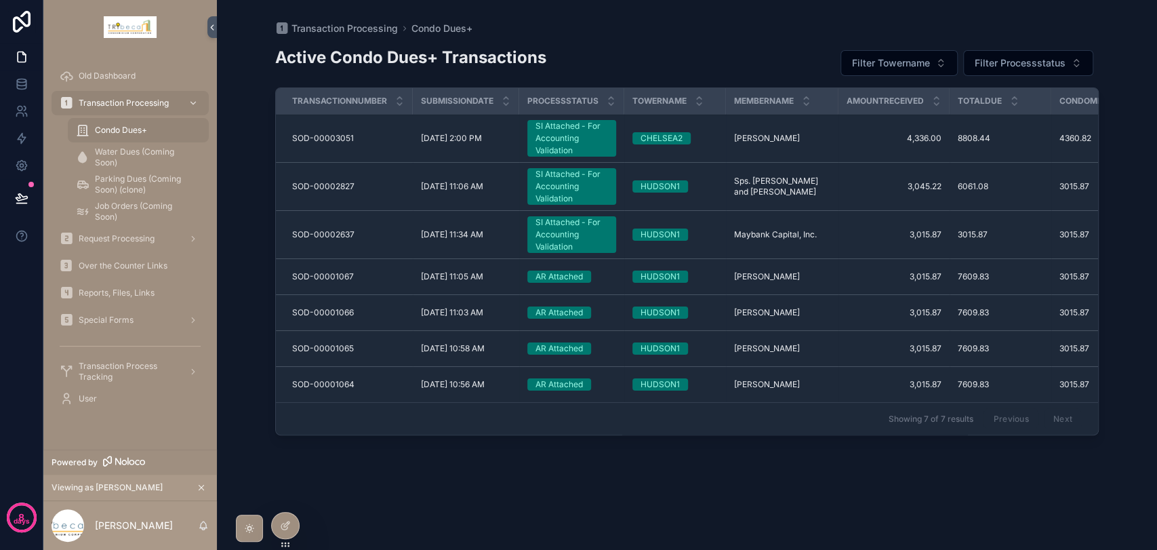
click at [284, 527] on icon at bounding box center [285, 525] width 11 height 11
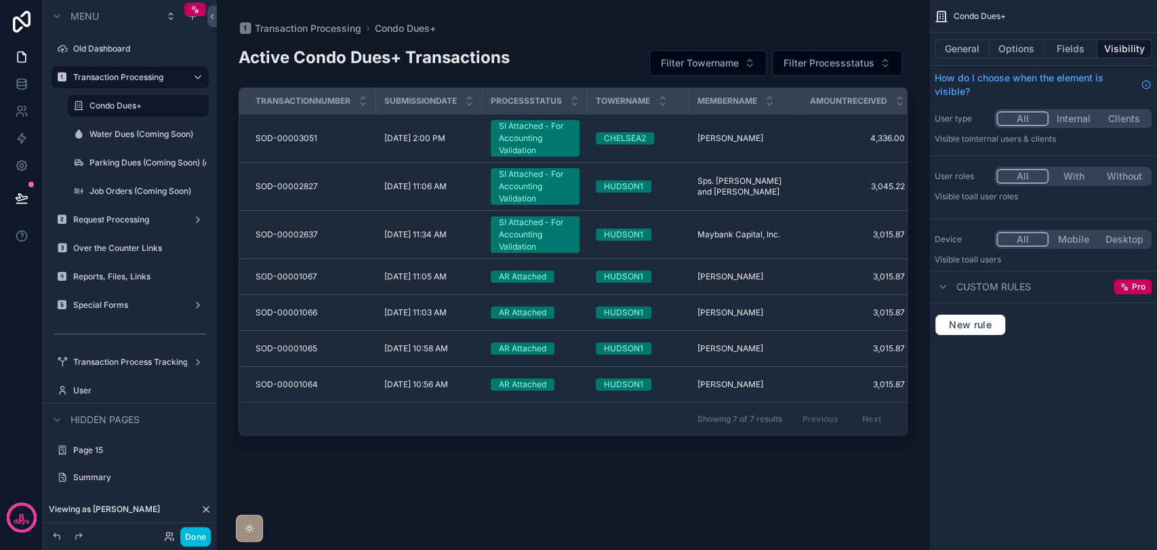
click at [537, 144] on div "scrollable content" at bounding box center [573, 266] width 712 height 533
click at [536, 142] on div "SI Attached - For Accounting Validation" at bounding box center [535, 138] width 73 height 37
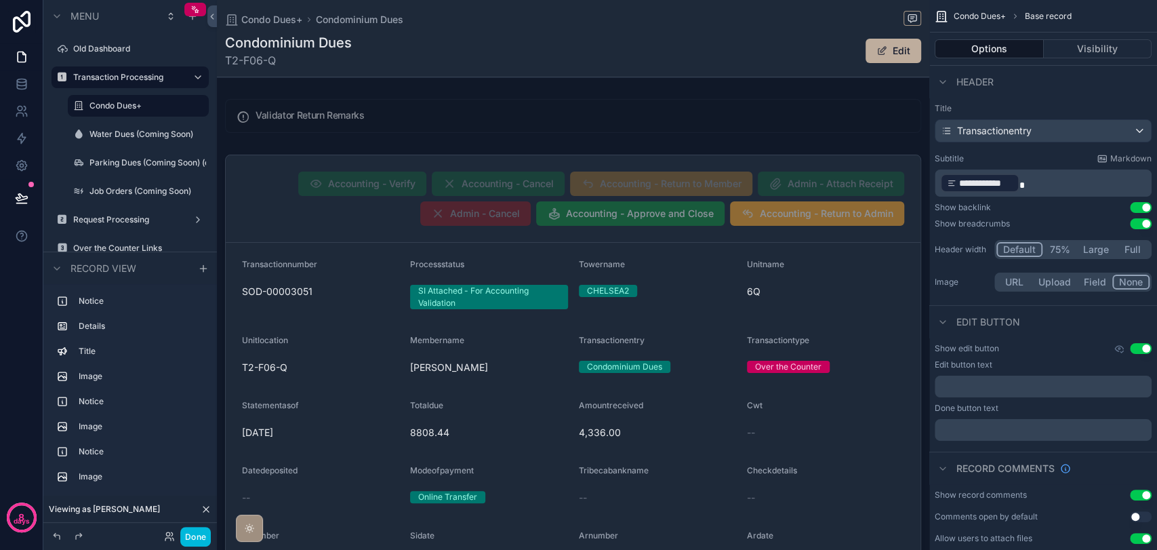
click at [743, 230] on div "scrollable content" at bounding box center [573, 470] width 712 height 642
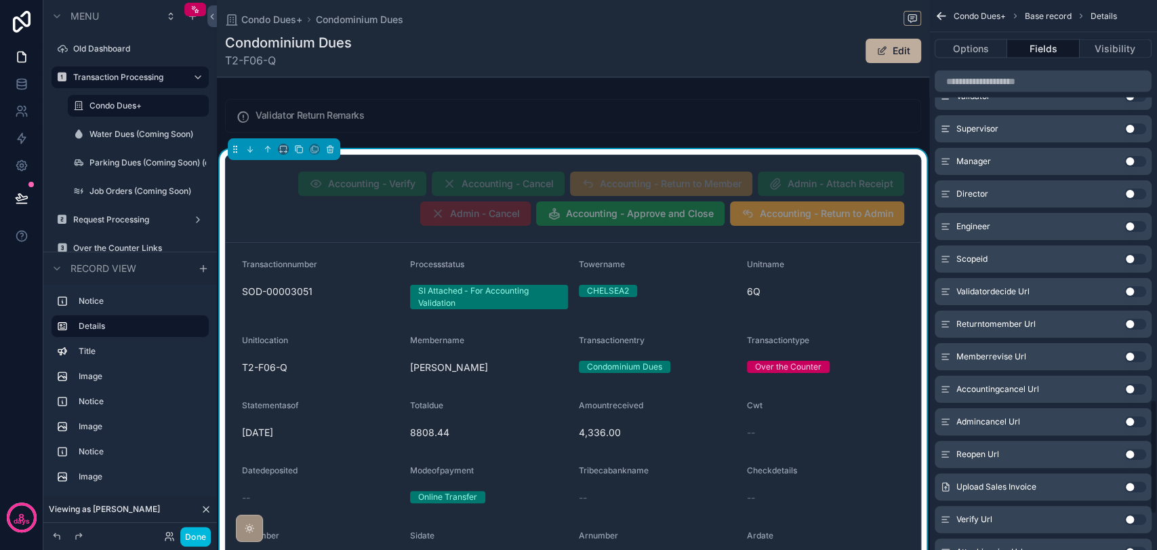
scroll to position [2083, 0]
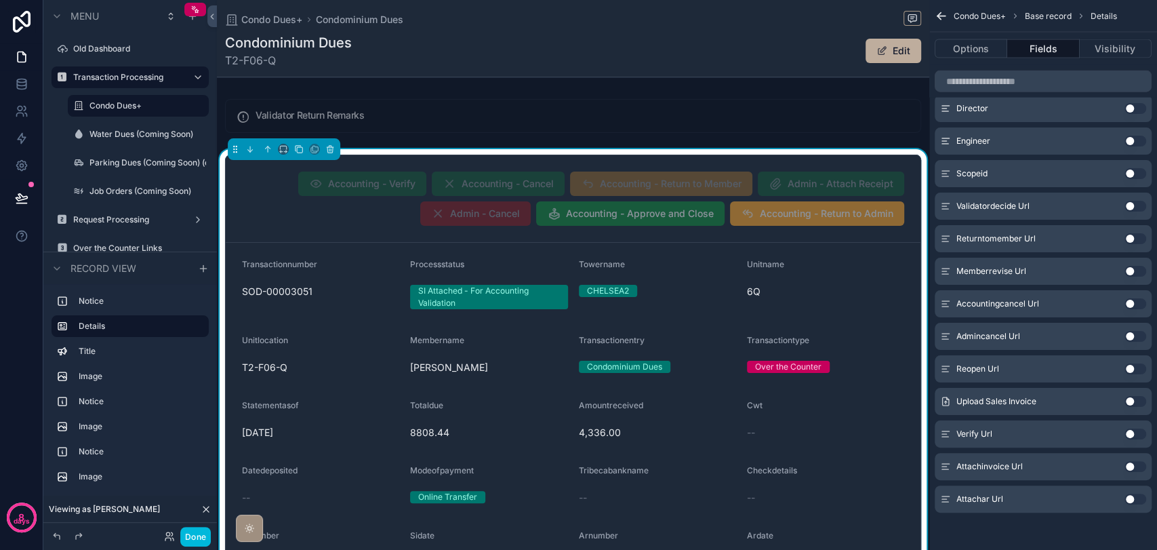
click at [1108, 54] on button "Visibility" at bounding box center [1116, 48] width 72 height 19
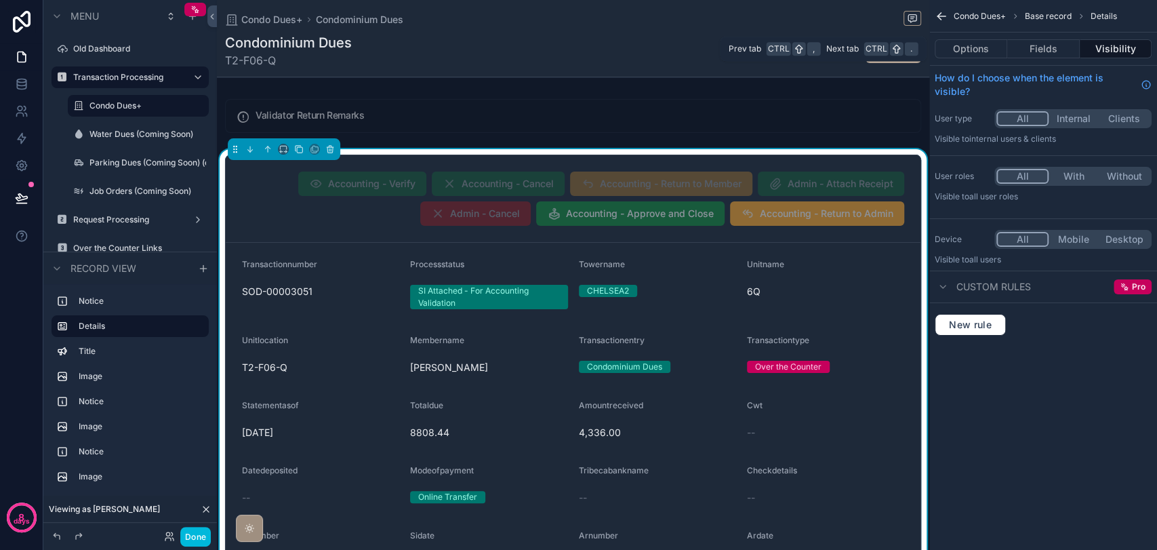
scroll to position [0, 0]
click at [971, 44] on button "Options" at bounding box center [971, 48] width 73 height 19
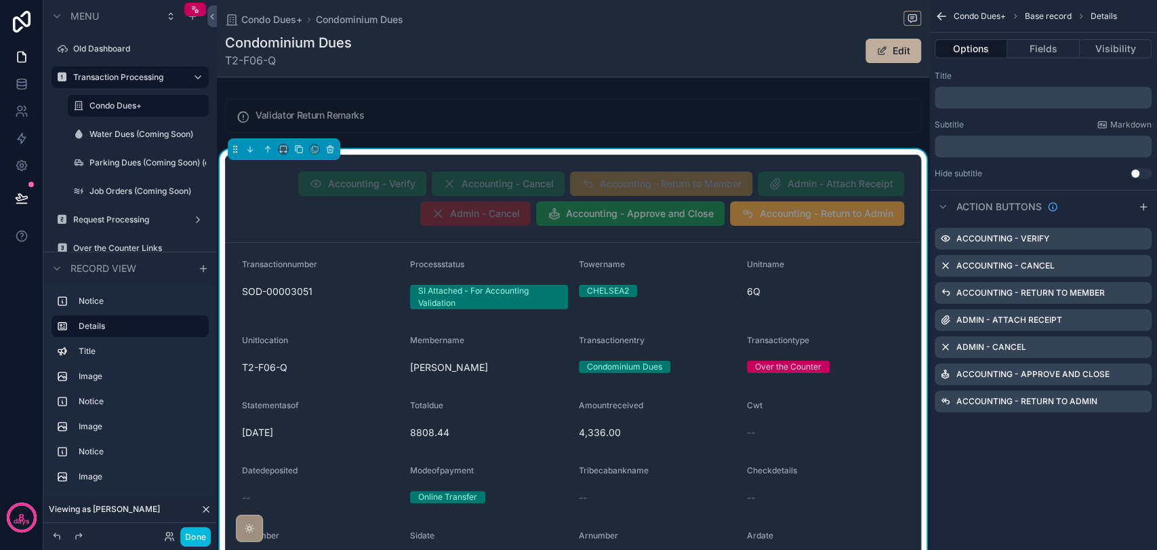
click at [0, 0] on icon "scrollable content" at bounding box center [0, 0] width 0 height 0
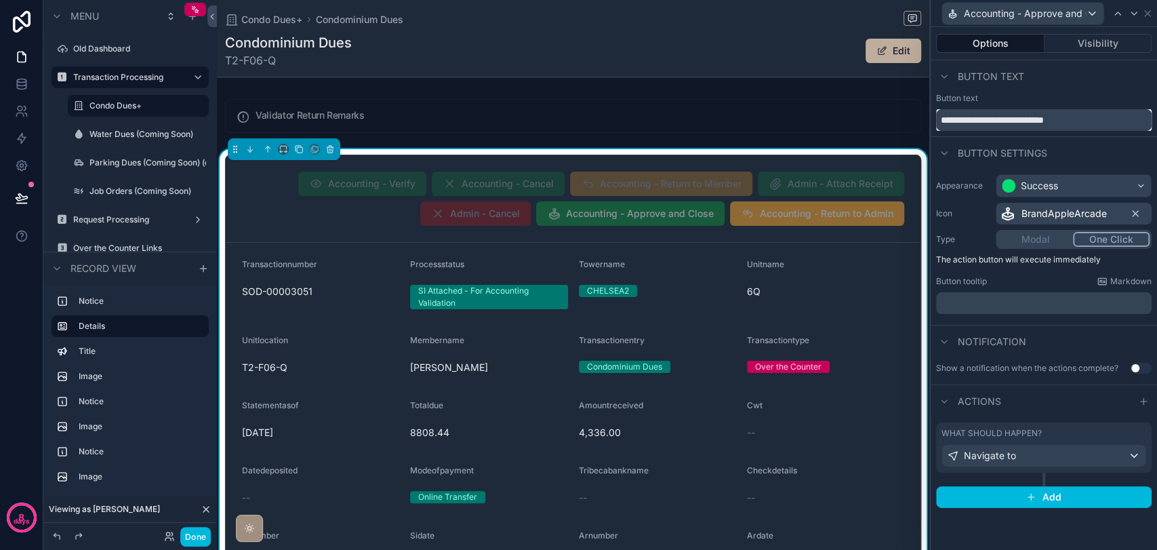
drag, startPoint x: 1039, startPoint y: 115, endPoint x: 1002, endPoint y: 118, distance: 36.7
click at [1002, 118] on input "**********" at bounding box center [1044, 120] width 216 height 22
type input "**********"
click at [1147, 17] on icon at bounding box center [1147, 13] width 11 height 11
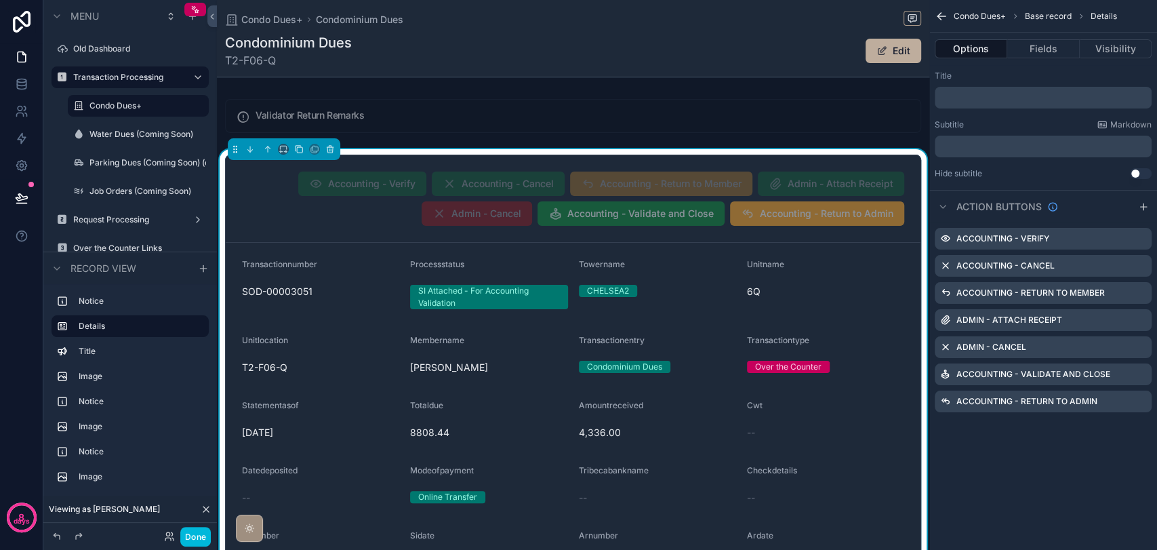
click at [125, 77] on label "Transaction Processing" at bounding box center [127, 77] width 108 height 11
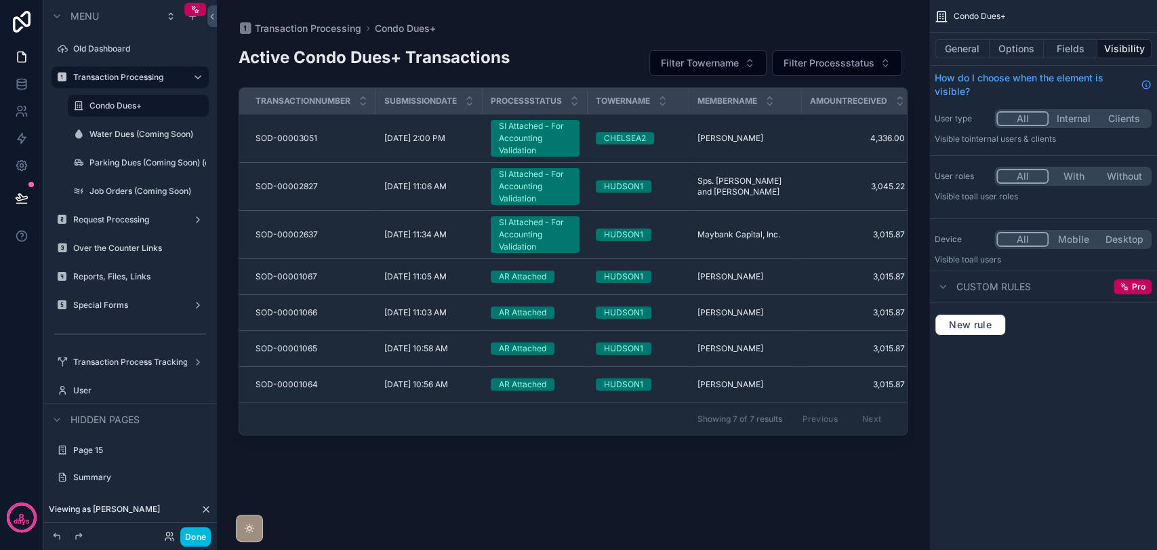
click at [127, 104] on label "Condo Dues+" at bounding box center [144, 105] width 111 height 11
click at [149, 73] on label "Transaction Processing" at bounding box center [127, 77] width 108 height 11
click at [506, 137] on div "SI Attached - For Accounting Validation" at bounding box center [535, 138] width 73 height 37
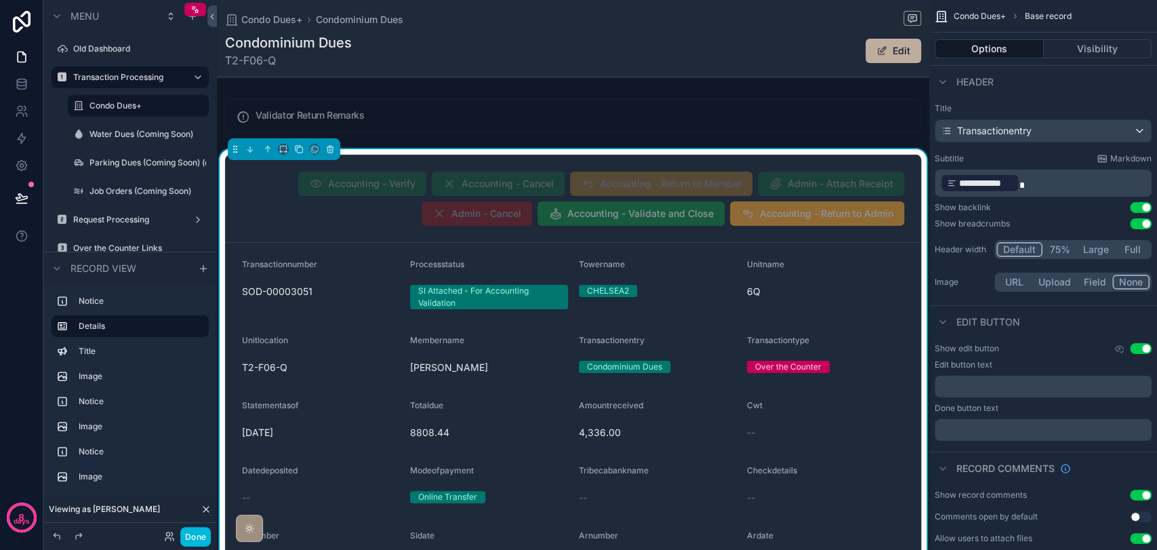
click at [730, 67] on div "Condominium Dues T2-F06-Q Edit" at bounding box center [573, 50] width 696 height 35
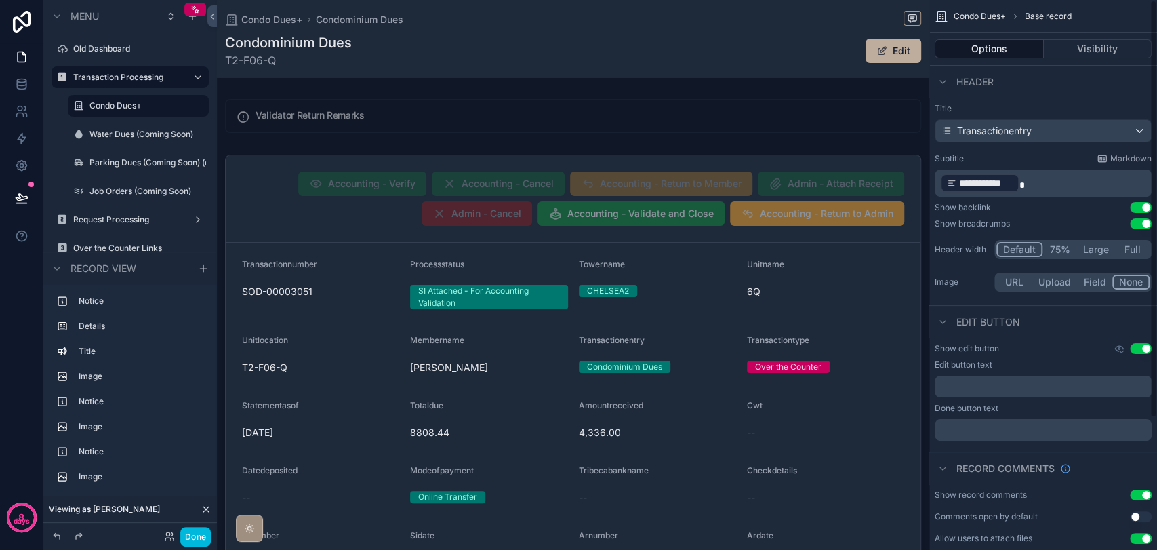
click at [989, 44] on button "Options" at bounding box center [989, 48] width 109 height 19
click at [1145, 352] on button "Use setting" at bounding box center [1141, 348] width 22 height 11
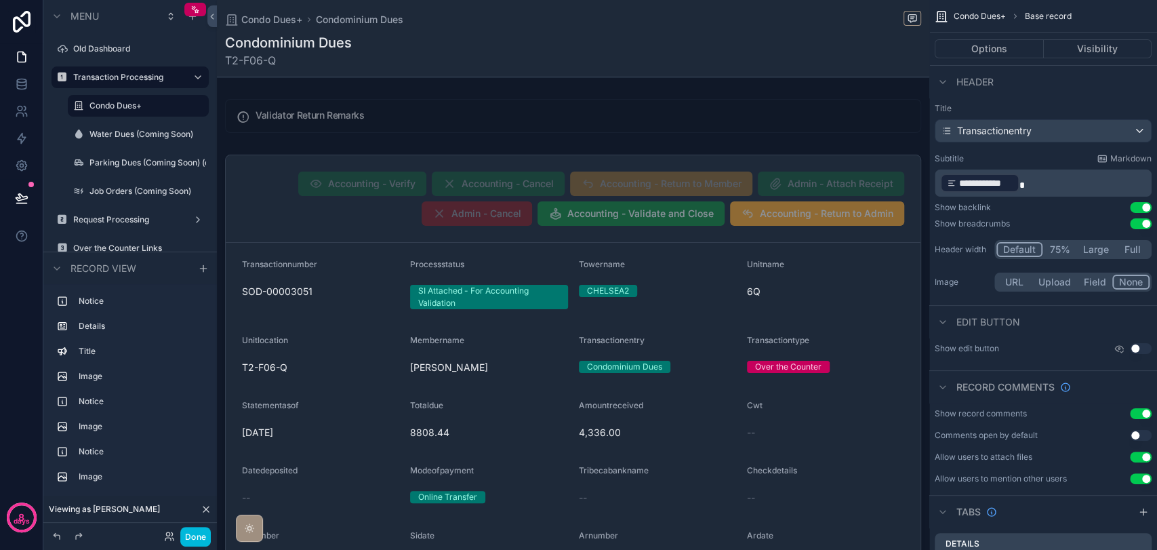
click at [93, 79] on label "Transaction Processing" at bounding box center [127, 77] width 108 height 11
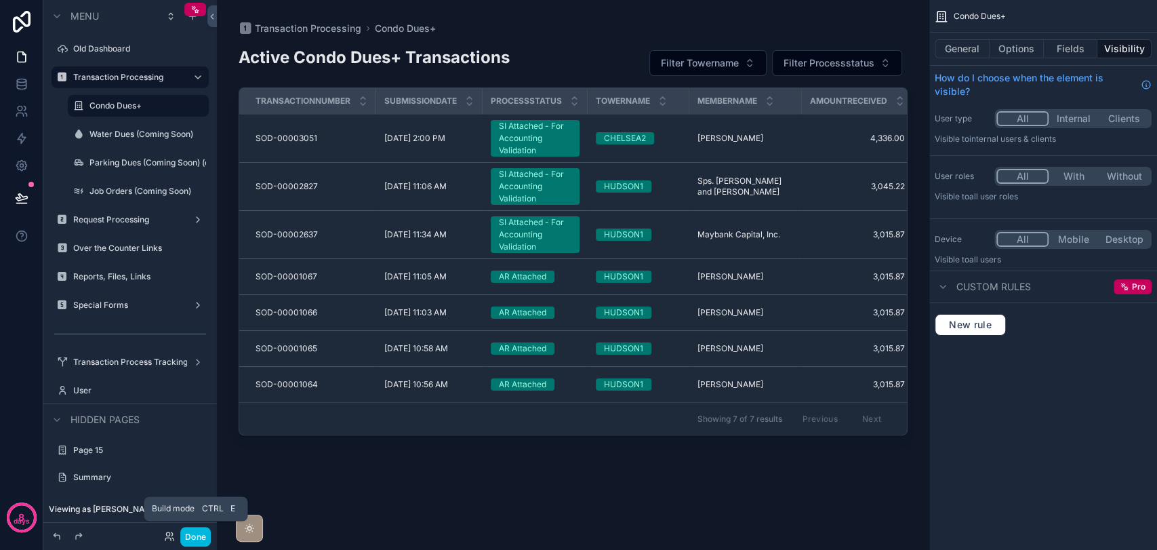
click at [199, 535] on button "Done" at bounding box center [195, 537] width 30 height 20
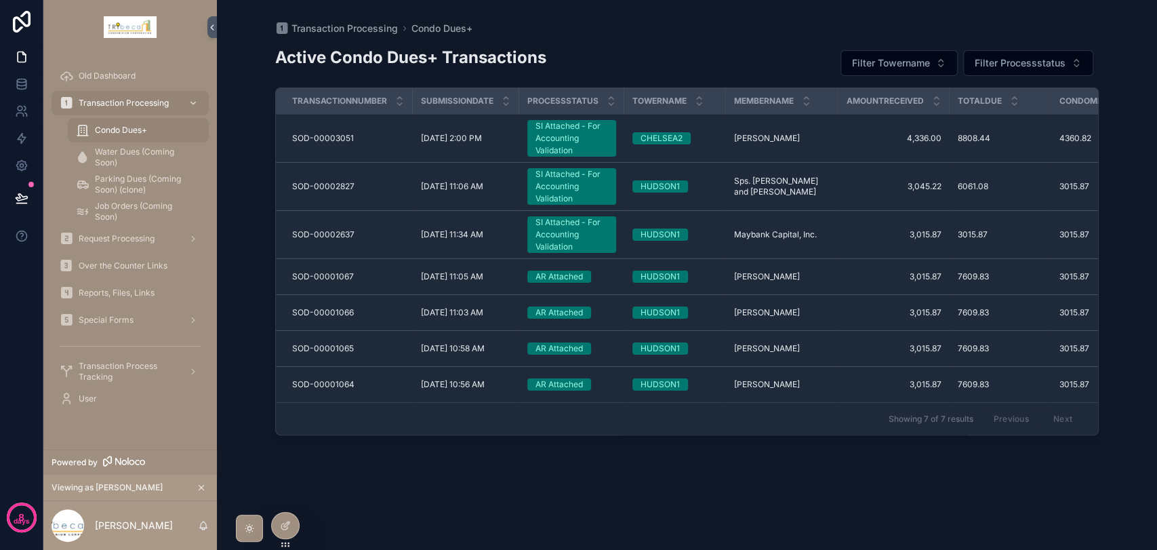
click at [0, 0] on icon at bounding box center [0, 0] width 0 height 0
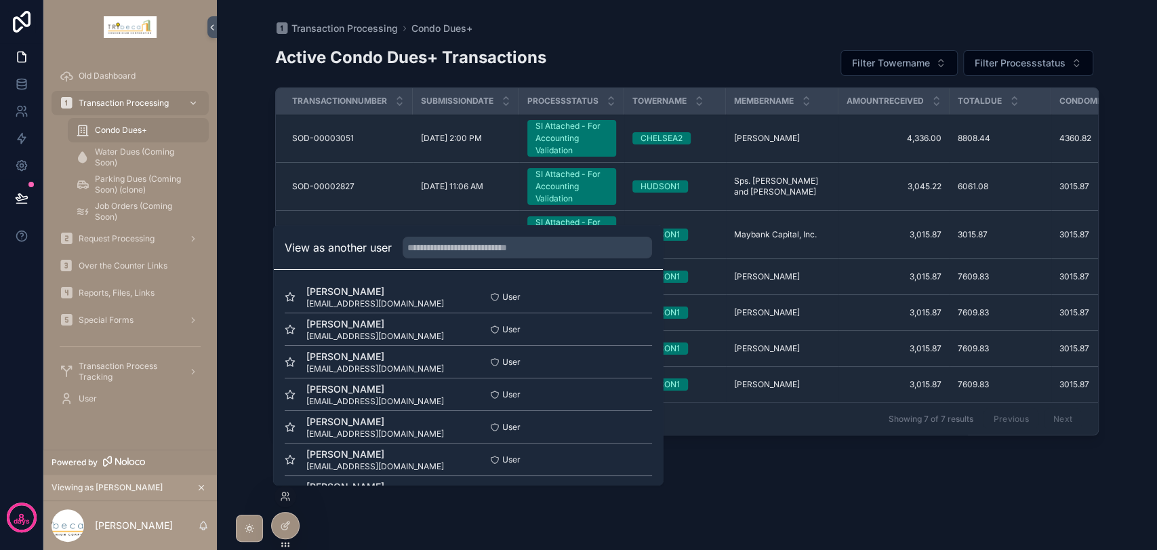
click at [0, 0] on button "Select" at bounding box center [0, 0] width 0 height 0
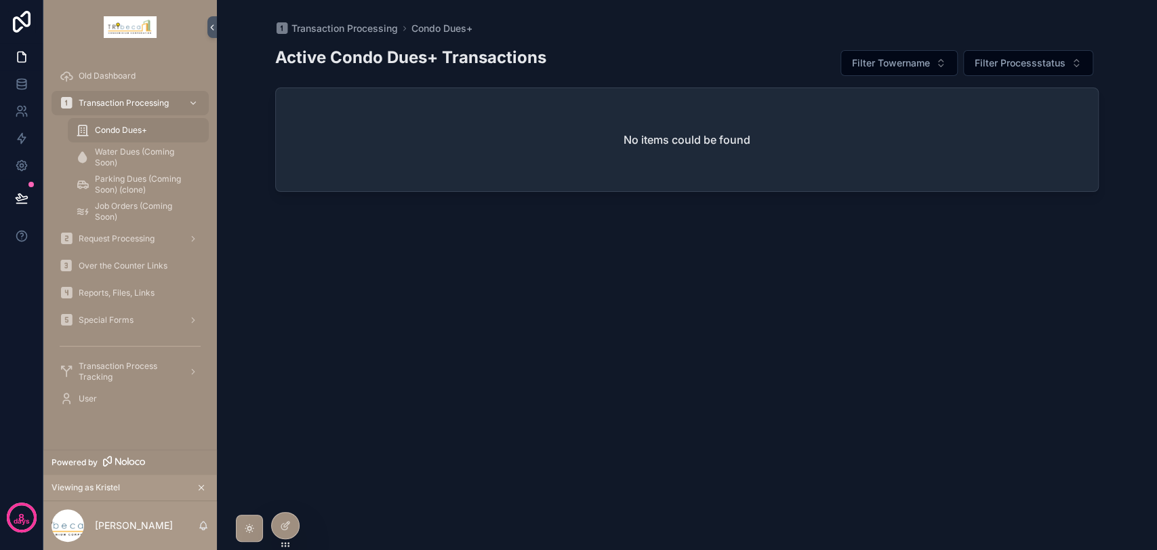
click at [119, 294] on span "Reports, Files, Links" at bounding box center [117, 292] width 76 height 11
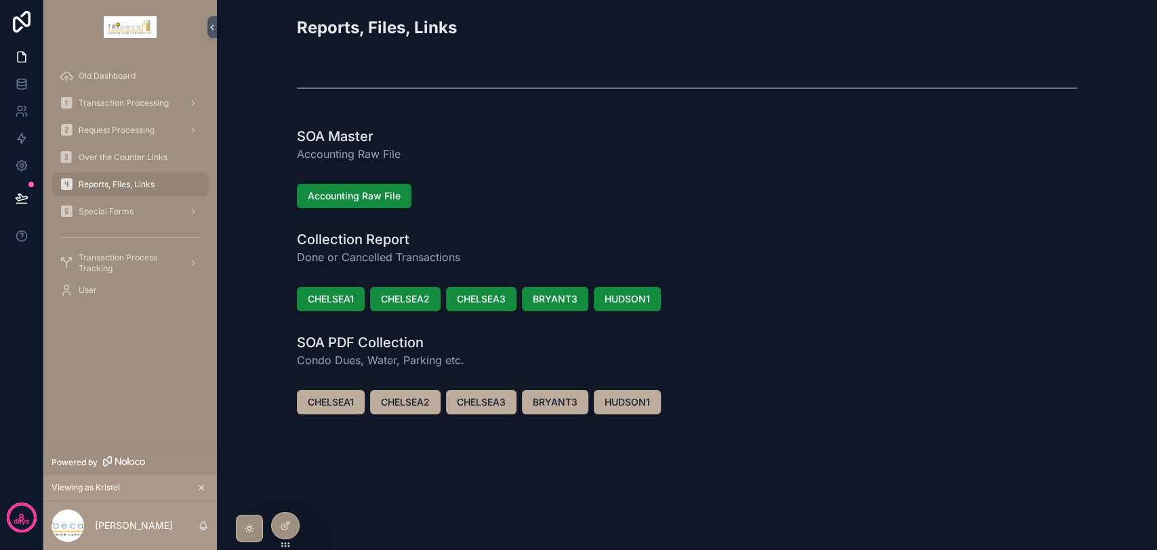
click at [365, 192] on span "Accounting Raw File" at bounding box center [354, 196] width 93 height 14
click at [108, 102] on span "Transaction Processing" at bounding box center [124, 103] width 90 height 11
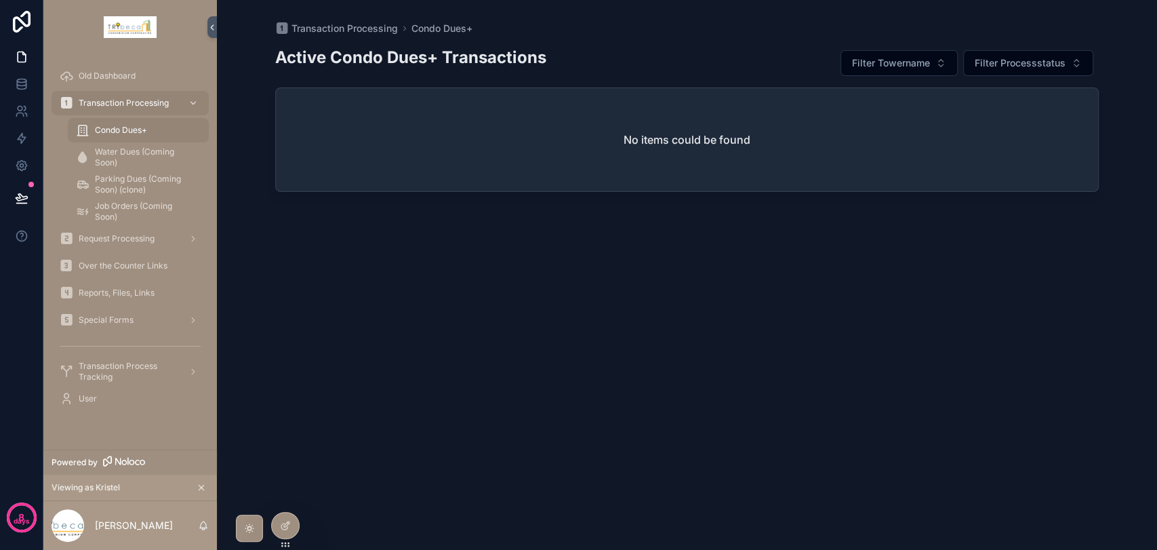
click at [0, 0] on icon at bounding box center [0, 0] width 0 height 0
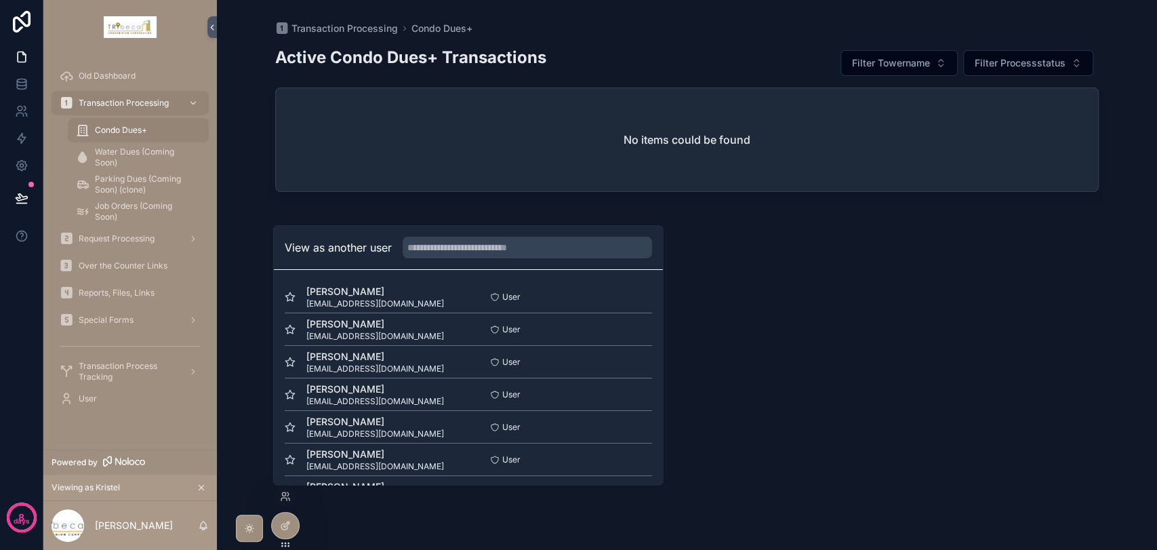
click at [0, 0] on button "Select" at bounding box center [0, 0] width 0 height 0
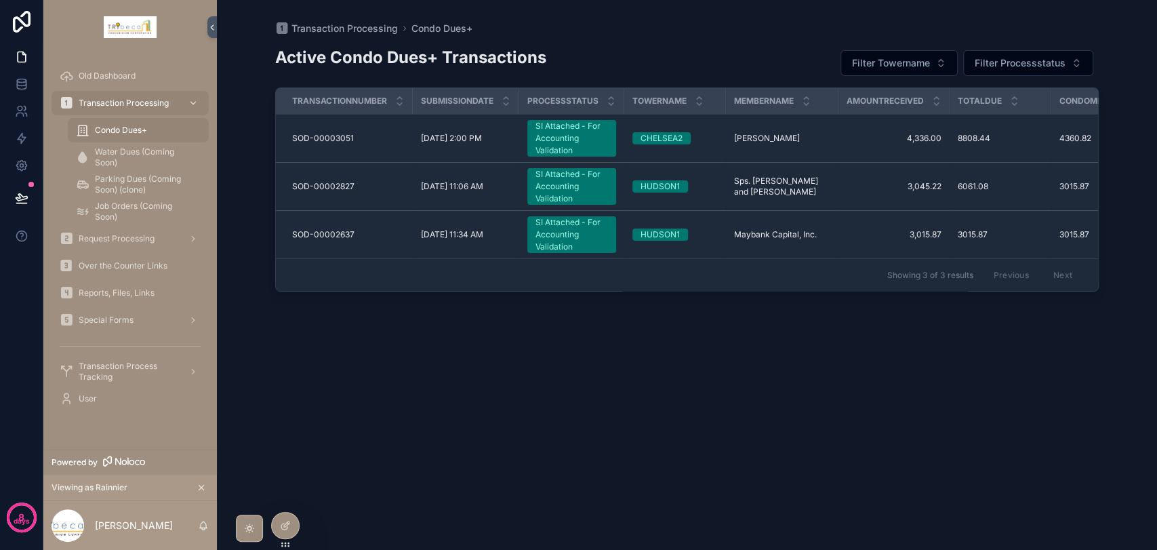
click at [580, 140] on div "SI Attached - For Accounting Validation" at bounding box center [571, 138] width 73 height 37
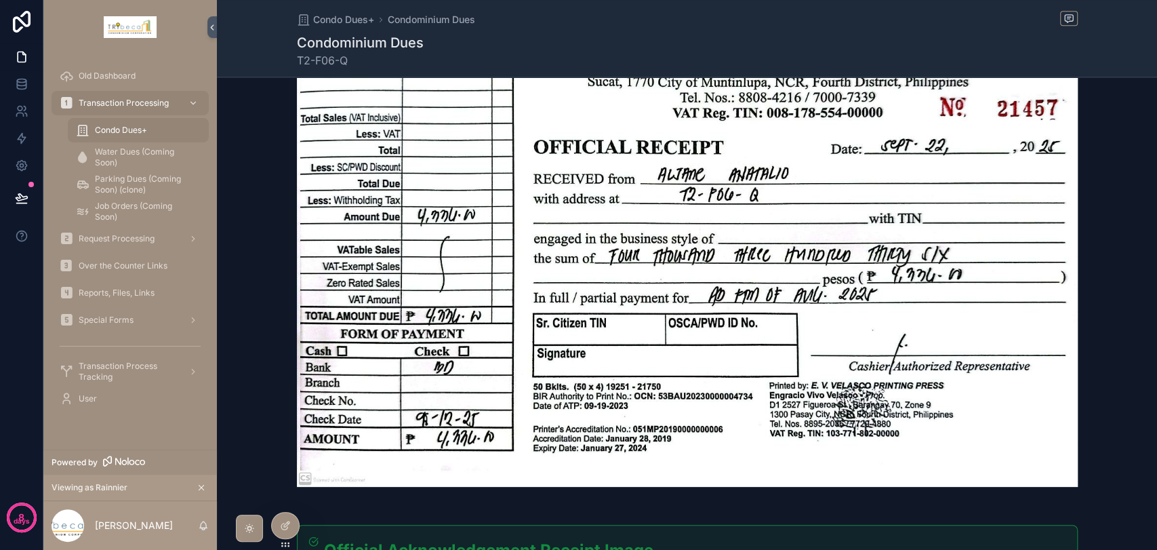
scroll to position [956, 0]
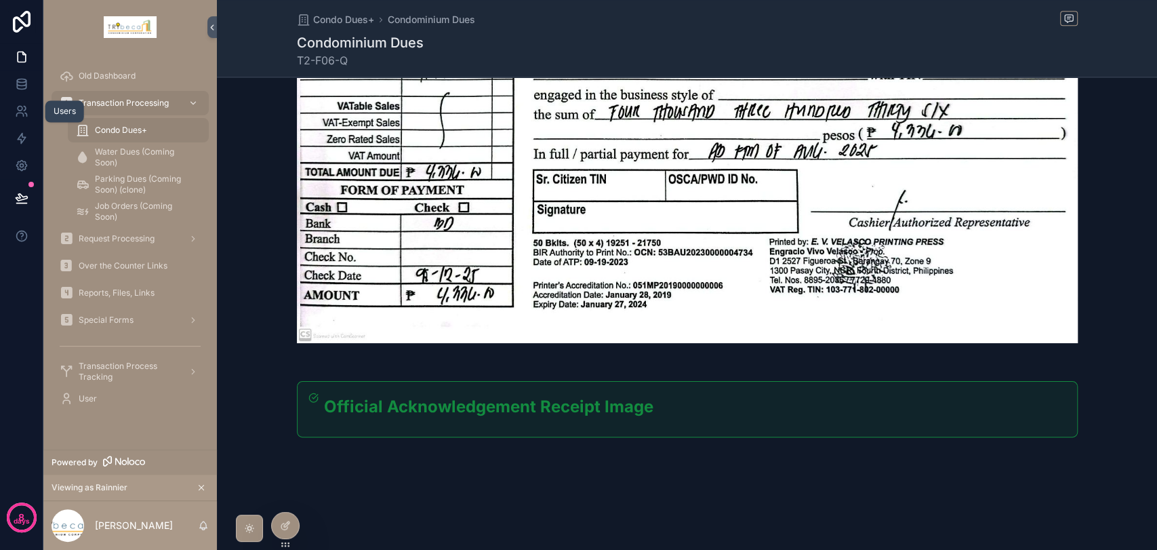
click at [21, 118] on link at bounding box center [21, 111] width 43 height 27
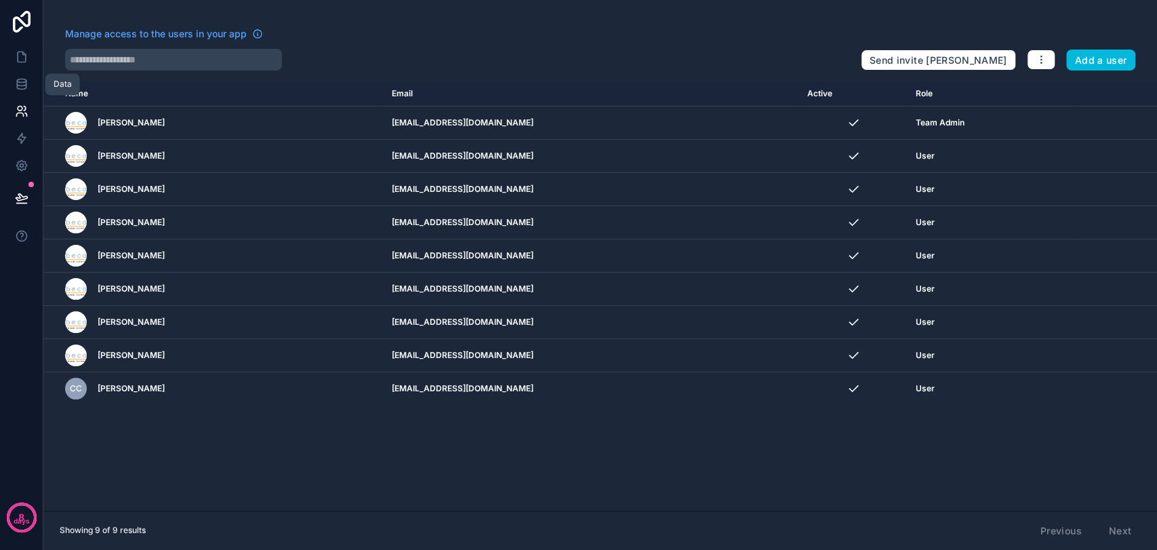
click at [22, 91] on link at bounding box center [21, 83] width 43 height 27
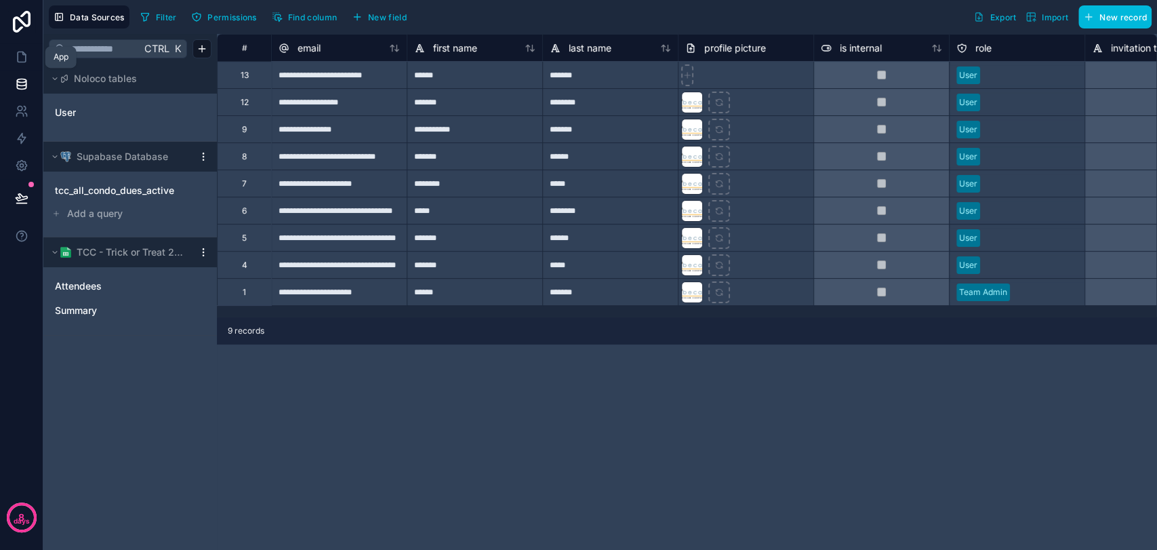
click at [26, 60] on icon at bounding box center [22, 57] width 14 height 14
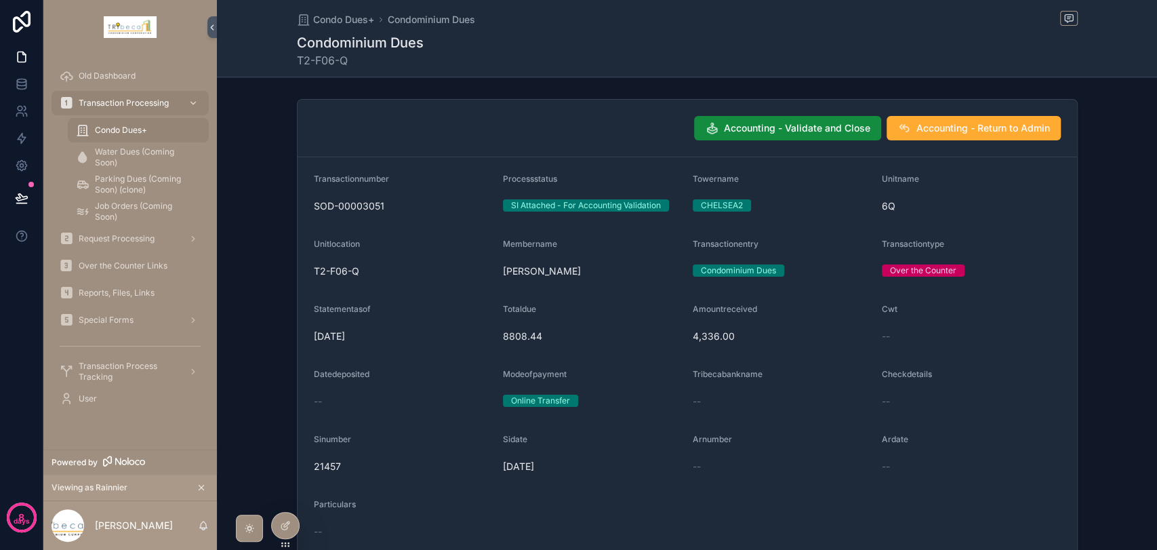
click at [0, 0] on div at bounding box center [0, 0] width 0 height 0
click at [0, 0] on icon at bounding box center [0, 0] width 0 height 0
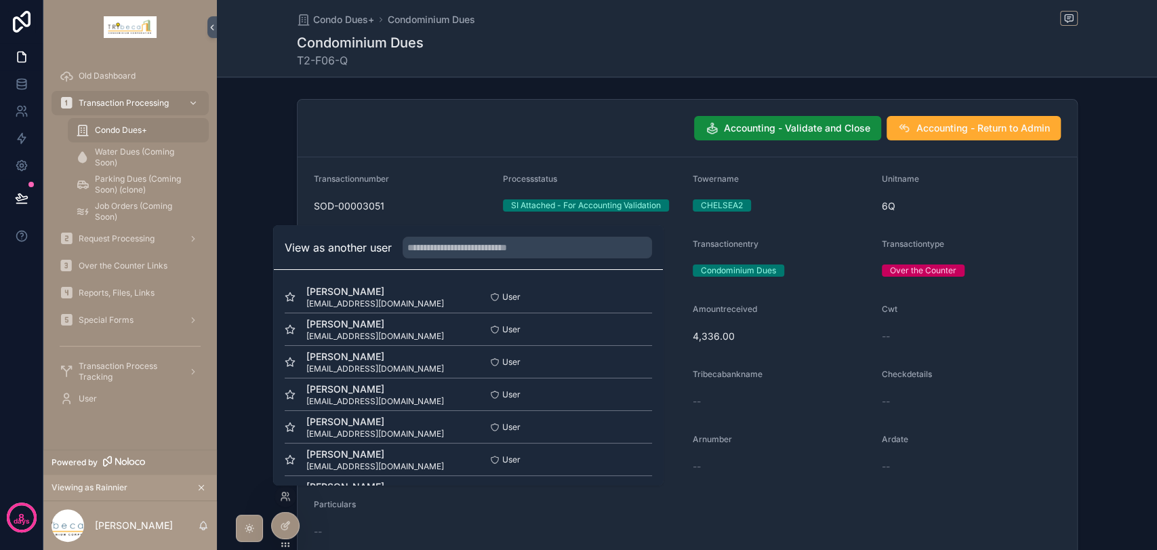
click at [0, 0] on button "Select" at bounding box center [0, 0] width 0 height 0
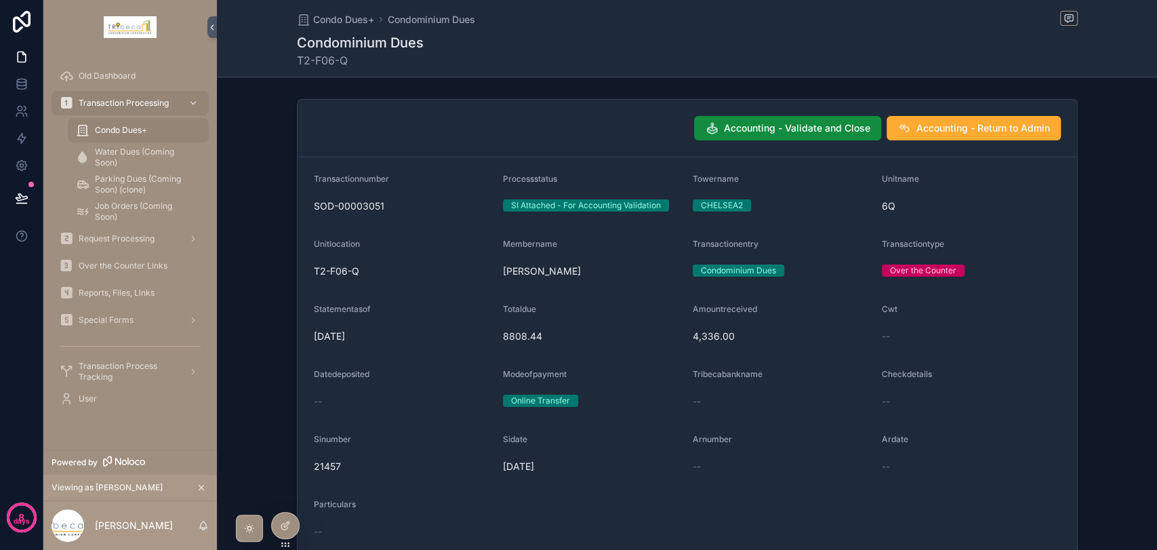
click at [117, 102] on span "Transaction Processing" at bounding box center [124, 103] width 90 height 11
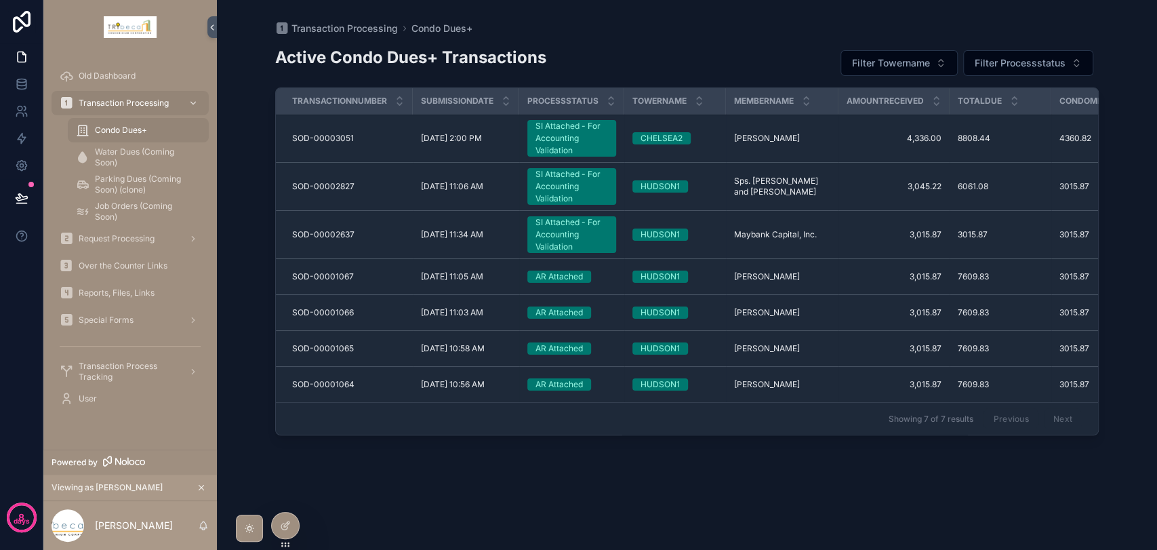
click at [114, 36] on img "scrollable content" at bounding box center [130, 27] width 53 height 22
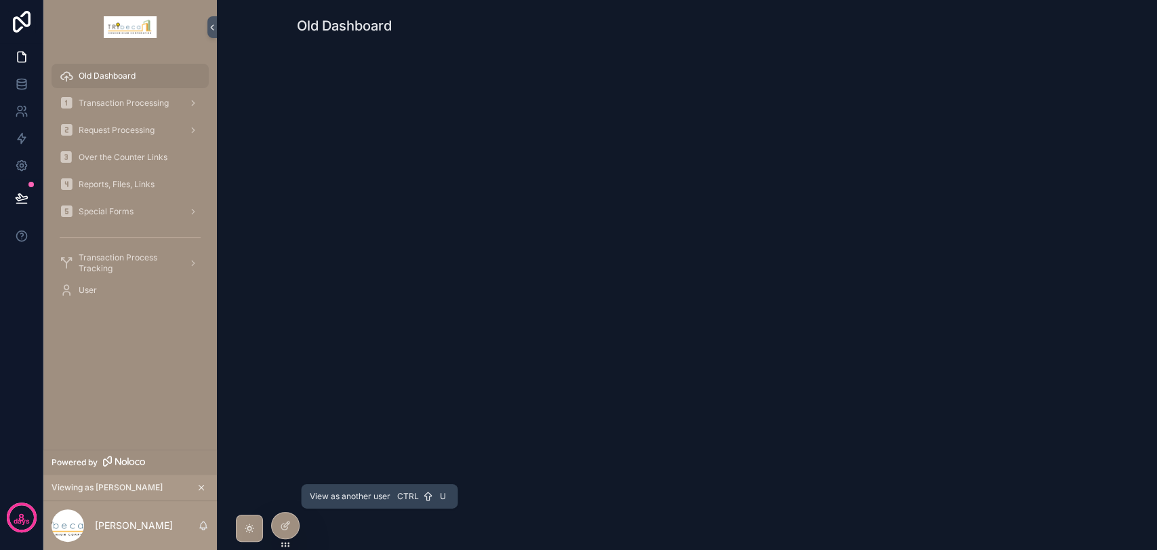
click at [0, 0] on icon at bounding box center [0, 0] width 0 height 0
click at [833, 518] on div "Old Dashboard" at bounding box center [687, 275] width 940 height 550
click at [0, 0] on icon at bounding box center [0, 0] width 0 height 0
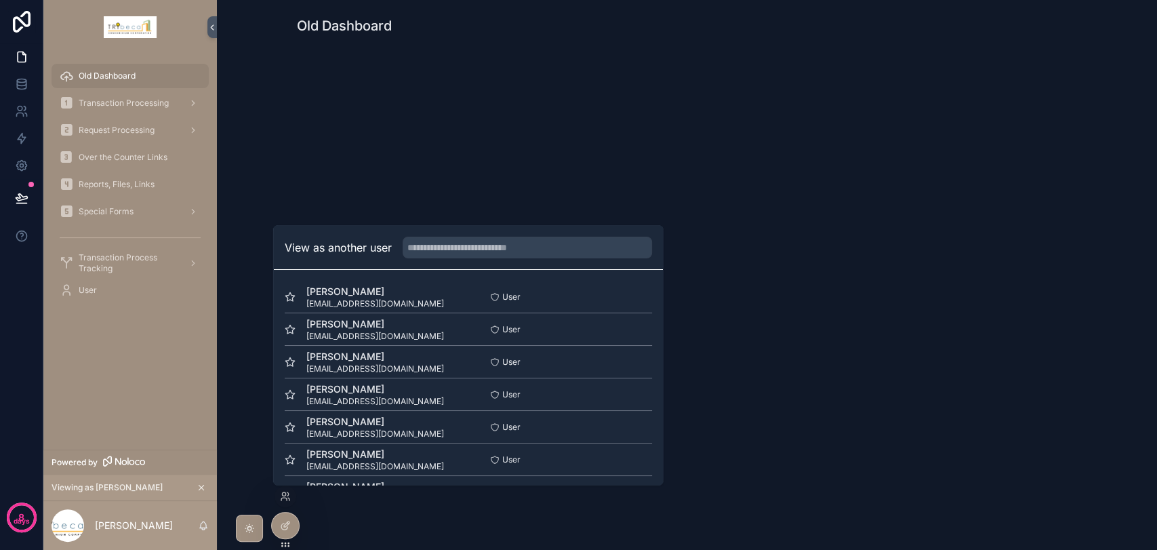
click at [481, 511] on div "Old Dashboard" at bounding box center [687, 275] width 940 height 550
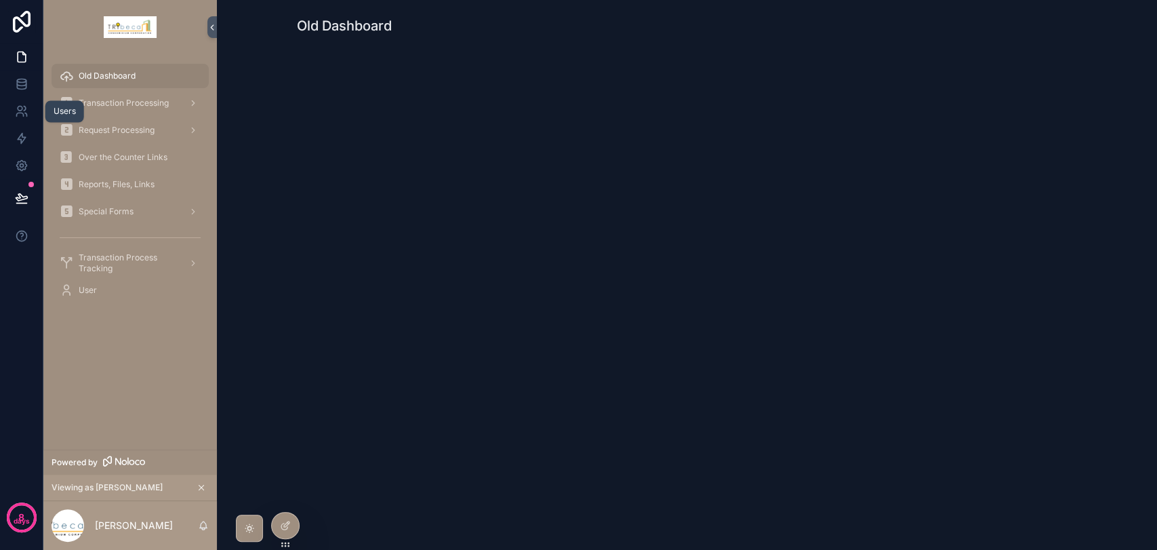
click at [17, 111] on icon at bounding box center [22, 111] width 14 height 14
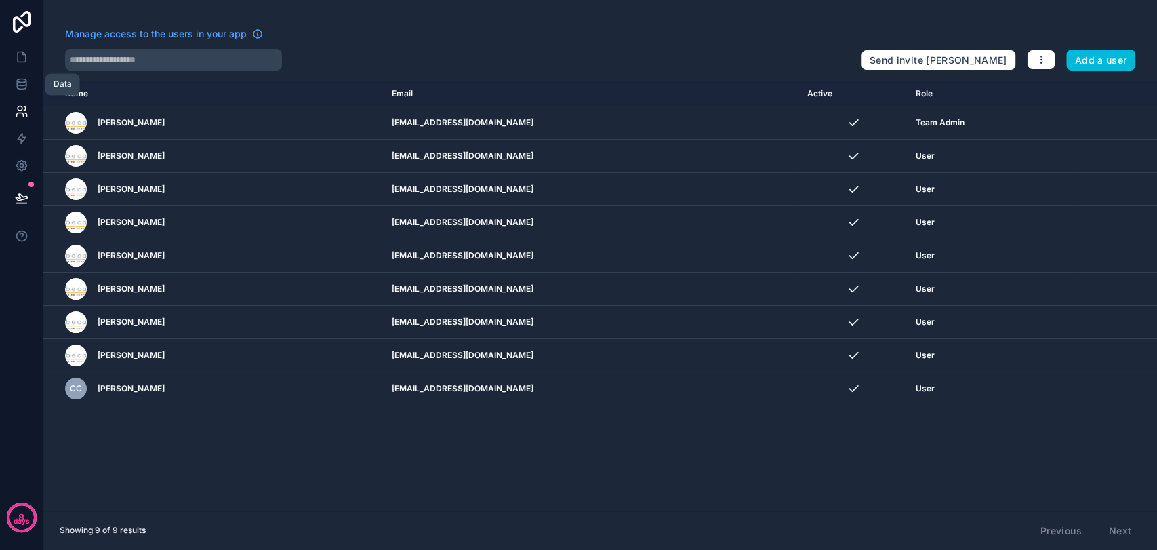
click at [26, 88] on icon at bounding box center [22, 84] width 14 height 14
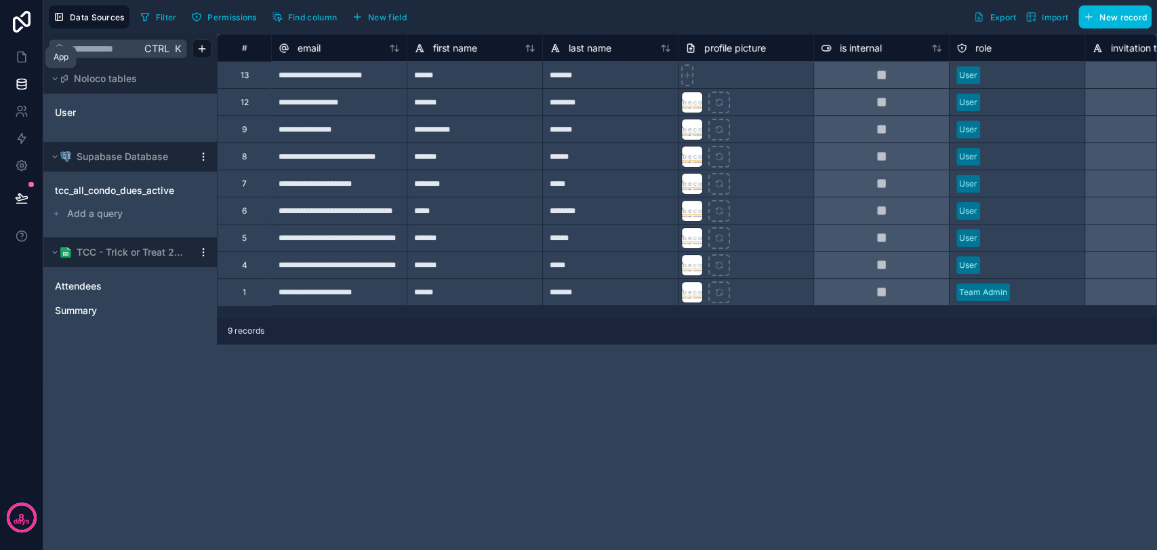
click at [23, 55] on icon at bounding box center [23, 53] width 3 height 3
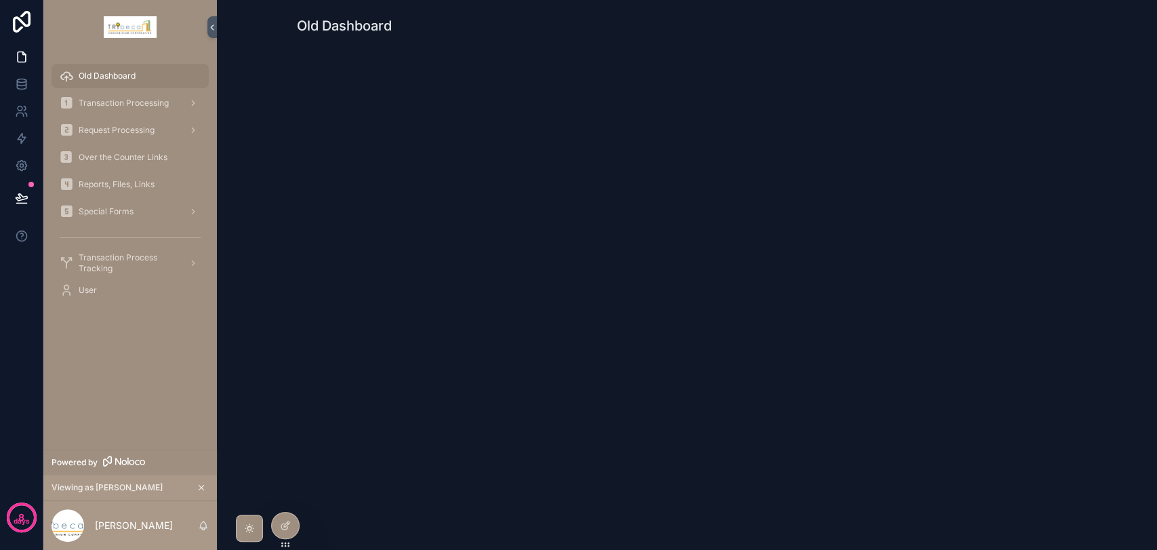
click at [119, 204] on div "Special Forms" at bounding box center [130, 212] width 141 height 22
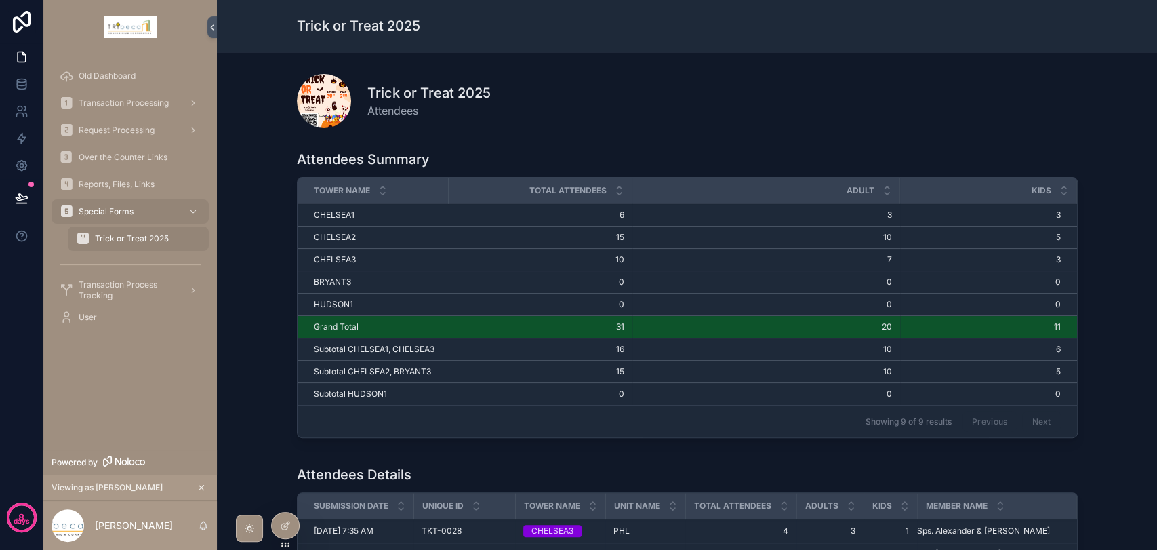
click at [832, 125] on div "Trick or Treat 2025 Attendees" at bounding box center [687, 101] width 781 height 54
click at [115, 179] on span "Reports, Files, Links" at bounding box center [117, 184] width 76 height 11
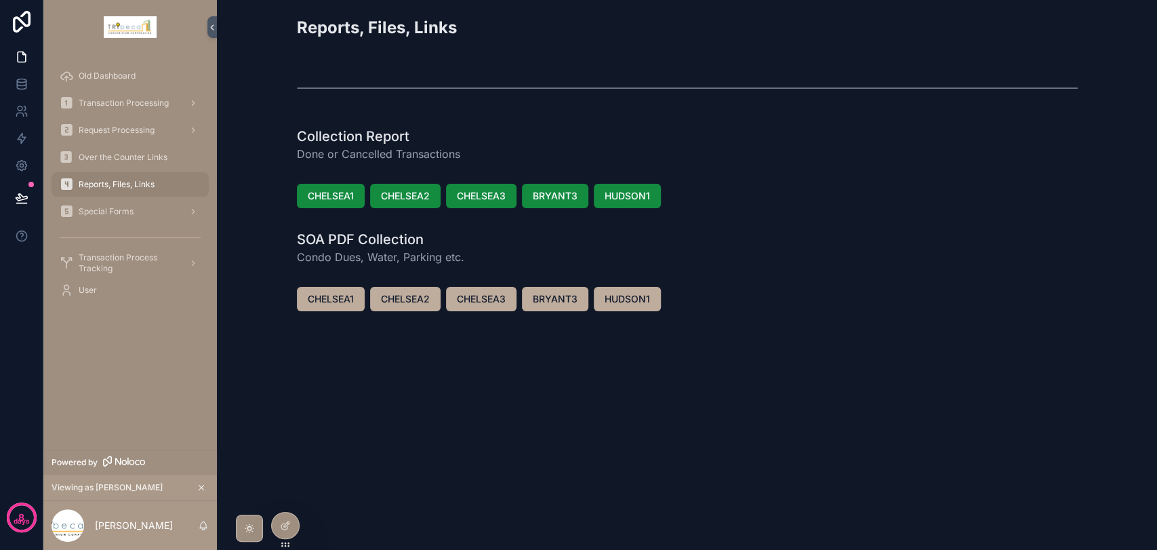
click at [352, 299] on span "CHELSEA1" at bounding box center [331, 299] width 46 height 14
